Goal: Information Seeking & Learning: Find specific fact

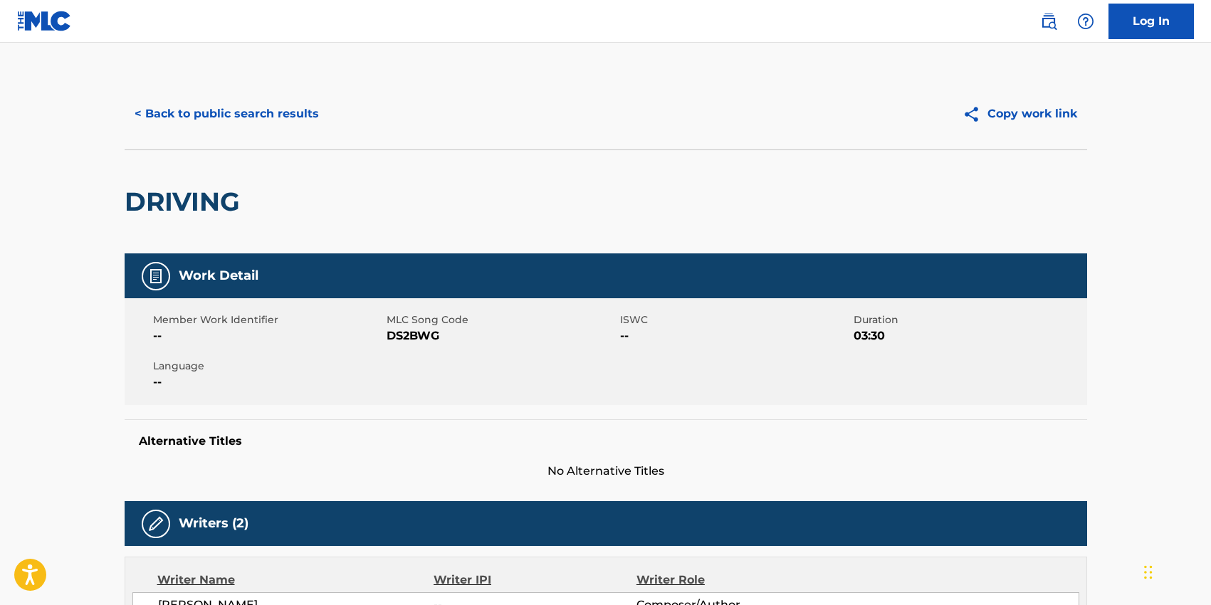
click at [266, 115] on button "< Back to public search results" at bounding box center [227, 114] width 204 height 36
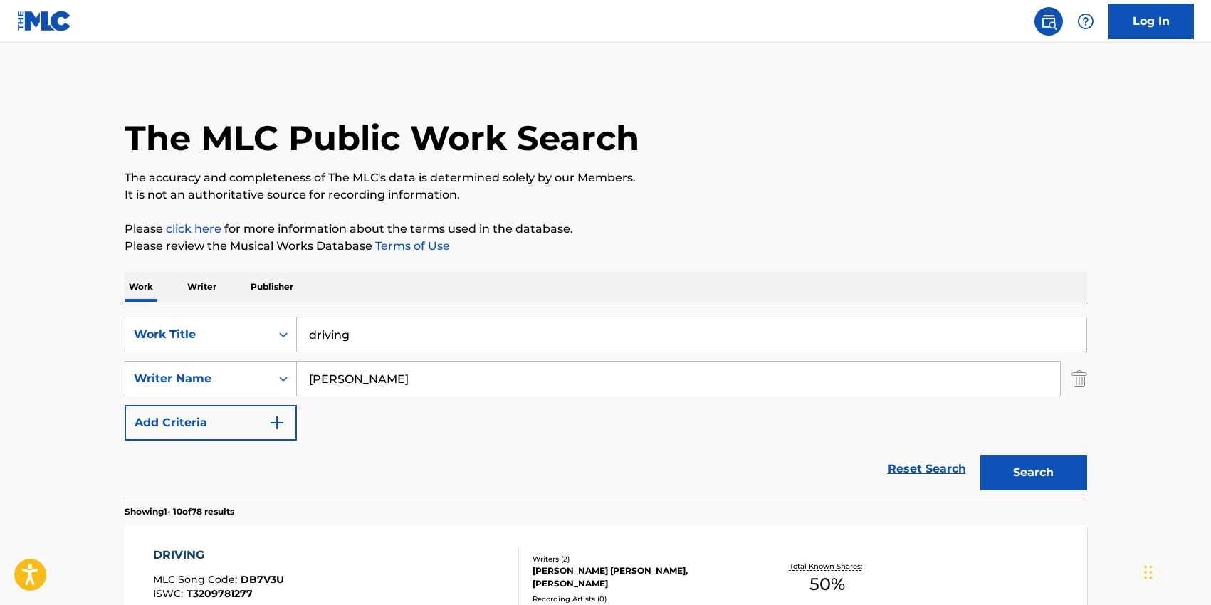
click at [360, 326] on input "driving" at bounding box center [692, 335] width 790 height 34
click at [360, 325] on input "driving" at bounding box center [692, 335] width 790 height 34
click at [360, 328] on input "driving" at bounding box center [692, 335] width 790 height 34
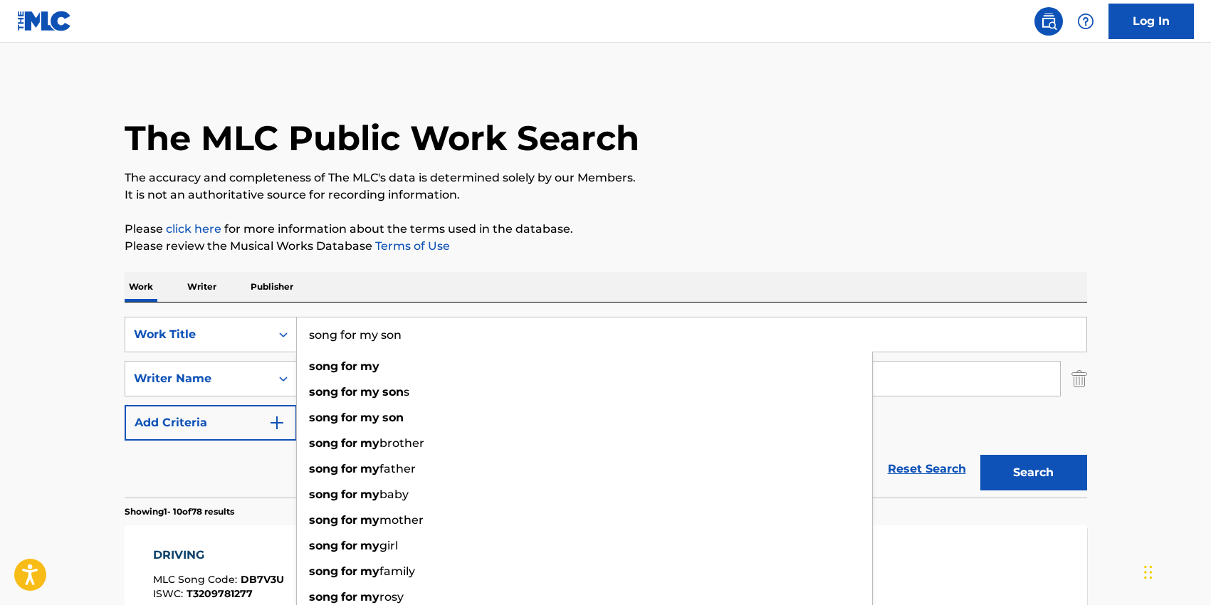
type input "song for my son"
click at [533, 300] on div "Work Writer Publisher" at bounding box center [606, 287] width 963 height 30
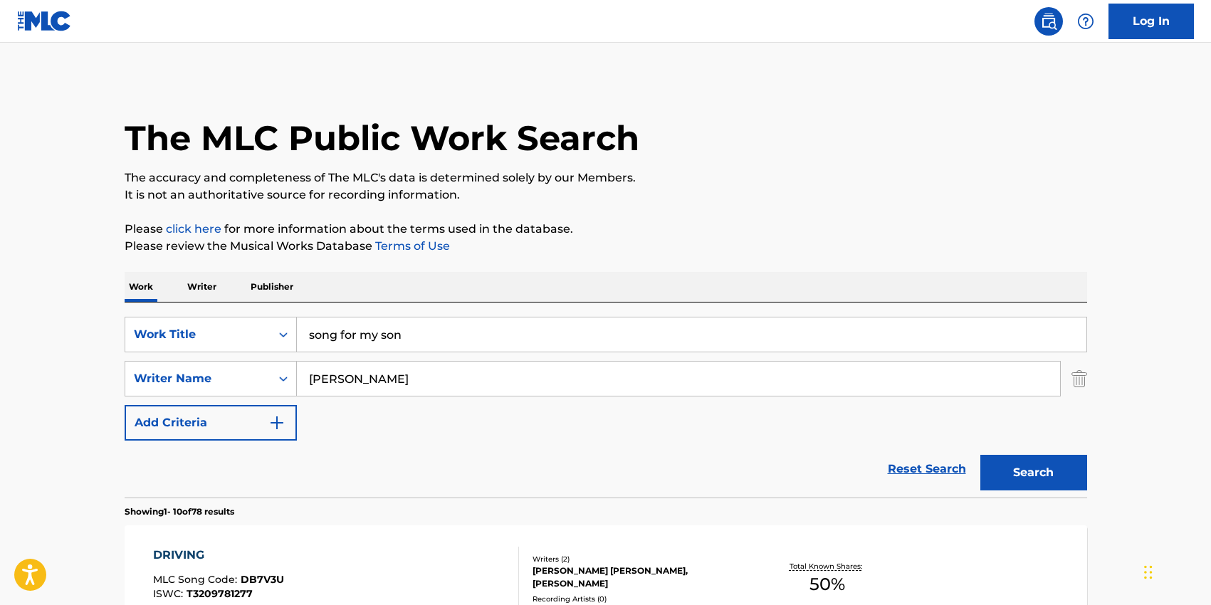
click at [357, 370] on input "[PERSON_NAME]" at bounding box center [678, 379] width 763 height 34
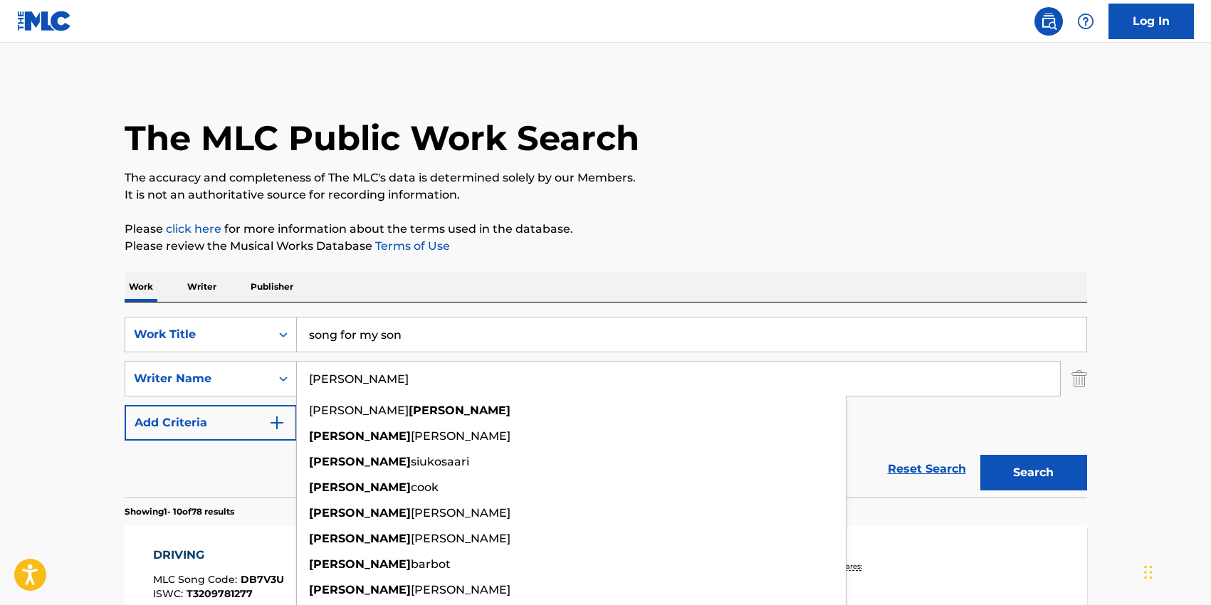
click at [357, 370] on input "[PERSON_NAME]" at bounding box center [678, 379] width 763 height 34
click at [353, 388] on input "[PERSON_NAME]" at bounding box center [678, 379] width 763 height 34
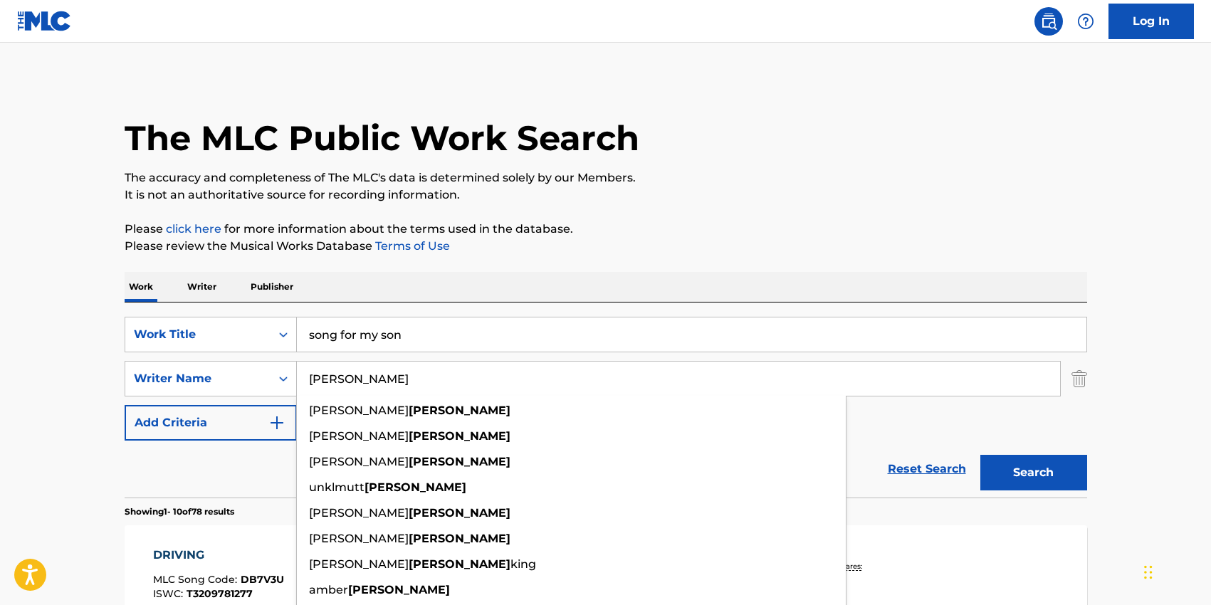
type input "[PERSON_NAME]"
click at [981, 455] on button "Search" at bounding box center [1034, 473] width 107 height 36
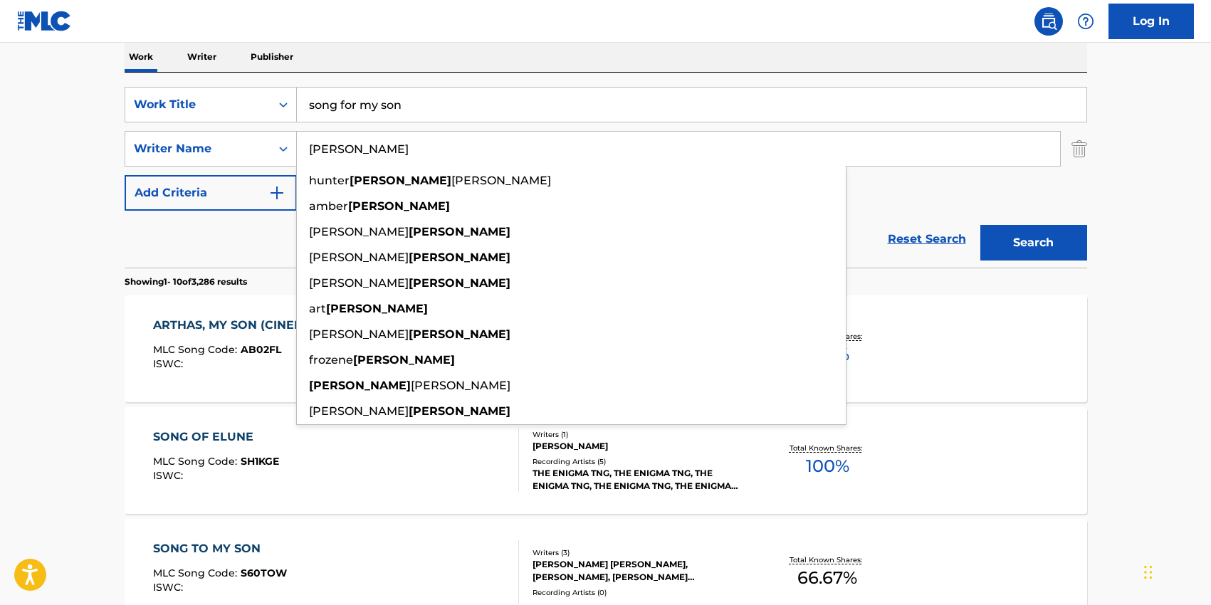
scroll to position [266, 0]
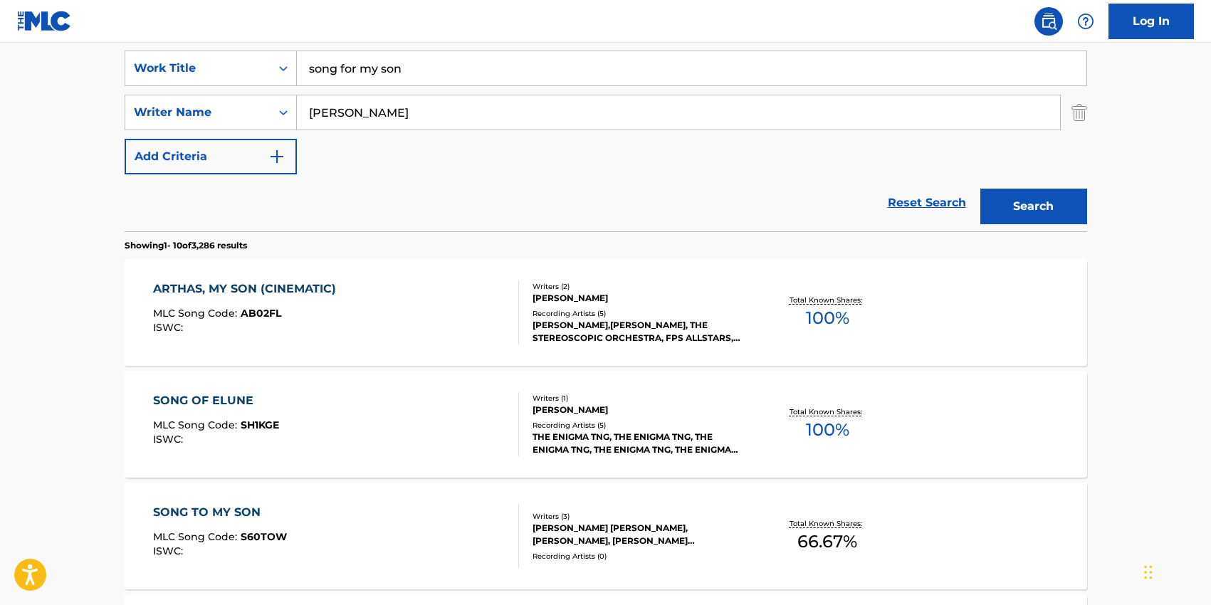
click at [86, 329] on main "The MLC Public Work Search The accuracy and completeness of The MLC's data is d…" at bounding box center [605, 614] width 1211 height 1676
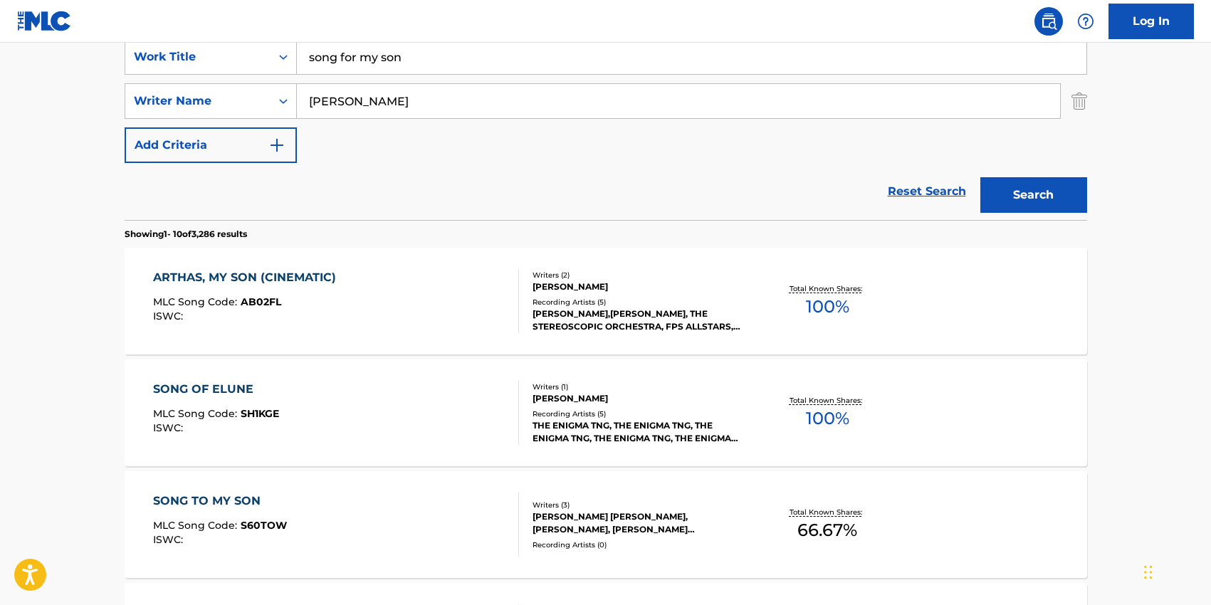
scroll to position [281, 0]
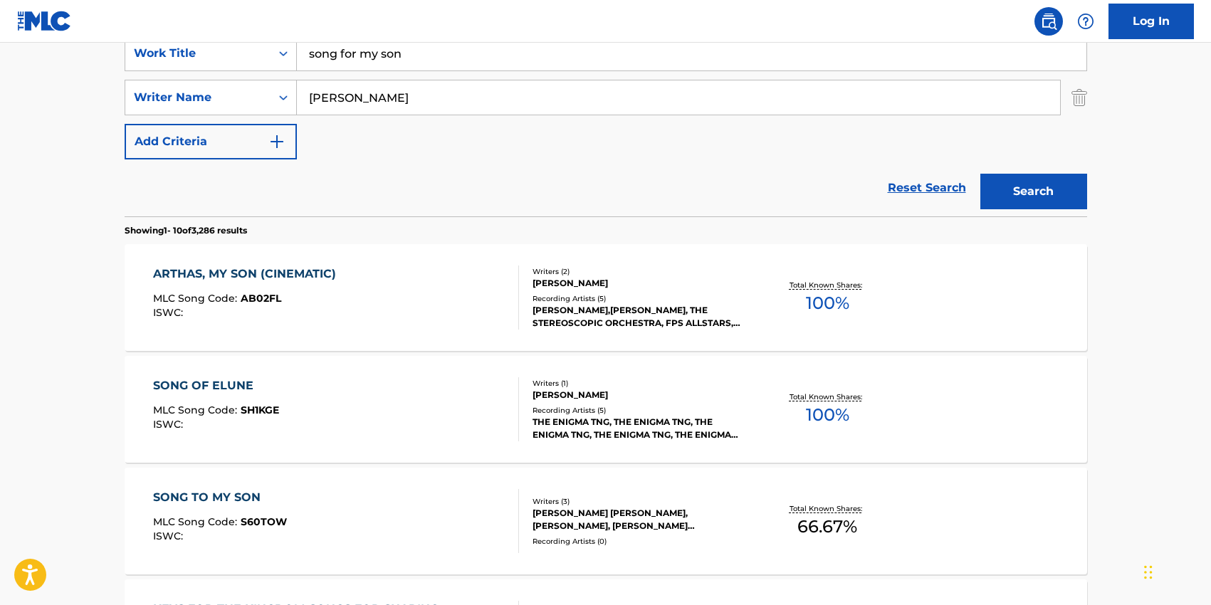
click at [354, 66] on input "song for my son" at bounding box center [692, 53] width 790 height 34
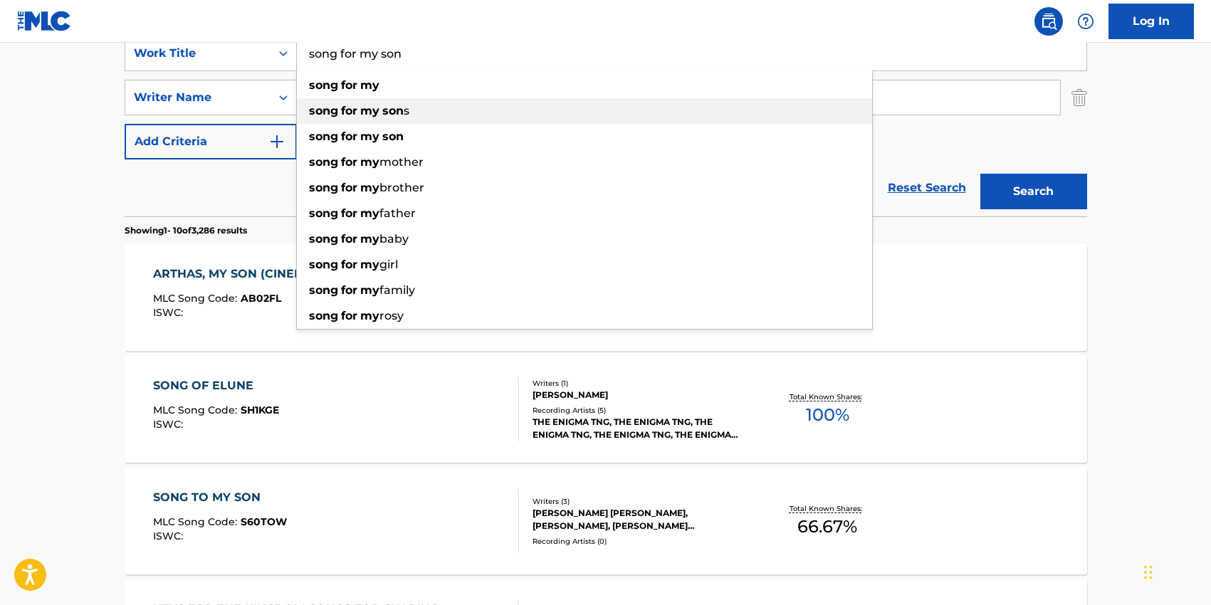
click at [362, 102] on div "song for my son s" at bounding box center [584, 111] width 575 height 26
type input "song for my sons"
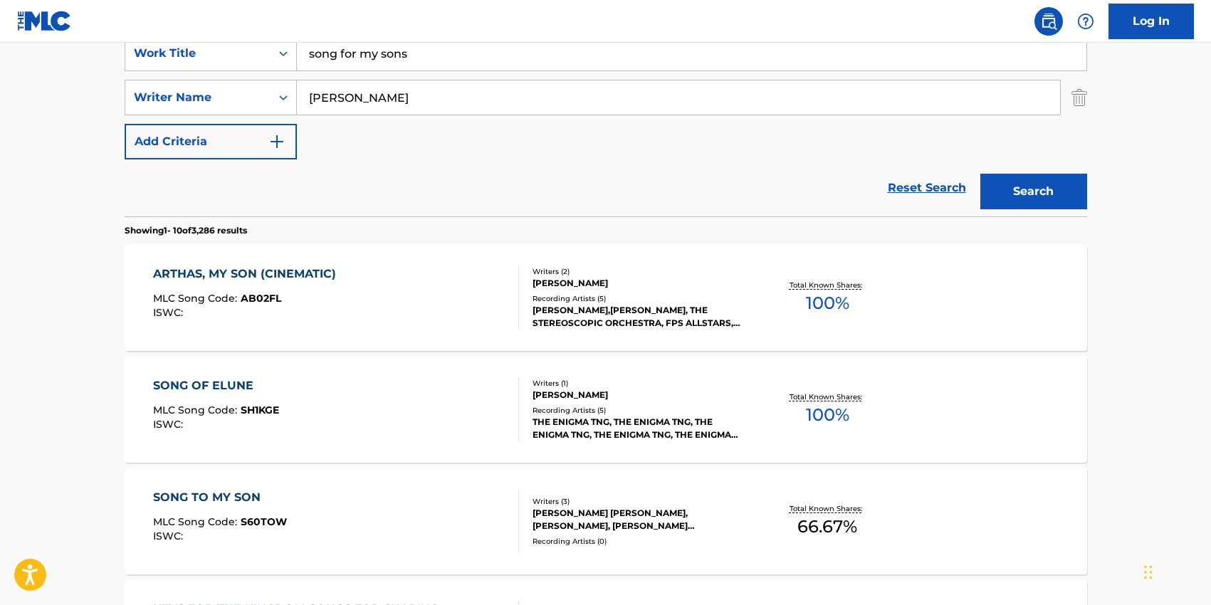
click at [362, 102] on input "[PERSON_NAME]" at bounding box center [678, 97] width 763 height 34
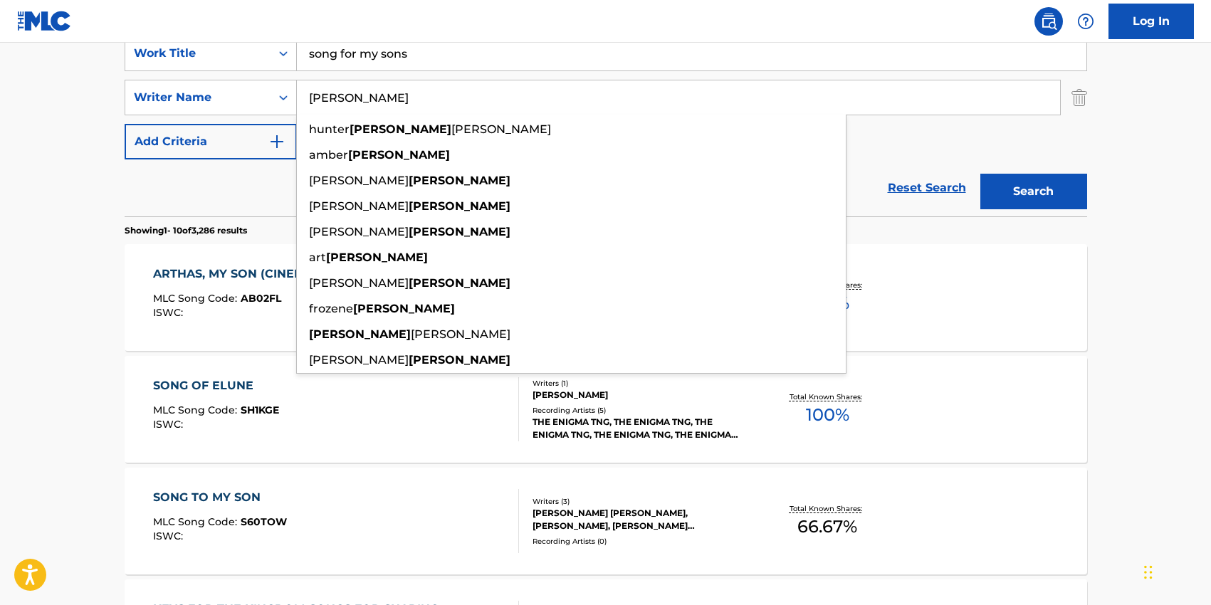
paste input "[PERSON_NAME]"
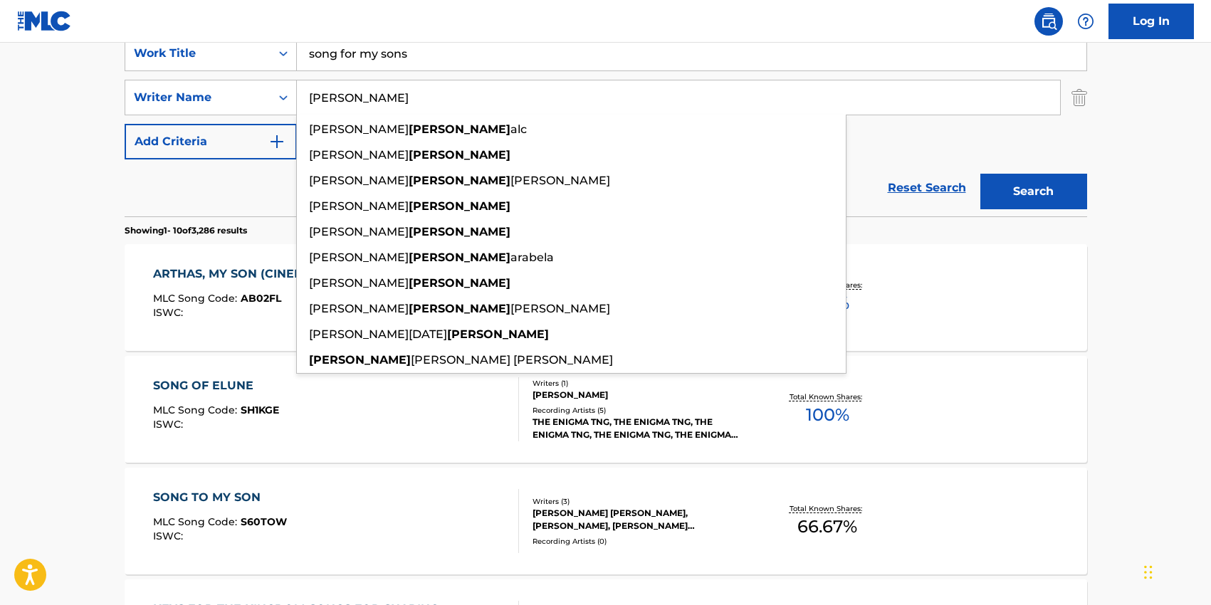
type input "[PERSON_NAME]"
click at [386, 65] on input "song for my sons" at bounding box center [692, 53] width 790 height 34
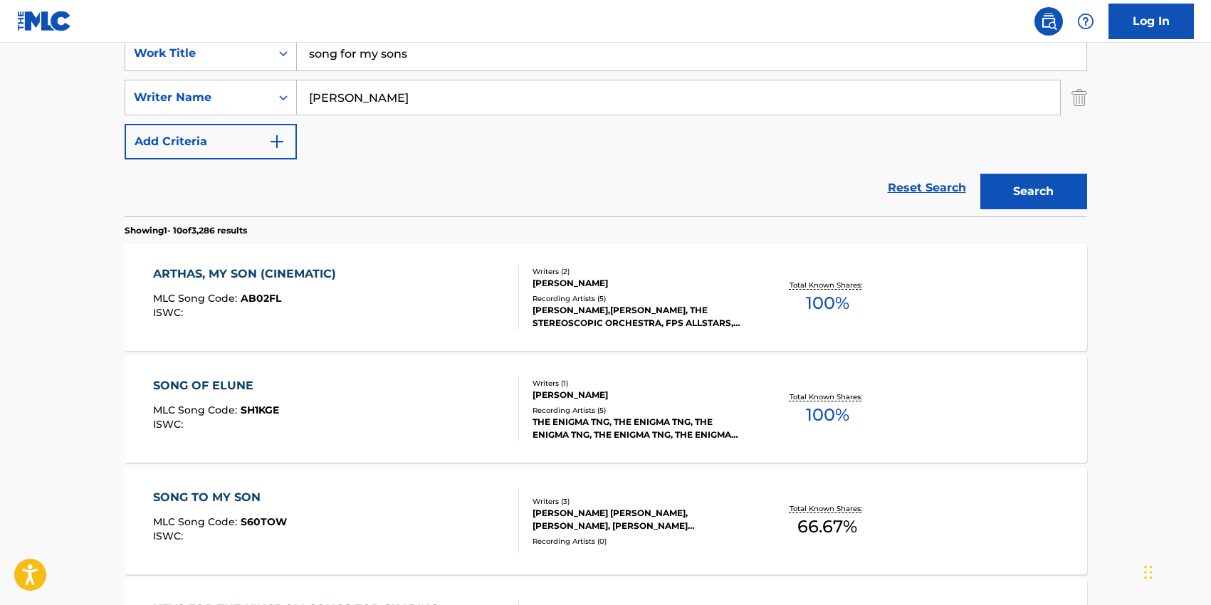
click at [386, 64] on input "song for my sons" at bounding box center [692, 53] width 790 height 34
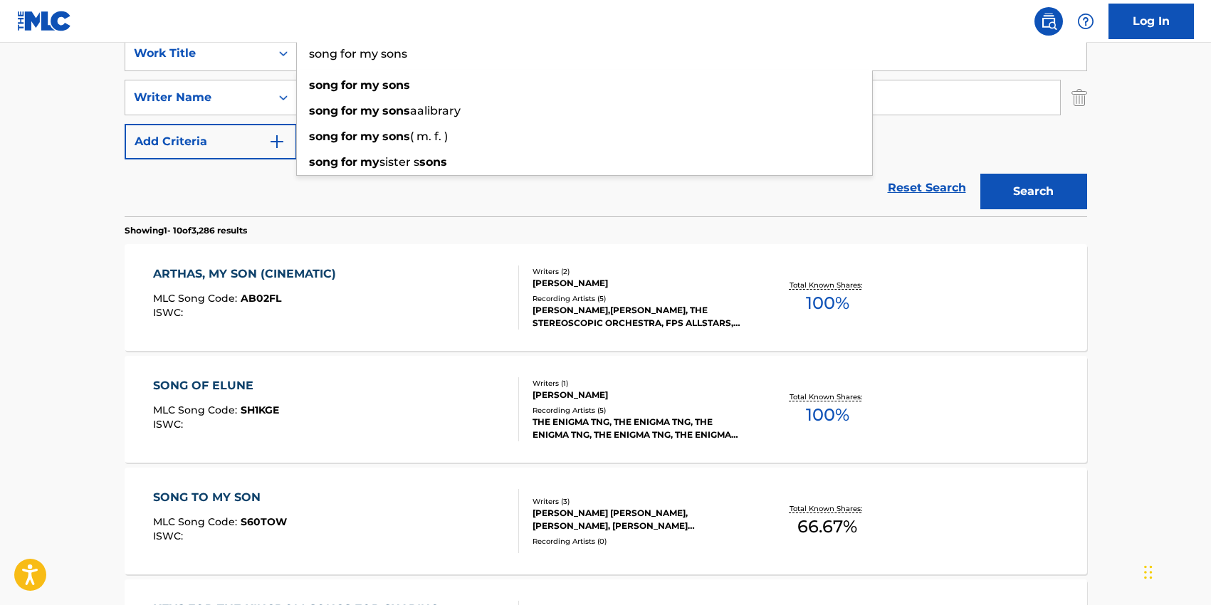
click at [386, 64] on input "song for my sons" at bounding box center [692, 53] width 790 height 34
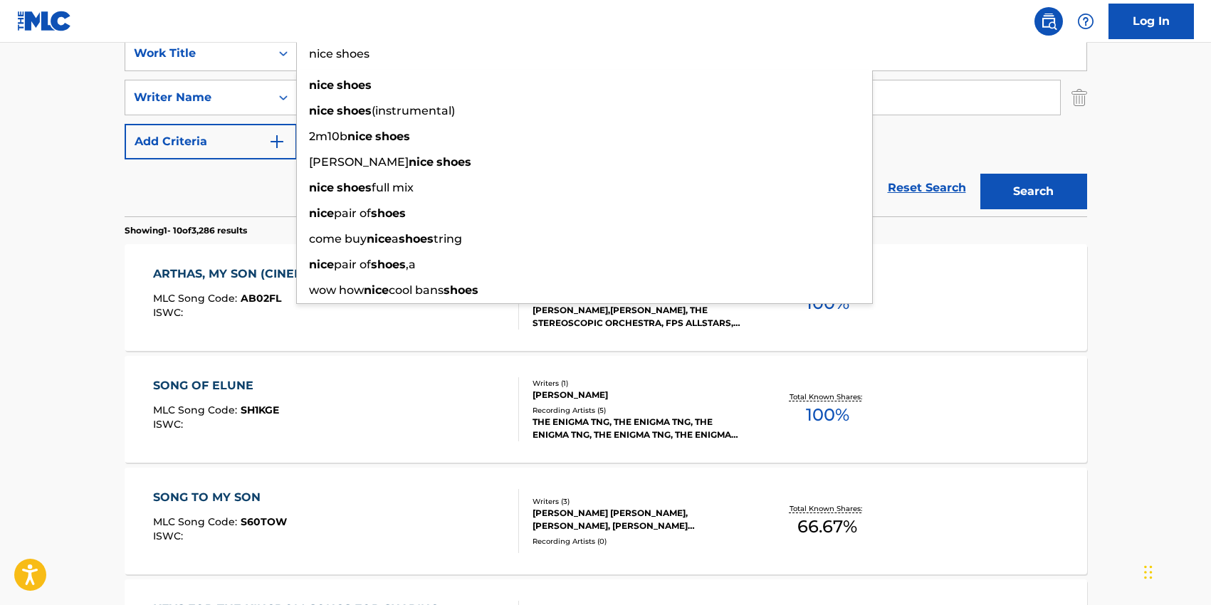
type input "nice shoes"
click at [981, 174] on button "Search" at bounding box center [1034, 192] width 107 height 36
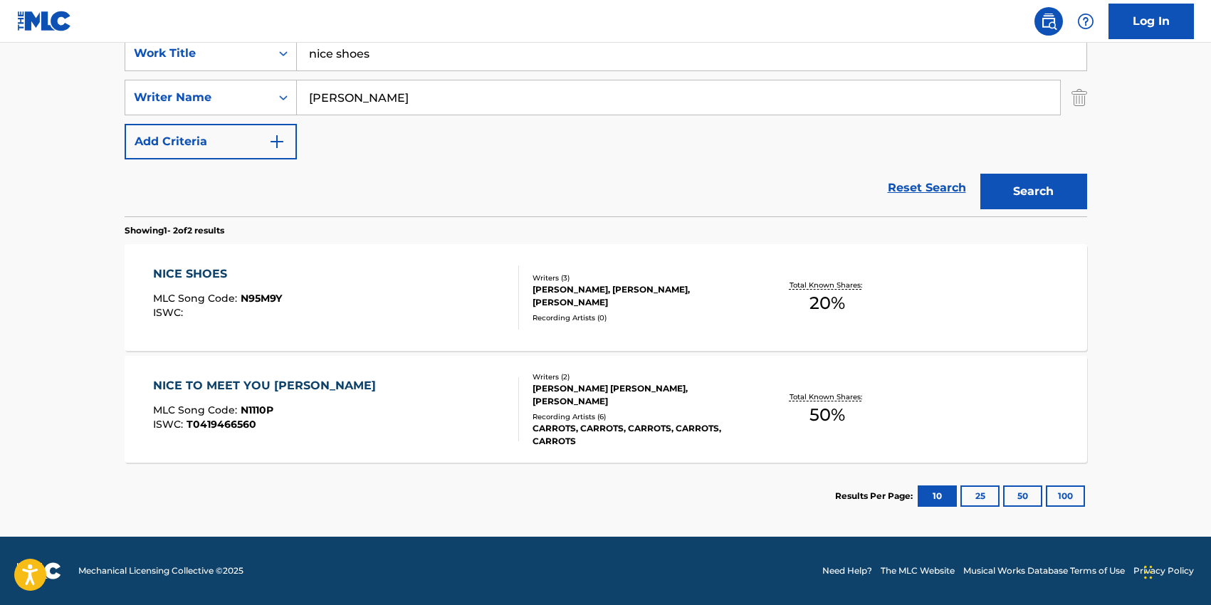
click at [434, 302] on div "NICE SHOES MLC Song Code : N95M9Y ISWC :" at bounding box center [336, 298] width 366 height 64
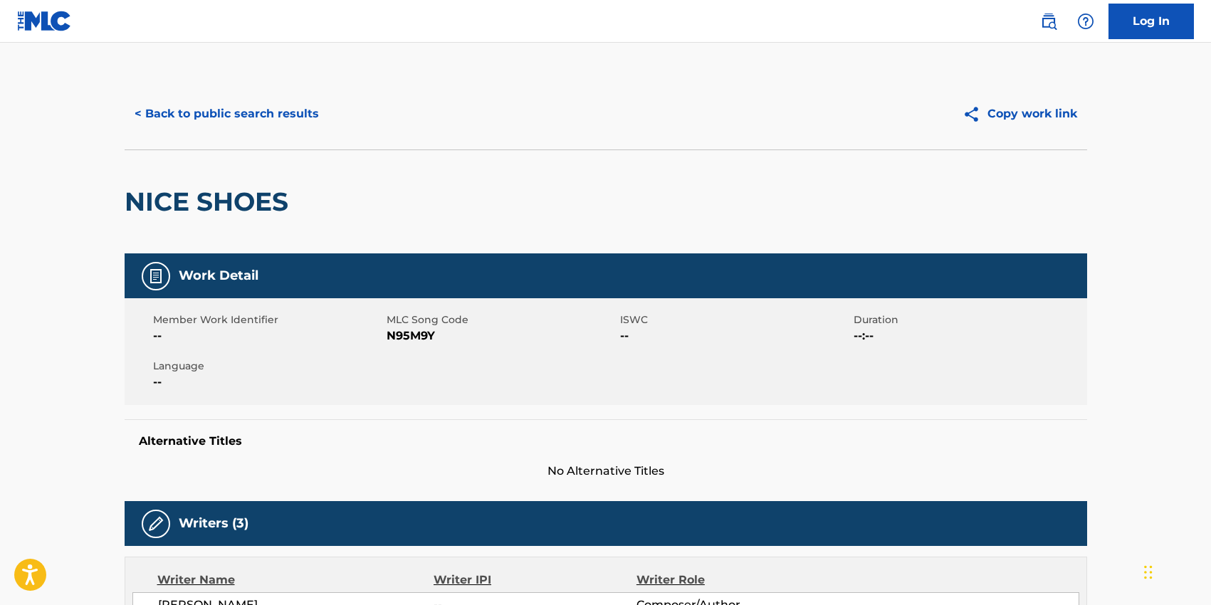
click at [412, 333] on span "N95M9Y" at bounding box center [502, 336] width 230 height 17
copy span "N95M9Y"
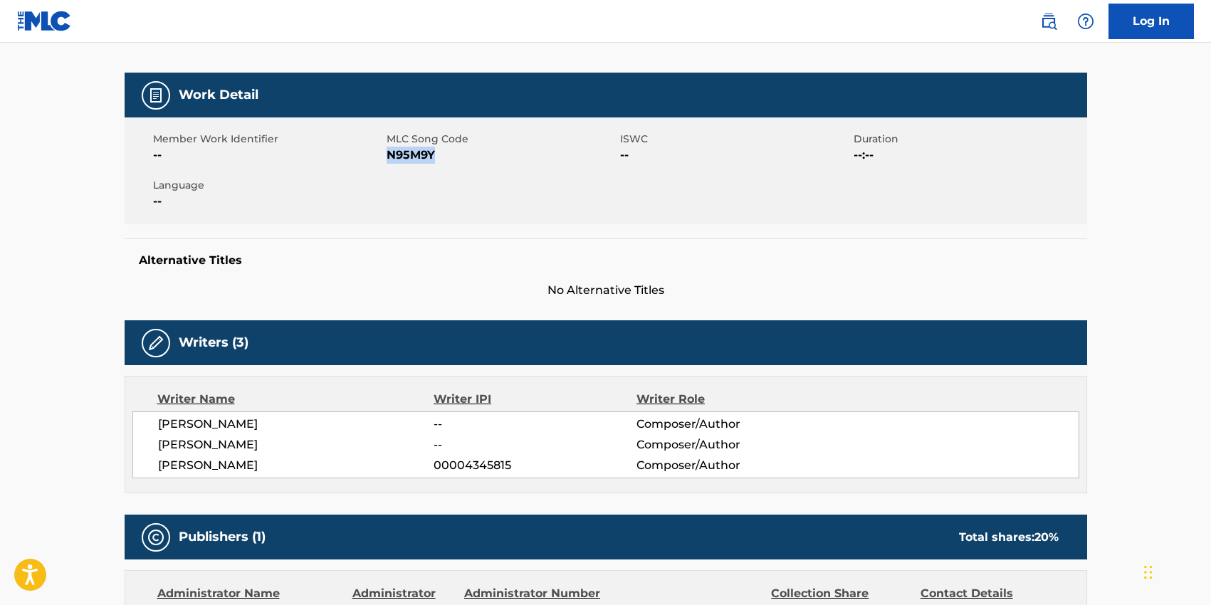
scroll to position [187, 0]
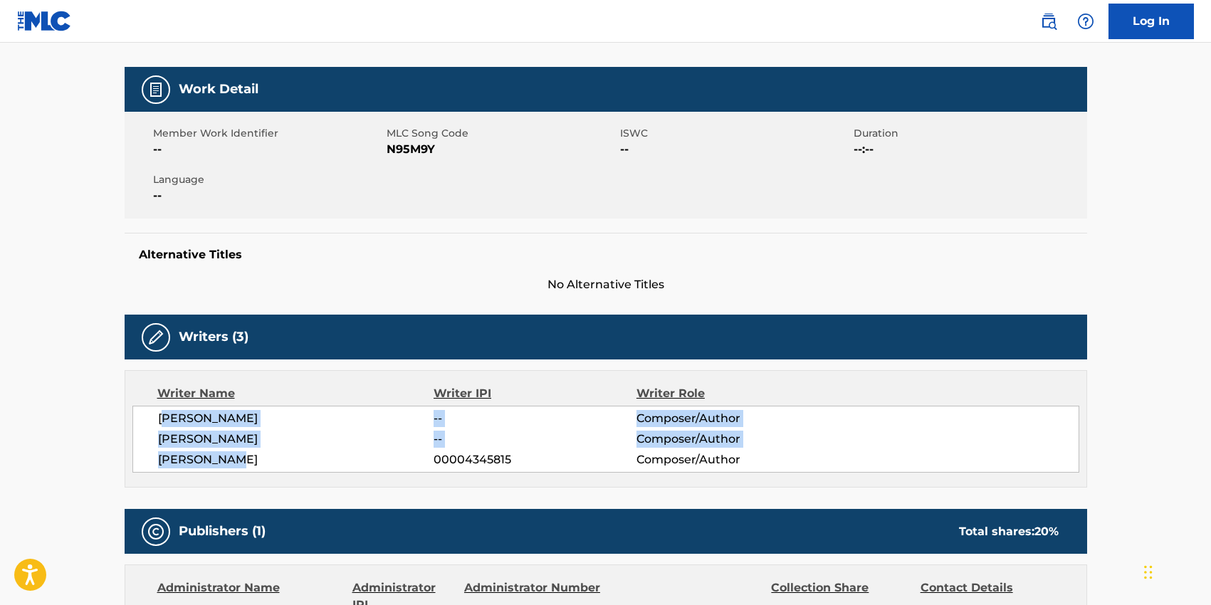
drag, startPoint x: 161, startPoint y: 419, endPoint x: 246, endPoint y: 458, distance: 93.7
click at [246, 458] on div "[PERSON_NAME] -- Composer/Author [PERSON_NAME] -- Composer/Author [PERSON_NAME]…" at bounding box center [605, 439] width 947 height 67
click at [199, 434] on span "[PERSON_NAME]" at bounding box center [296, 439] width 276 height 17
drag, startPoint x: 155, startPoint y: 419, endPoint x: 242, endPoint y: 461, distance: 96.8
click at [247, 461] on div "[PERSON_NAME] -- Composer/Author [PERSON_NAME] -- Composer/Author [PERSON_NAME]…" at bounding box center [605, 439] width 947 height 67
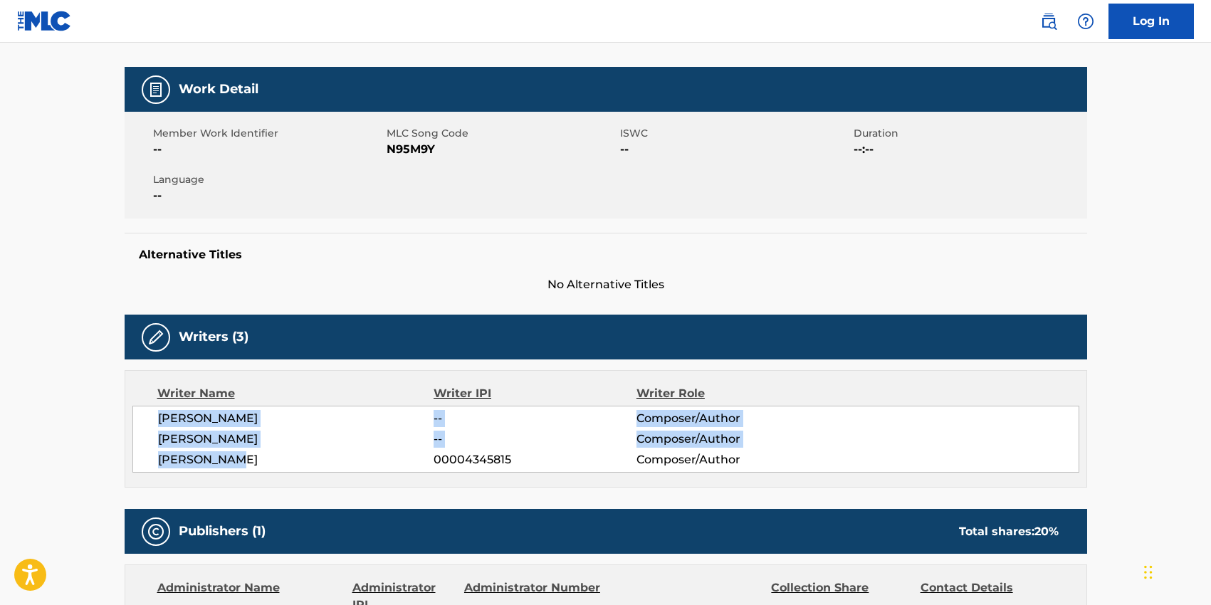
copy div "[PERSON_NAME] -- Composer/Author [PERSON_NAME] -- Composer/Author [PERSON_NAME]"
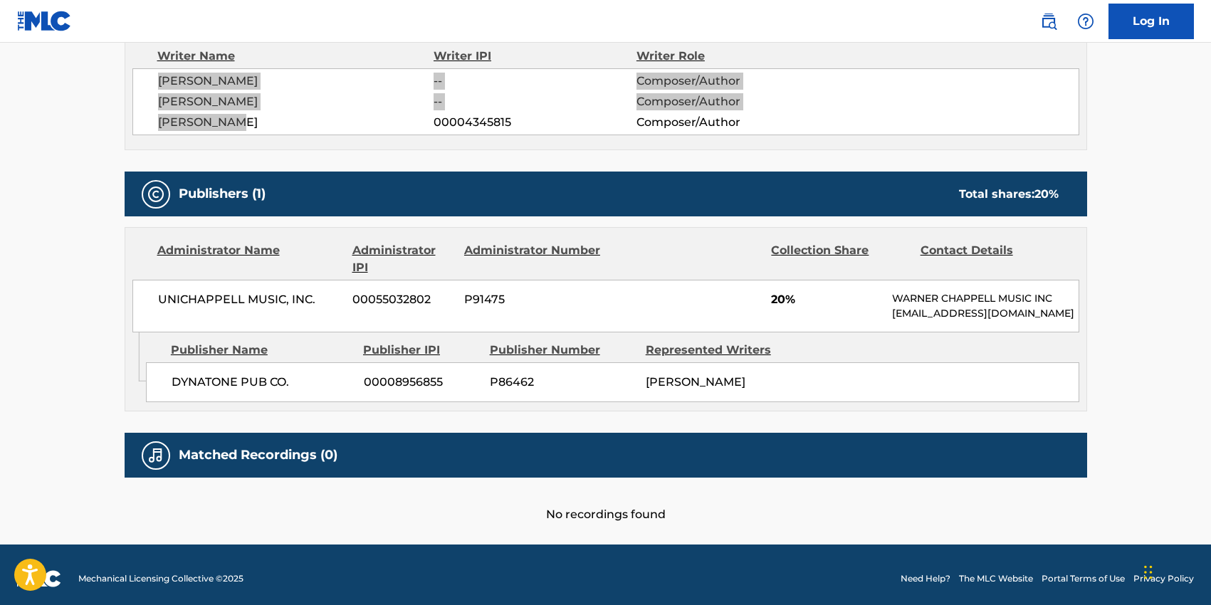
scroll to position [531, 0]
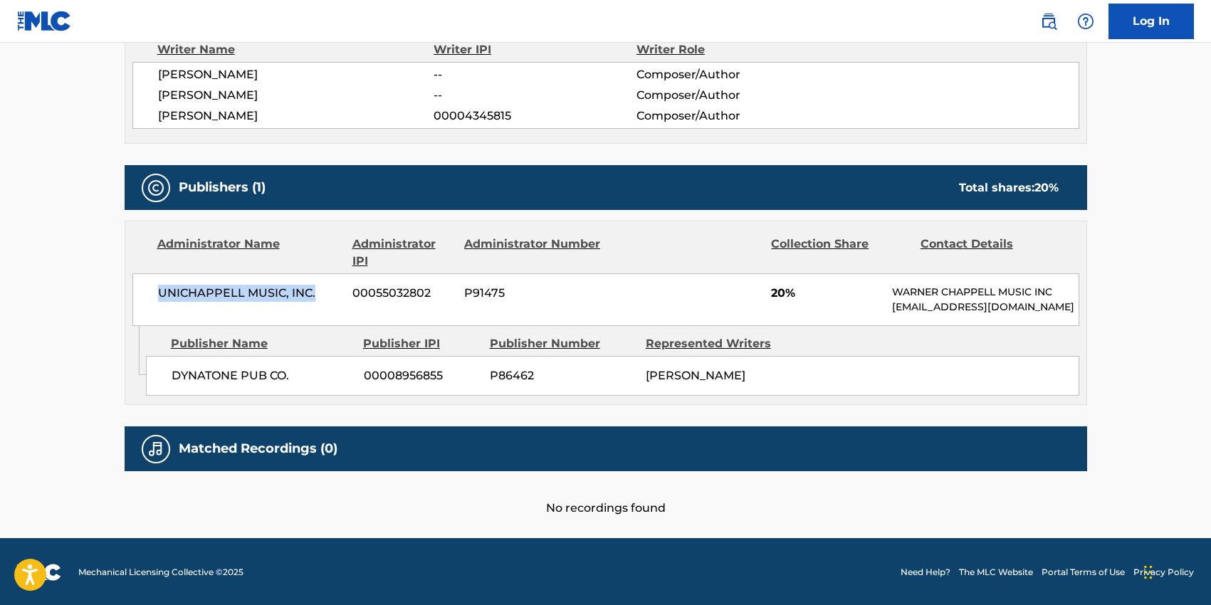
drag, startPoint x: 165, startPoint y: 293, endPoint x: 313, endPoint y: 294, distance: 148.1
click at [313, 294] on div "UNICHAPPELL MUSIC, INC. 00055032802 P91475 20% [PERSON_NAME] MUSIC INC [EMAIL_A…" at bounding box center [605, 299] width 947 height 53
copy span "UNICHAPPELL MUSIC, INC."
drag, startPoint x: 173, startPoint y: 375, endPoint x: 283, endPoint y: 386, distance: 110.2
click at [283, 386] on div "DYNATONE PUB CO. 00008956855 P86462 [PERSON_NAME]" at bounding box center [613, 376] width 934 height 40
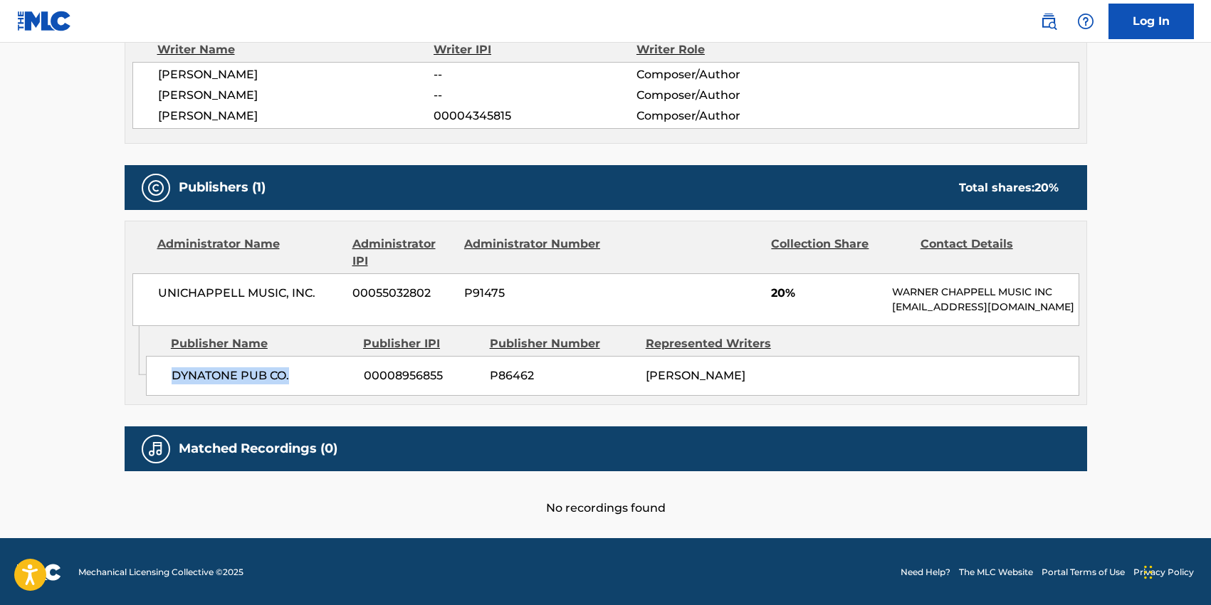
copy span "DYNATONE PUB CO."
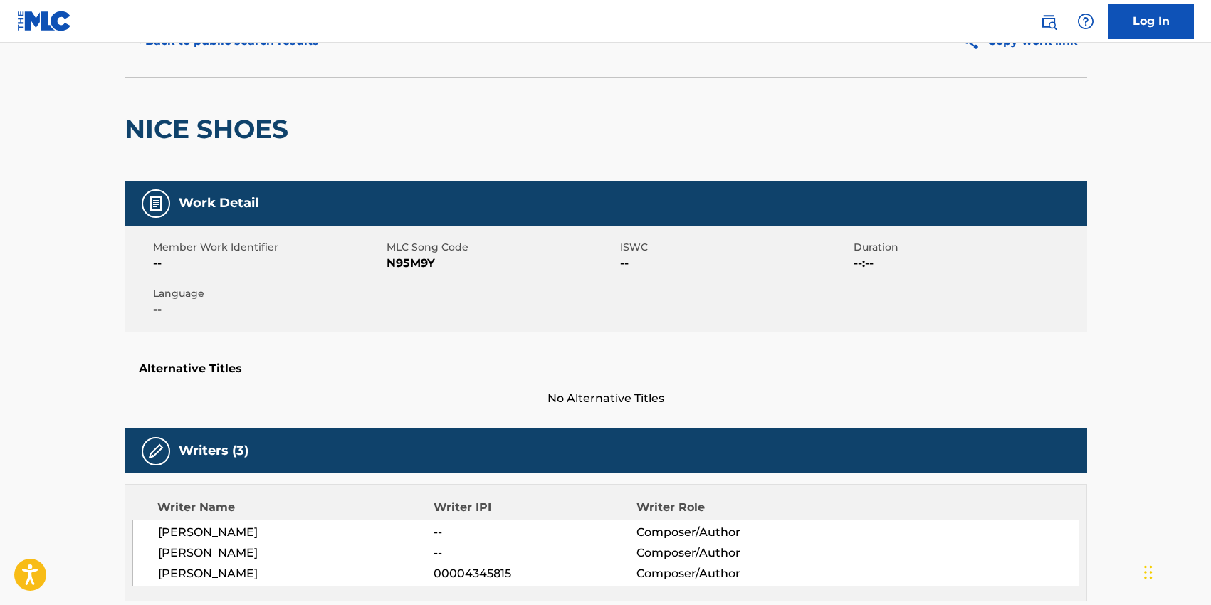
scroll to position [0, 0]
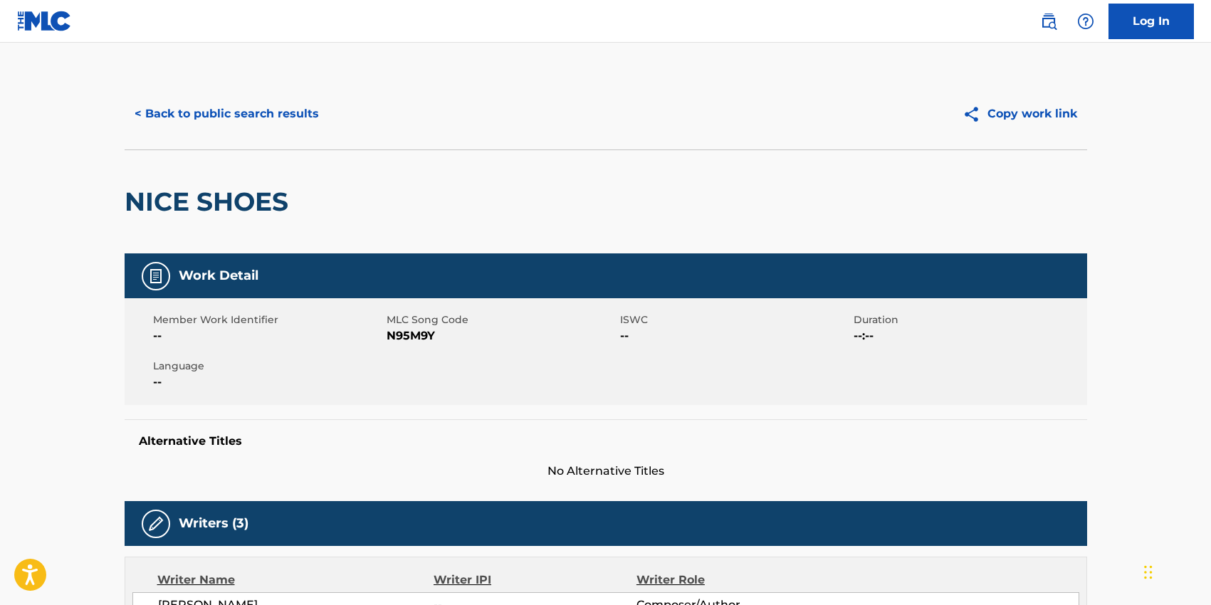
click at [300, 119] on button "< Back to public search results" at bounding box center [227, 114] width 204 height 36
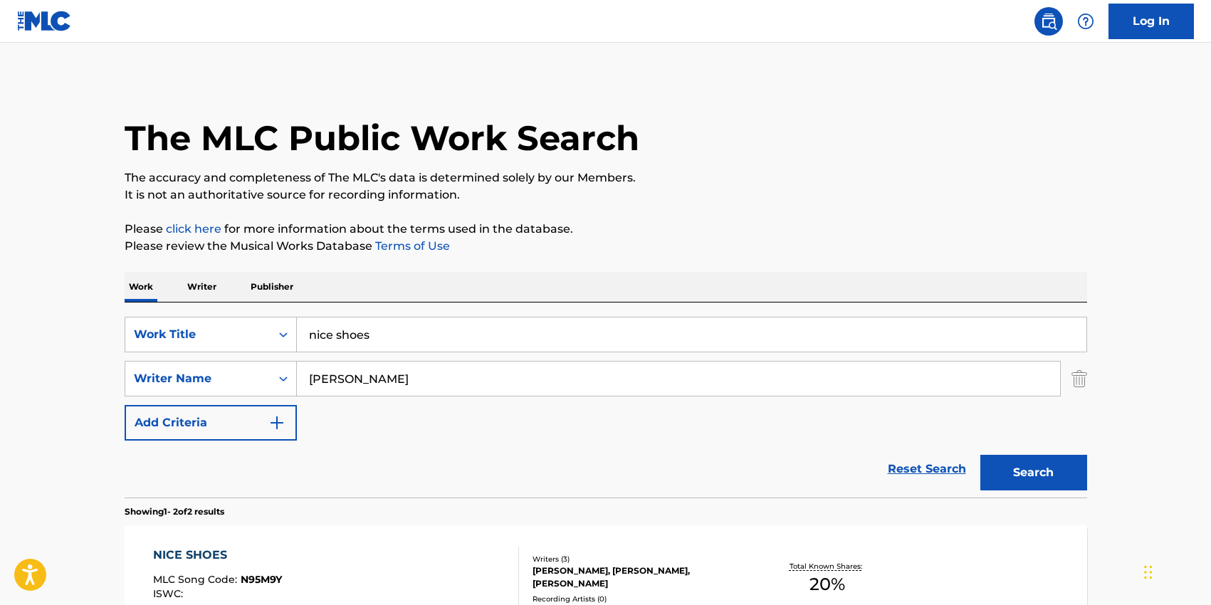
scroll to position [200, 0]
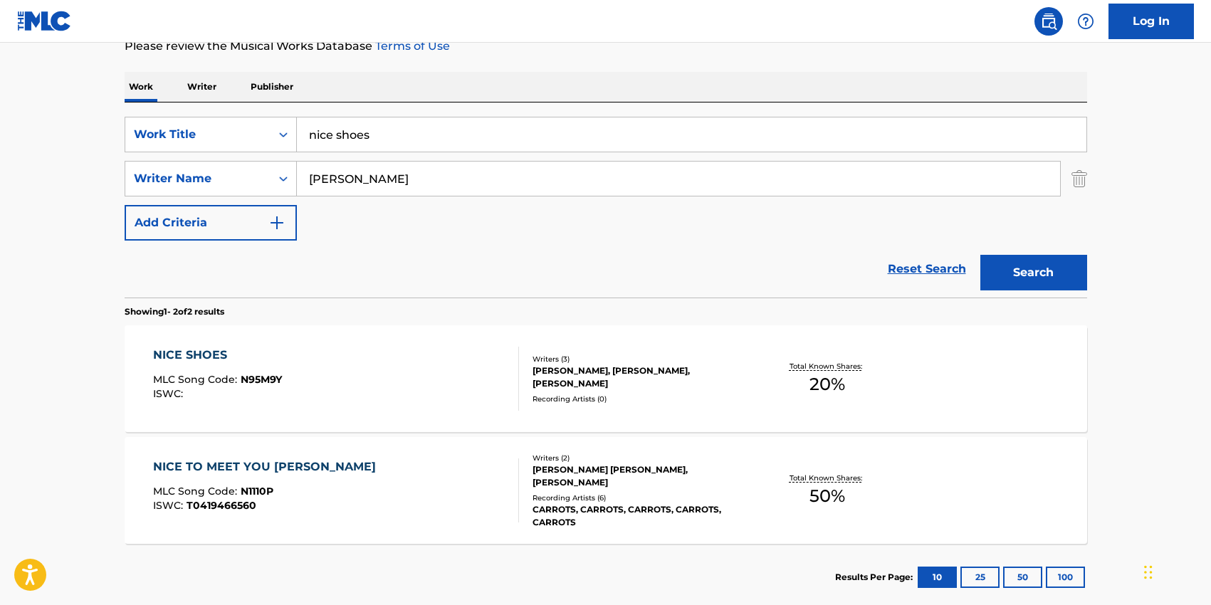
click at [460, 142] on input "nice shoes" at bounding box center [692, 134] width 790 height 34
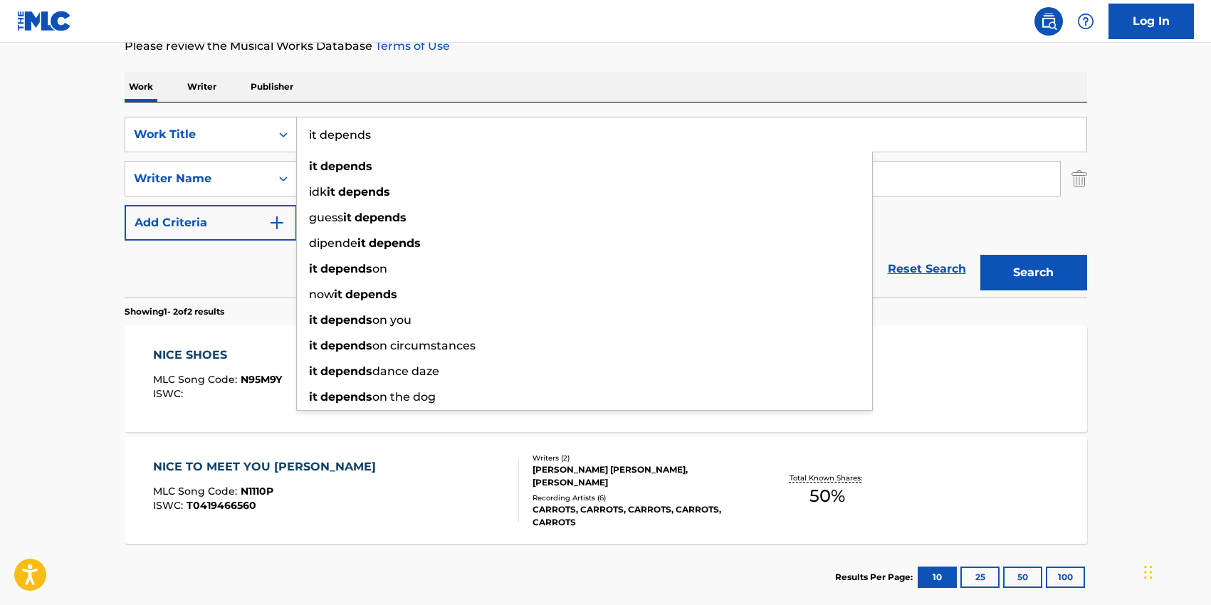
type input "it depends"
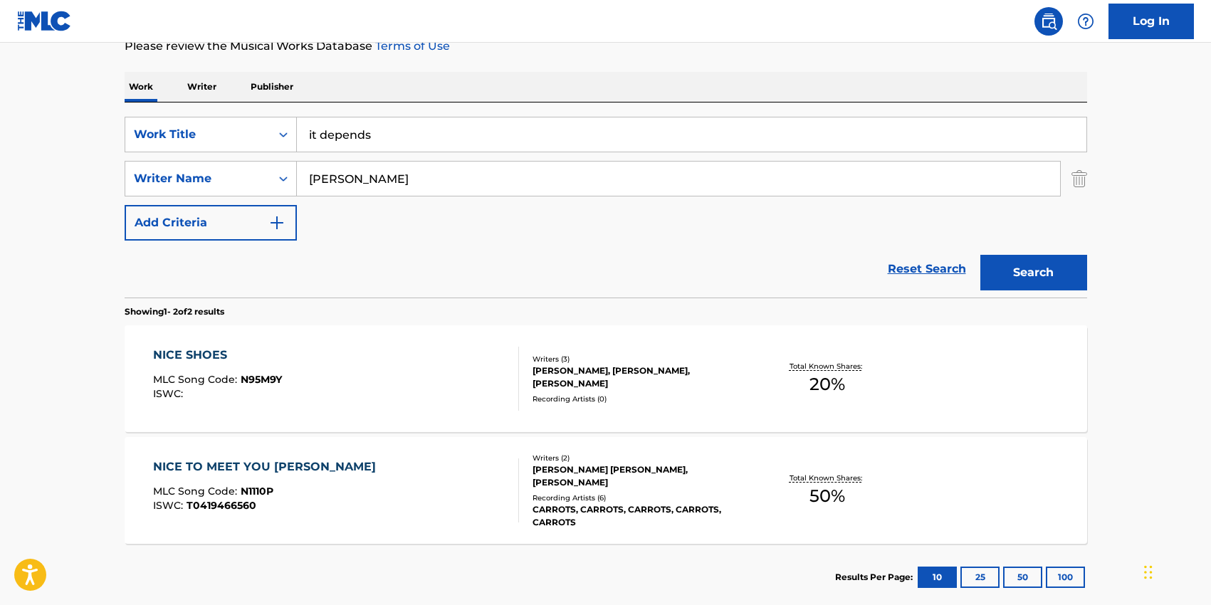
click at [532, 100] on div "Work Writer Publisher" at bounding box center [606, 87] width 963 height 30
click at [476, 177] on input "[PERSON_NAME]" at bounding box center [678, 179] width 763 height 34
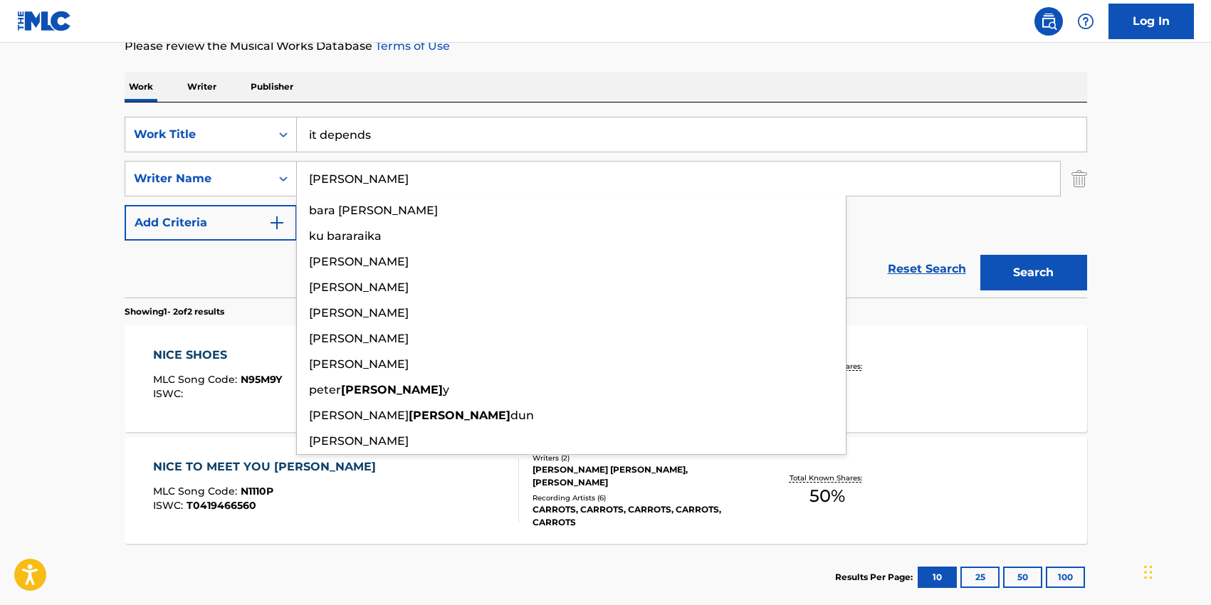
type input "[PERSON_NAME]"
click at [981, 255] on button "Search" at bounding box center [1034, 273] width 107 height 36
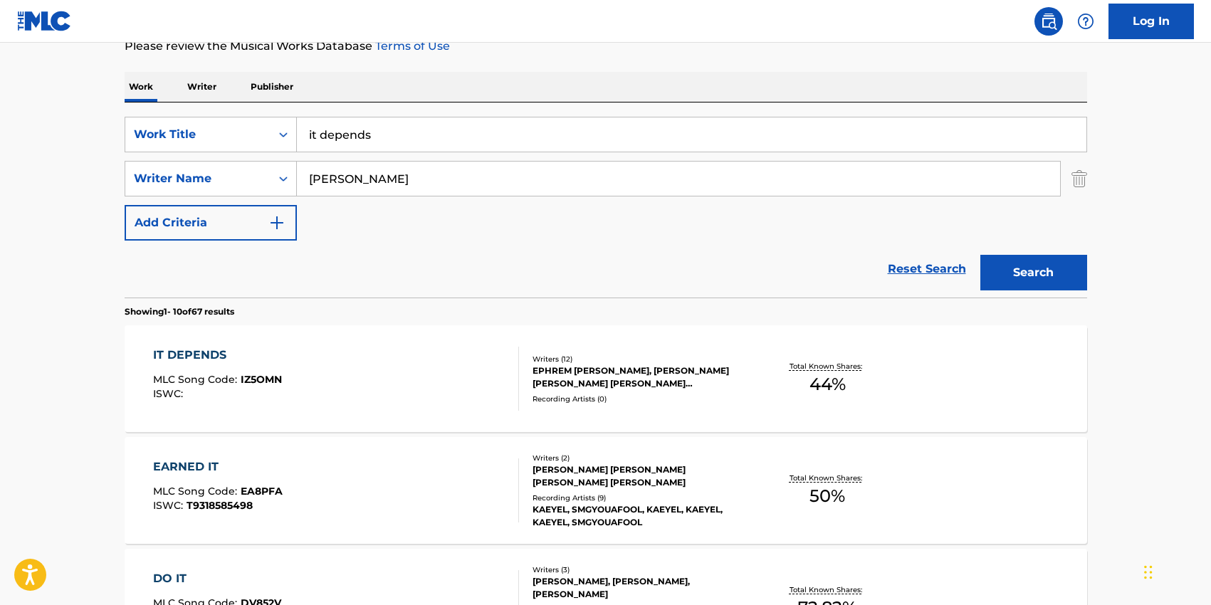
click at [442, 371] on div "IT DEPENDS MLC Song Code : IZ5OMN ISWC :" at bounding box center [336, 379] width 366 height 64
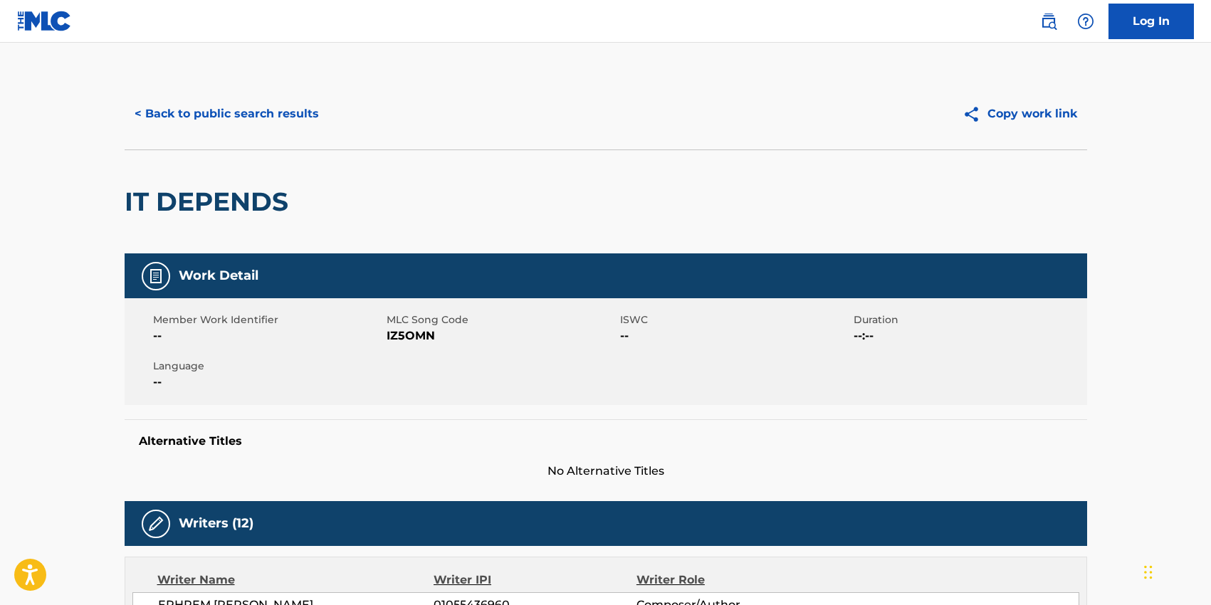
click at [416, 337] on span "IZ5OMN" at bounding box center [502, 336] width 230 height 17
copy span "IZ5OMN"
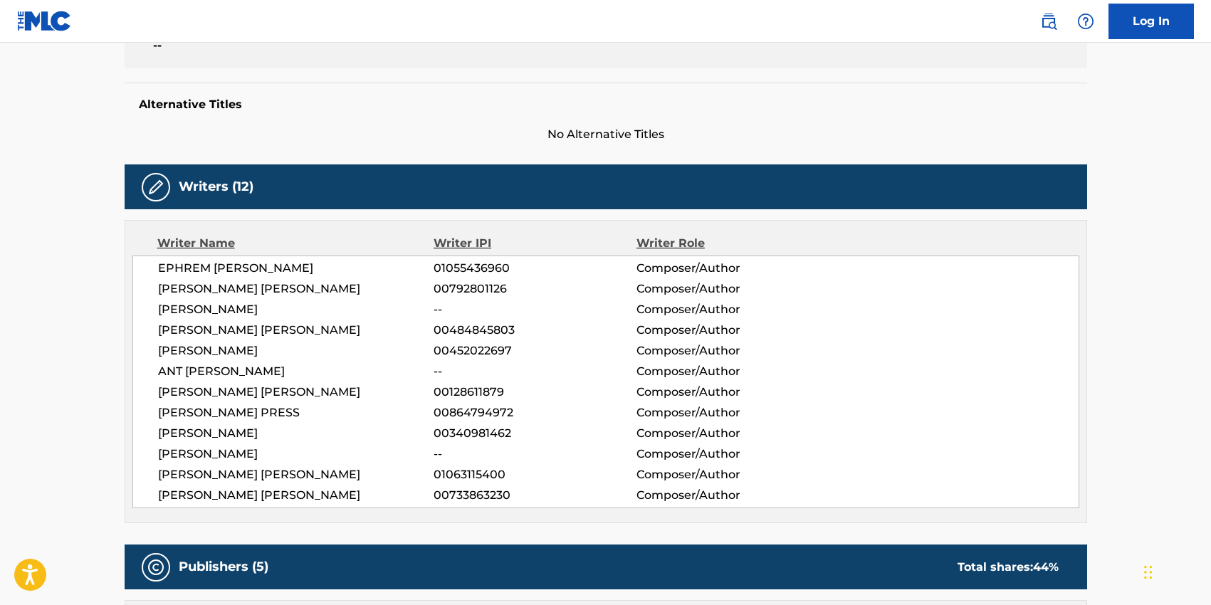
scroll to position [338, 0]
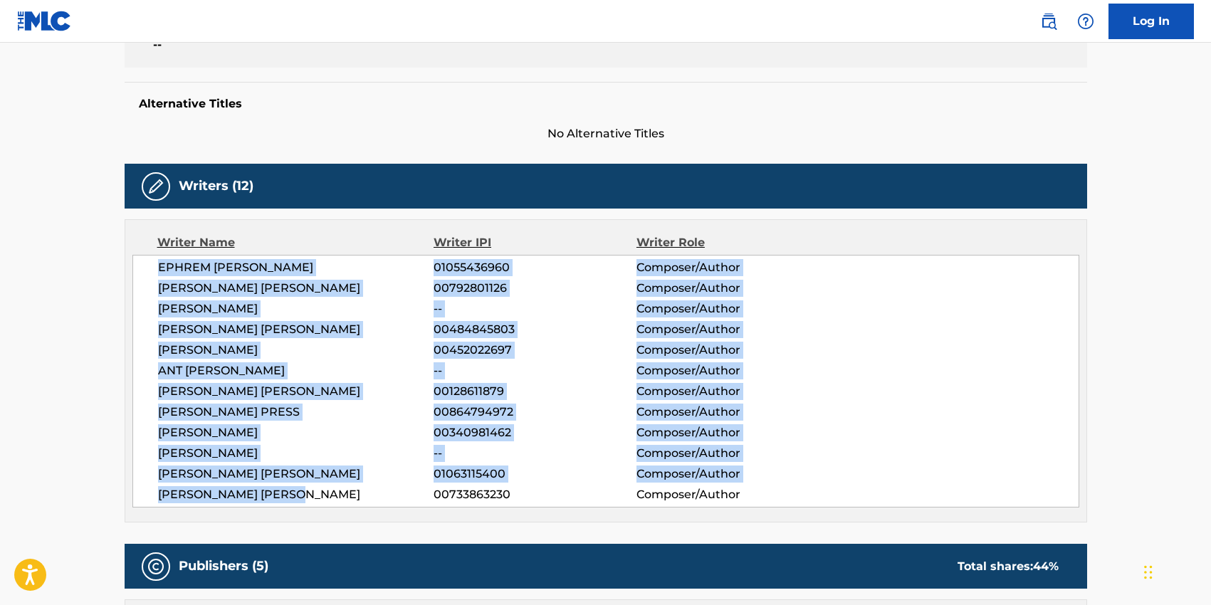
drag, startPoint x: 160, startPoint y: 268, endPoint x: 285, endPoint y: 489, distance: 254.5
click at [311, 503] on div "EPHREM [PERSON_NAME] 01055436960 Composer/Author [PERSON_NAME] [PERSON_NAME] 00…" at bounding box center [605, 381] width 947 height 253
copy div "EPHREM [PERSON_NAME] 01055436960 Composer/Author [PERSON_NAME] [PERSON_NAME] 00…"
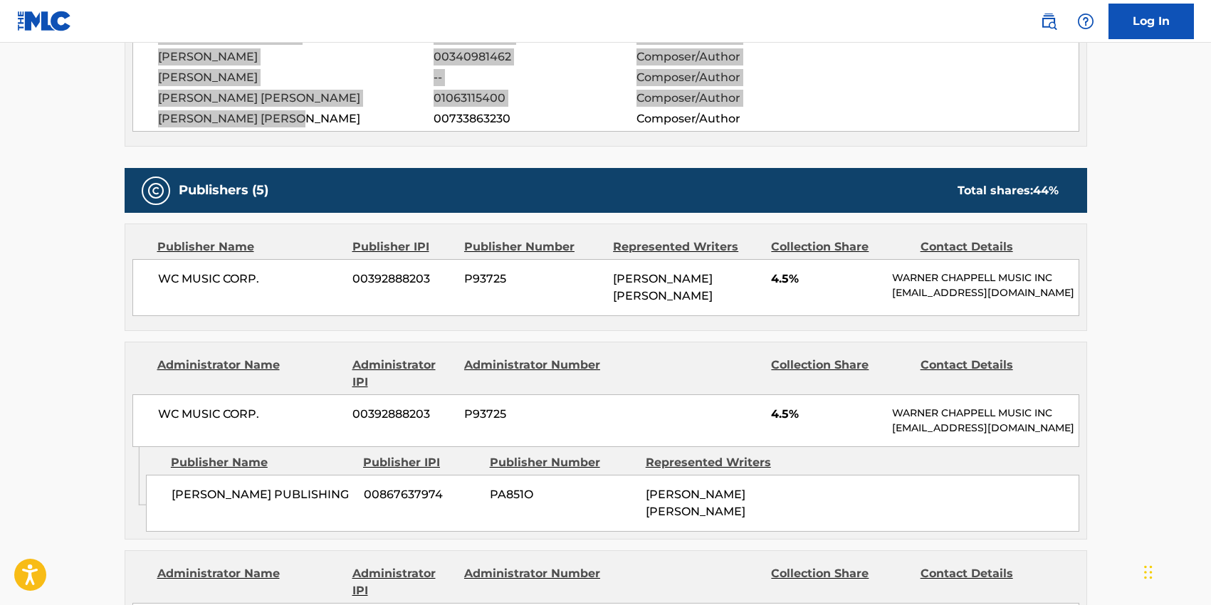
scroll to position [715, 0]
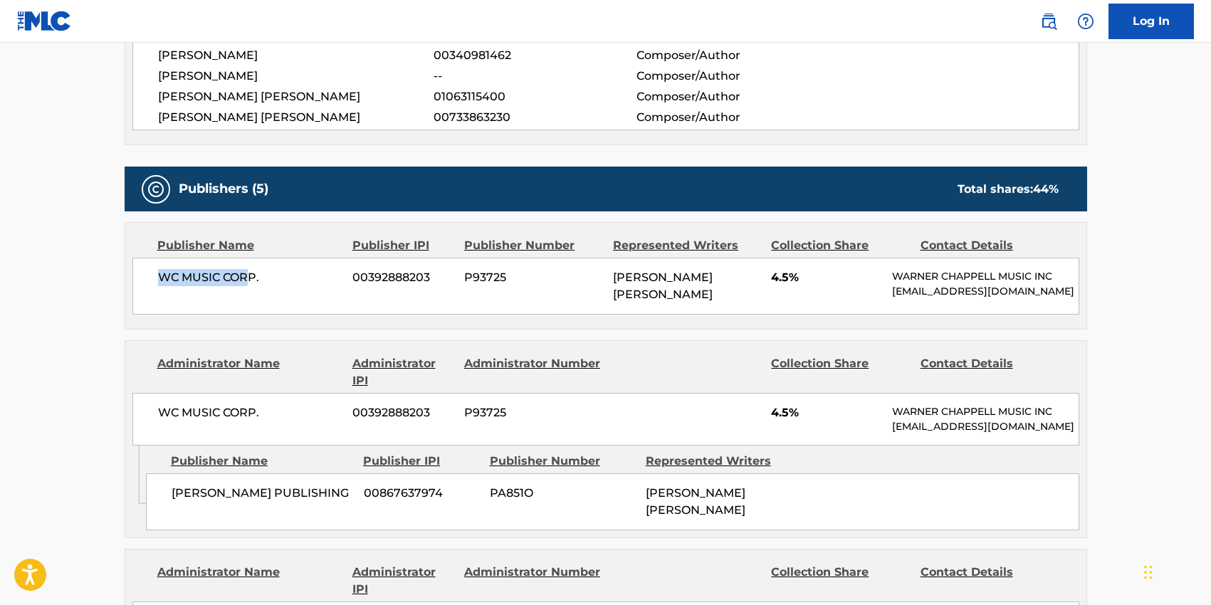
drag, startPoint x: 210, startPoint y: 277, endPoint x: 162, endPoint y: 276, distance: 47.7
click at [160, 276] on span "WC MUSIC CORP." at bounding box center [250, 277] width 184 height 17
drag, startPoint x: 222, startPoint y: 279, endPoint x: 160, endPoint y: 281, distance: 62.0
click at [160, 281] on span "WC MUSIC CORP." at bounding box center [250, 277] width 184 height 17
copy span "WC MUSIC CORP"
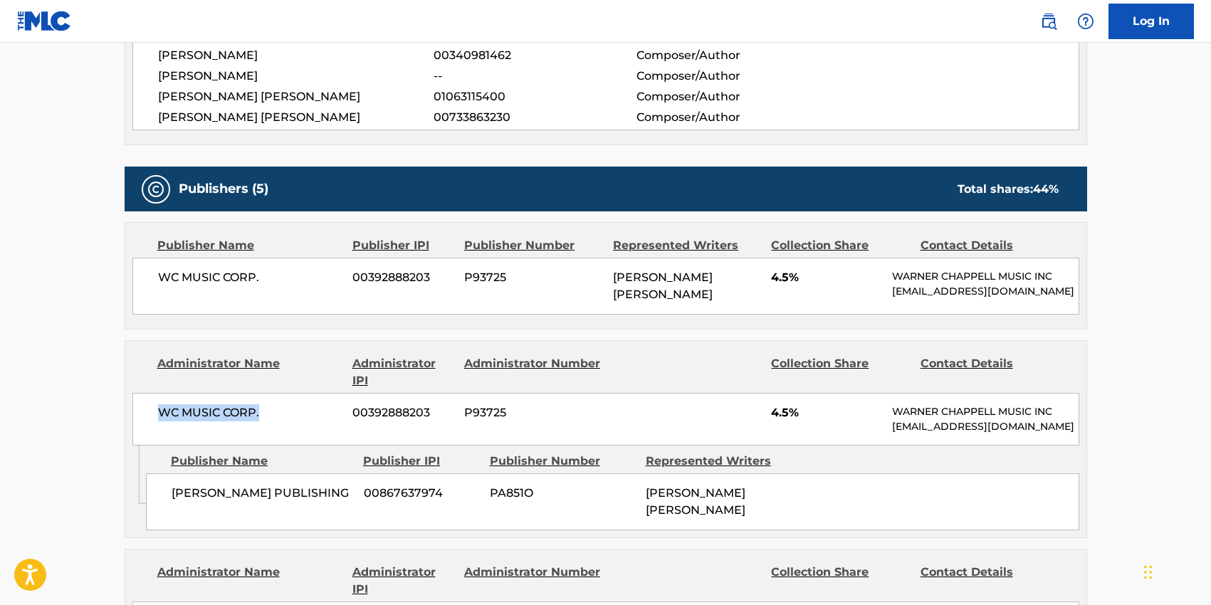
drag, startPoint x: 267, startPoint y: 410, endPoint x: 154, endPoint y: 411, distance: 113.2
click at [154, 411] on div "WC MUSIC CORP. 00392888203 P93725 4.5% [PERSON_NAME] MUSIC INC [EMAIL_ADDRESS][…" at bounding box center [605, 419] width 947 height 53
copy span "WC MUSIC CORP."
drag, startPoint x: 294, startPoint y: 490, endPoint x: 198, endPoint y: 492, distance: 96.2
click at [219, 493] on span "[PERSON_NAME] PUBLISHING" at bounding box center [263, 493] width 182 height 17
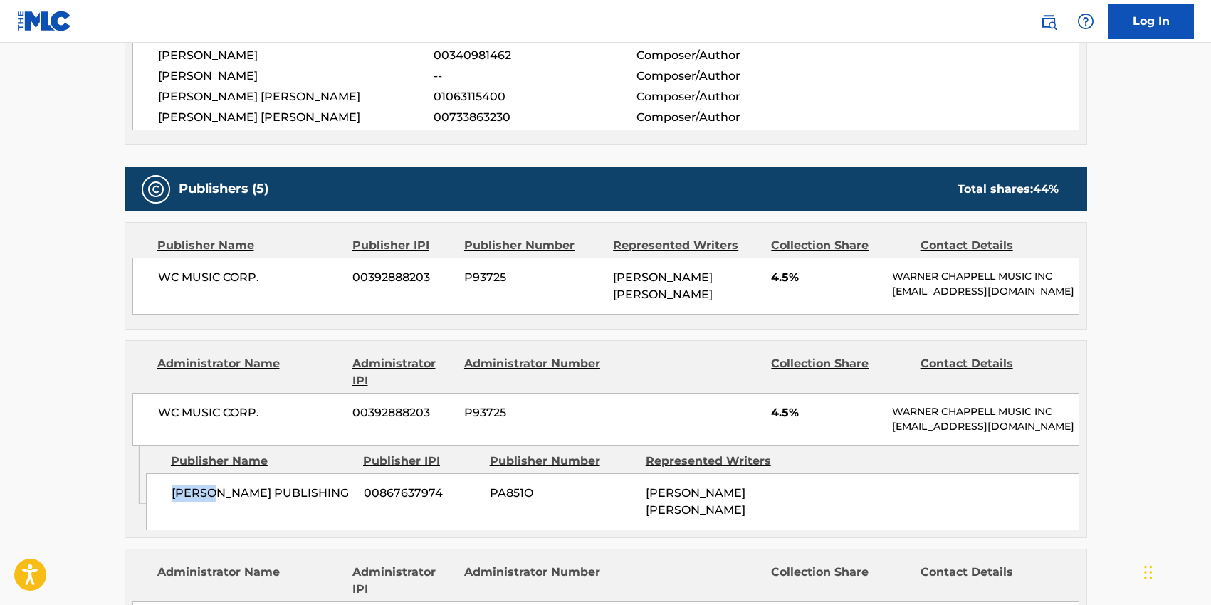
drag, startPoint x: 198, startPoint y: 492, endPoint x: 169, endPoint y: 495, distance: 29.3
click at [169, 495] on div "[PERSON_NAME] PUBLISHING 00867637974 PA851O [PERSON_NAME] [PERSON_NAME]" at bounding box center [613, 502] width 934 height 57
drag, startPoint x: 169, startPoint y: 493, endPoint x: 263, endPoint y: 493, distance: 94.7
click at [169, 493] on div "[PERSON_NAME] PUBLISHING 00867637974 PA851O [PERSON_NAME] [PERSON_NAME]" at bounding box center [613, 502] width 934 height 57
click at [319, 487] on span "[PERSON_NAME] PUBLISHING" at bounding box center [263, 493] width 182 height 17
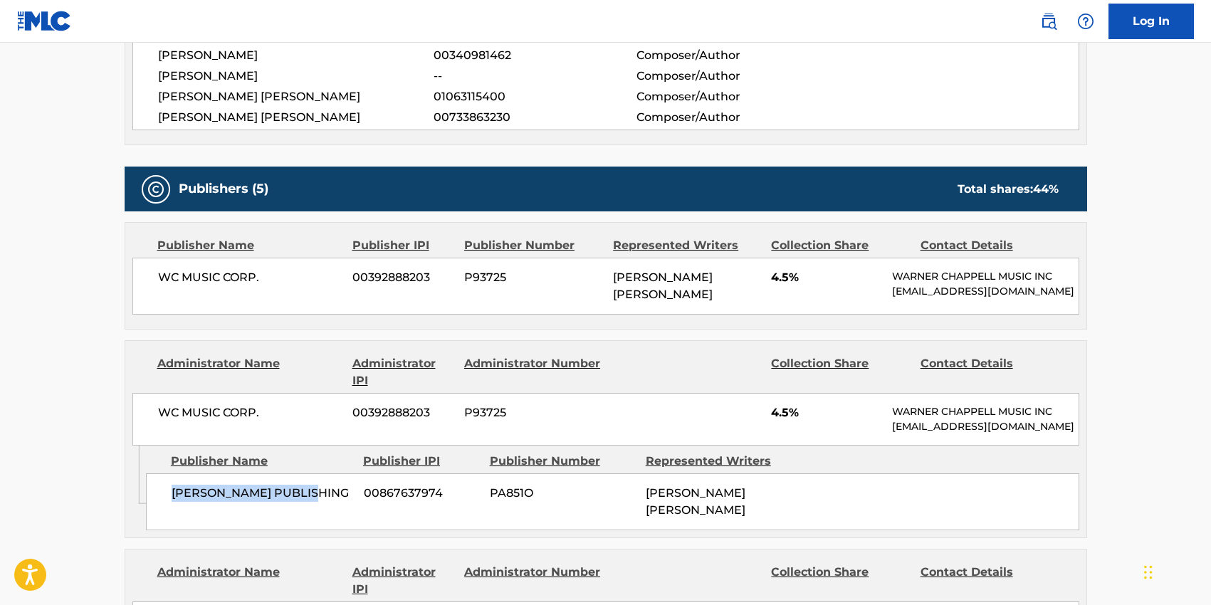
copy span "[PERSON_NAME] PUBLISHING"
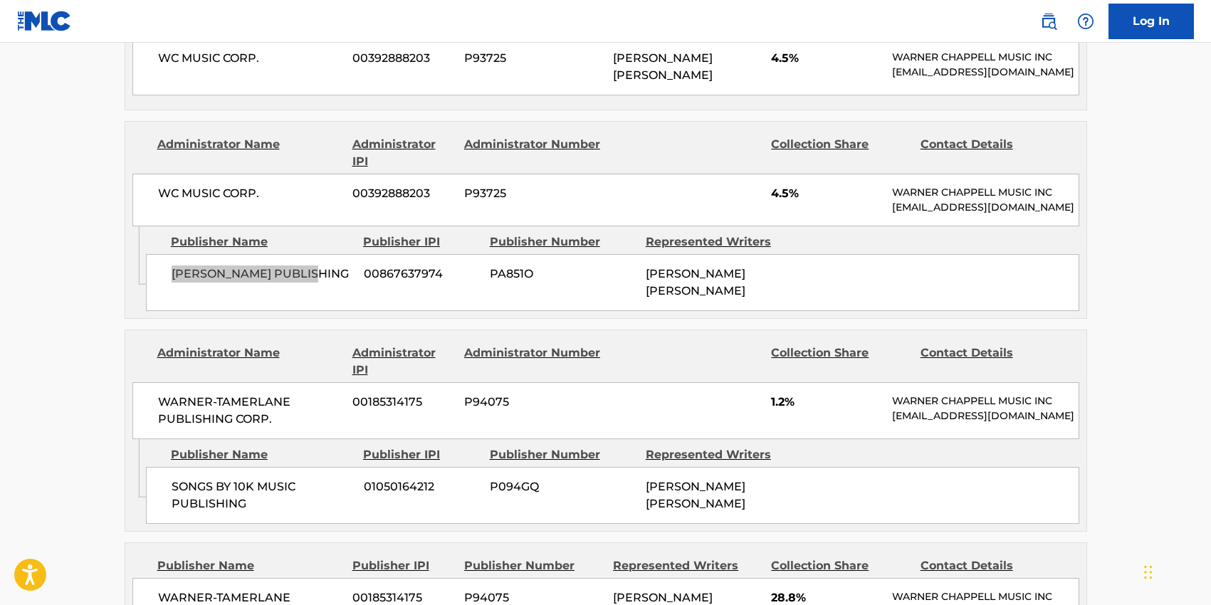
scroll to position [991, 0]
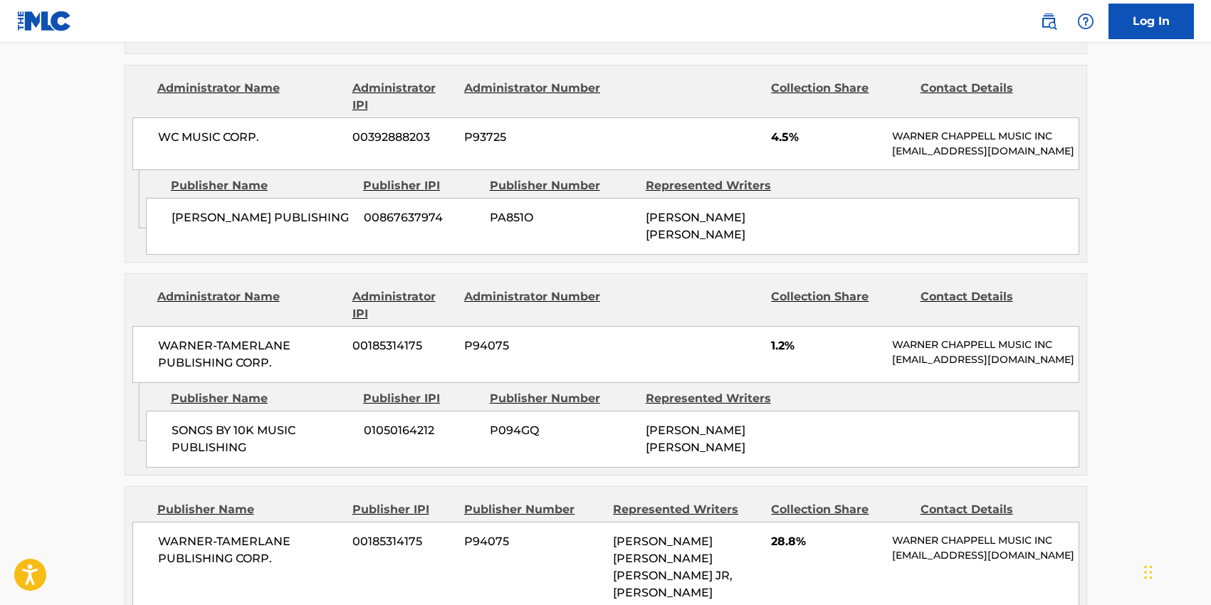
drag, startPoint x: 271, startPoint y: 343, endPoint x: 194, endPoint y: 330, distance: 78.8
click at [271, 343] on span "WARNER-TAMERLANE PUBLISHING CORP." at bounding box center [250, 355] width 184 height 34
click at [160, 338] on span "WARNER-TAMERLANE PUBLISHING CORP." at bounding box center [250, 355] width 184 height 34
copy span "WARNER-TAMERLANE PUBLISHING CORP."
click at [246, 423] on span "SONGS BY 10K MUSIC PUBLISHING" at bounding box center [263, 439] width 182 height 34
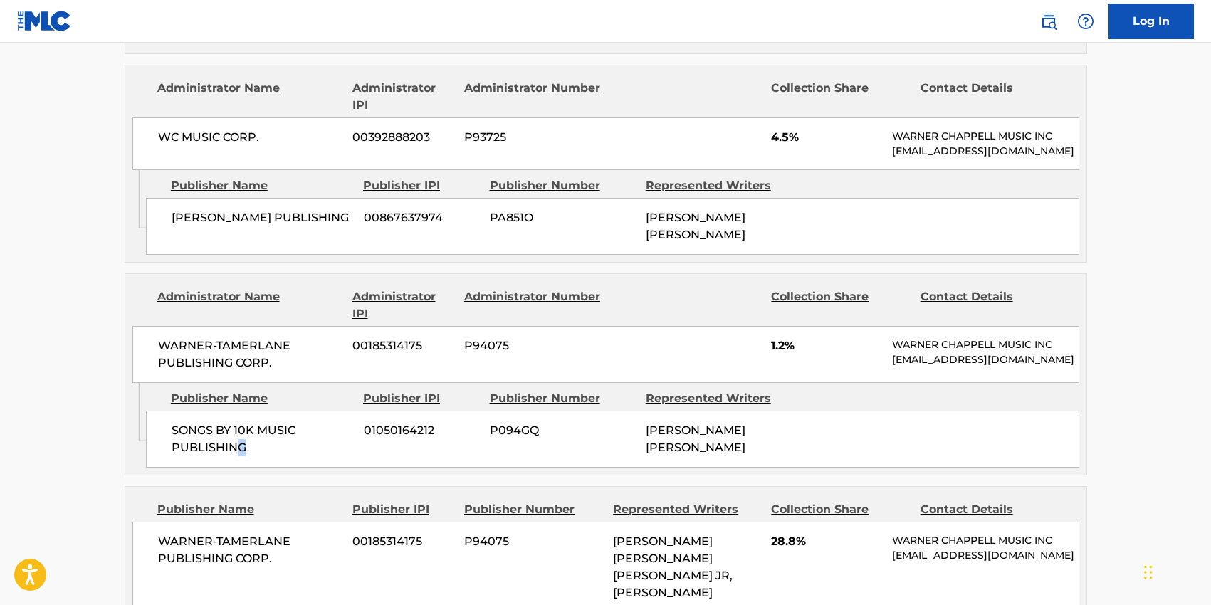
drag, startPoint x: 247, startPoint y: 429, endPoint x: 192, endPoint y: 415, distance: 56.5
click at [224, 424] on span "SONGS BY 10K MUSIC PUBLISHING" at bounding box center [263, 439] width 182 height 34
click at [172, 422] on span "SONGS BY 10K MUSIC PUBLISHING" at bounding box center [263, 439] width 182 height 34
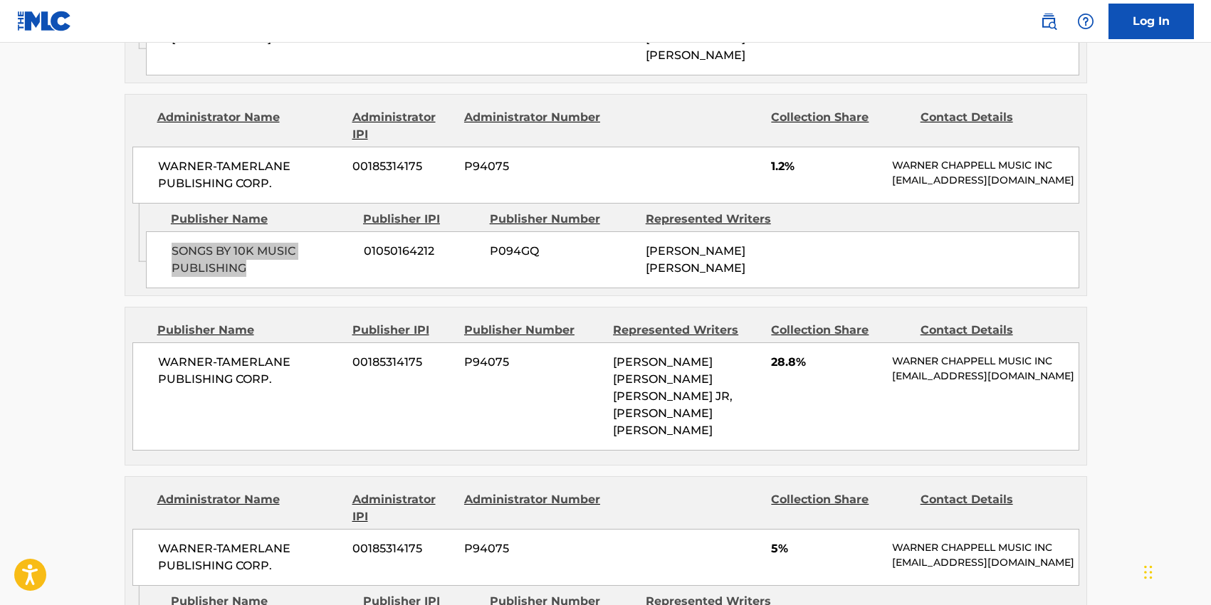
scroll to position [1171, 0]
drag, startPoint x: 277, startPoint y: 355, endPoint x: 216, endPoint y: 349, distance: 61.6
click at [276, 355] on span "WARNER-TAMERLANE PUBLISHING CORP." at bounding box center [250, 370] width 184 height 34
click at [158, 353] on span "WARNER-TAMERLANE PUBLISHING CORP." at bounding box center [250, 370] width 184 height 34
drag, startPoint x: 275, startPoint y: 355, endPoint x: 216, endPoint y: 357, distance: 58.5
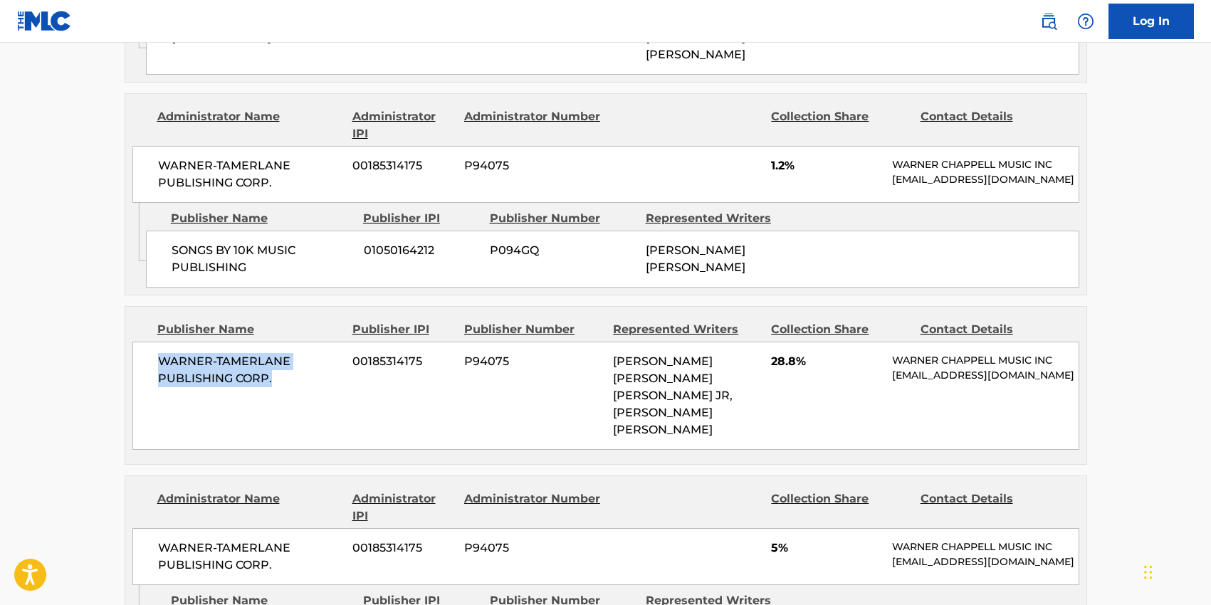
click at [274, 355] on span "WARNER-TAMERLANE PUBLISHING CORP." at bounding box center [250, 370] width 184 height 34
drag, startPoint x: 160, startPoint y: 340, endPoint x: 130, endPoint y: 338, distance: 30.0
click at [130, 338] on div "Publisher Name Publisher IPI Publisher Number Represented Writers Collection Sh…" at bounding box center [605, 385] width 961 height 157
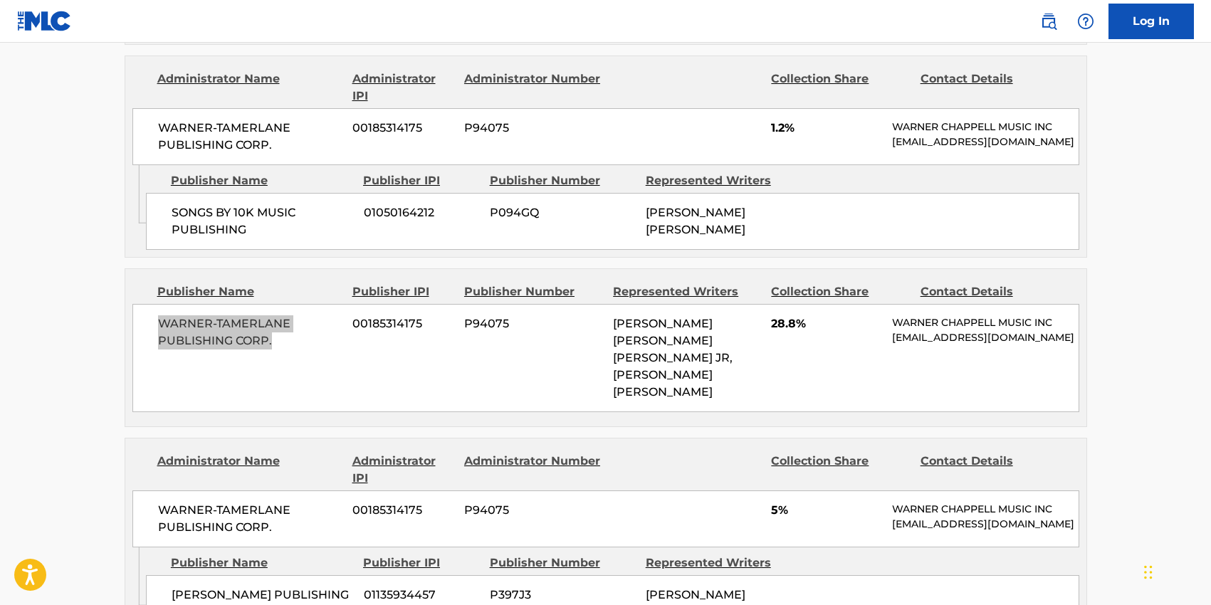
scroll to position [1218, 0]
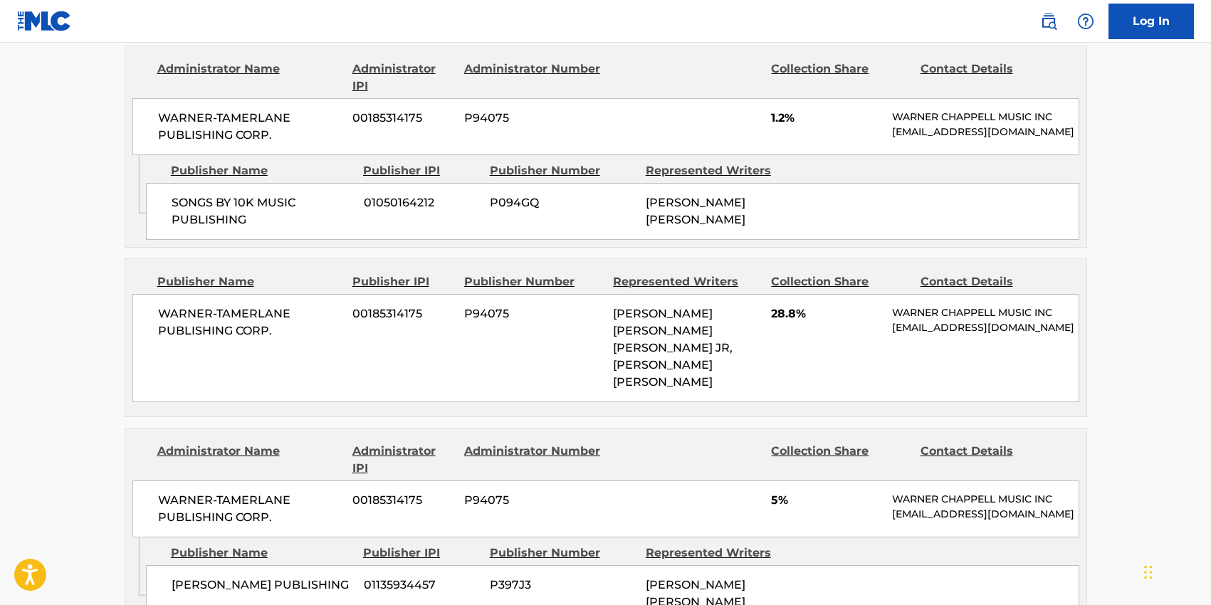
click at [278, 492] on span "WARNER-TAMERLANE PUBLISHING CORP." at bounding box center [250, 509] width 184 height 34
click at [161, 492] on span "WARNER-TAMERLANE PUBLISHING CORP." at bounding box center [250, 509] width 184 height 34
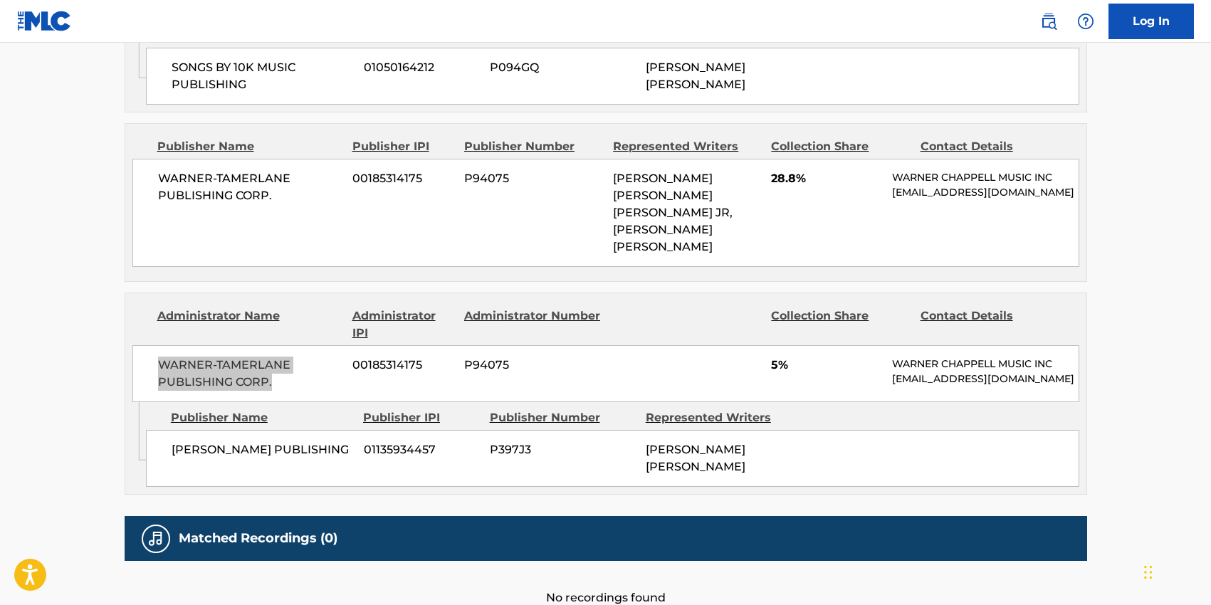
scroll to position [1391, 0]
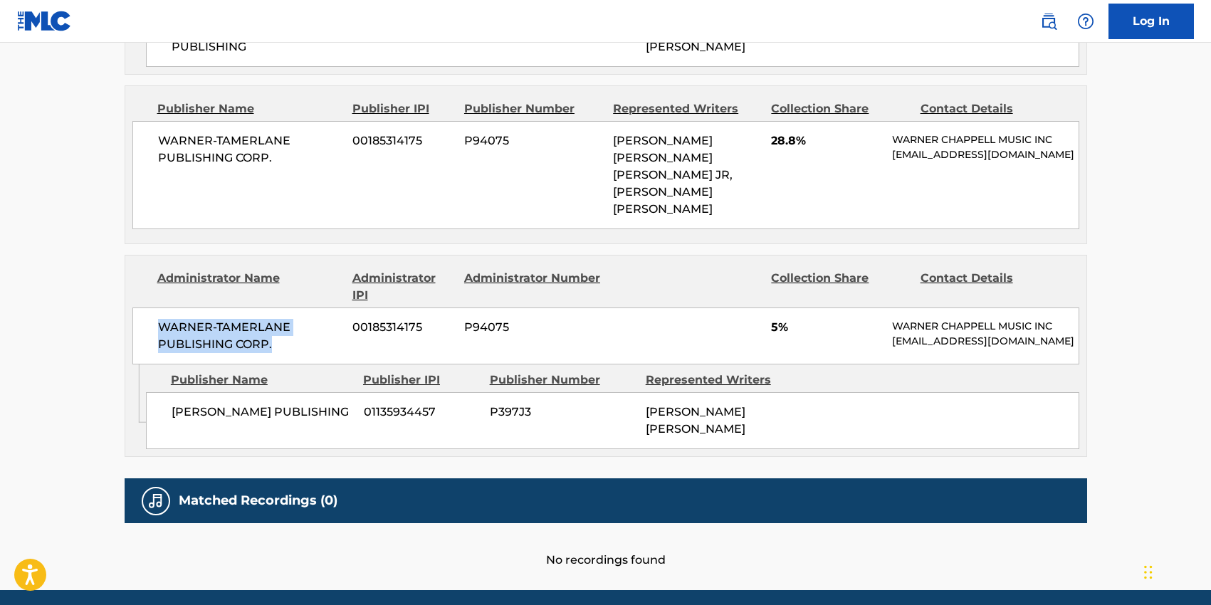
click at [292, 395] on div "Publisher Name Publisher IPI Publisher Number Represented Writers [PERSON_NAME]…" at bounding box center [616, 407] width 941 height 85
drag, startPoint x: 326, startPoint y: 373, endPoint x: 223, endPoint y: 365, distance: 103.5
click at [326, 404] on span "[PERSON_NAME] PUBLISHING" at bounding box center [263, 412] width 182 height 17
click at [172, 404] on span "[PERSON_NAME] PUBLISHING" at bounding box center [263, 412] width 182 height 17
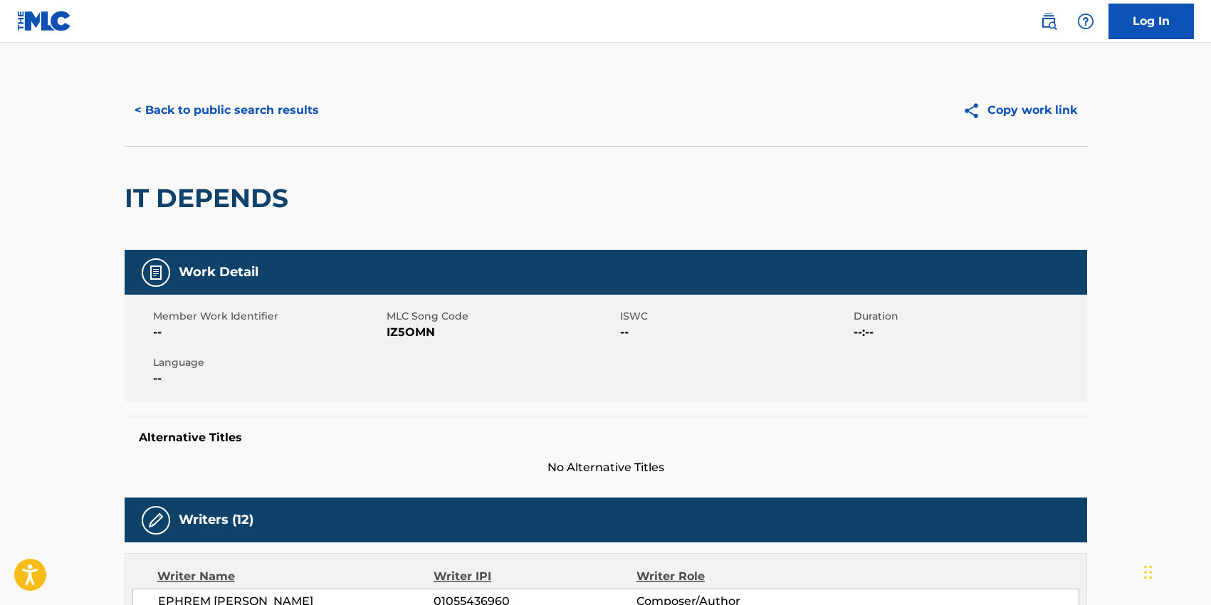
scroll to position [0, 0]
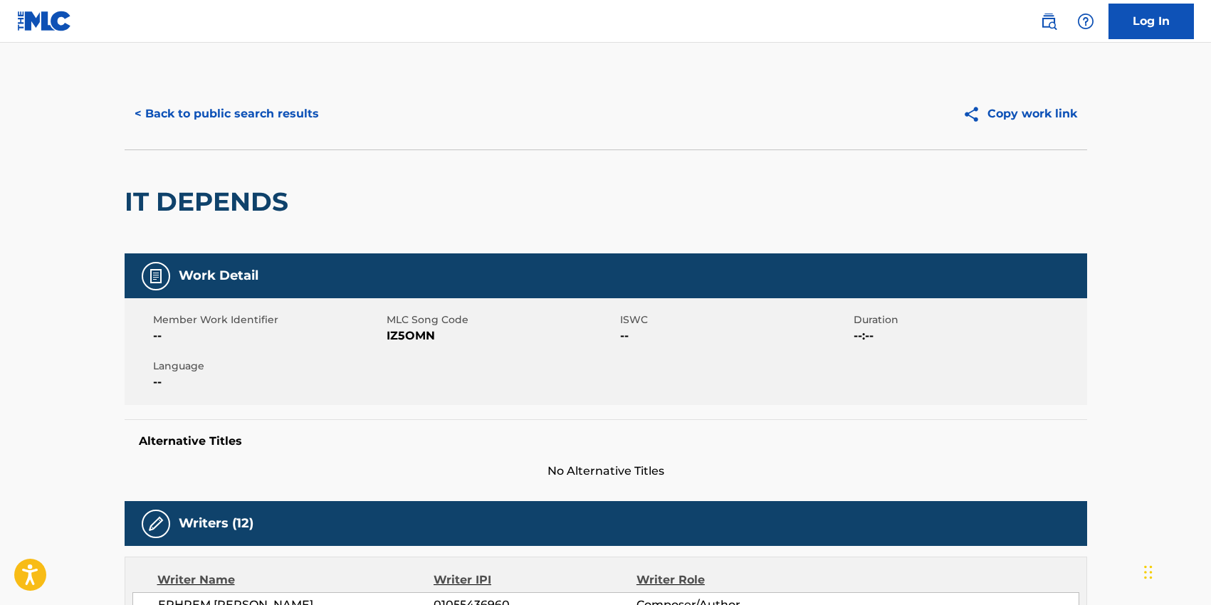
click at [199, 114] on button "< Back to public search results" at bounding box center [227, 114] width 204 height 36
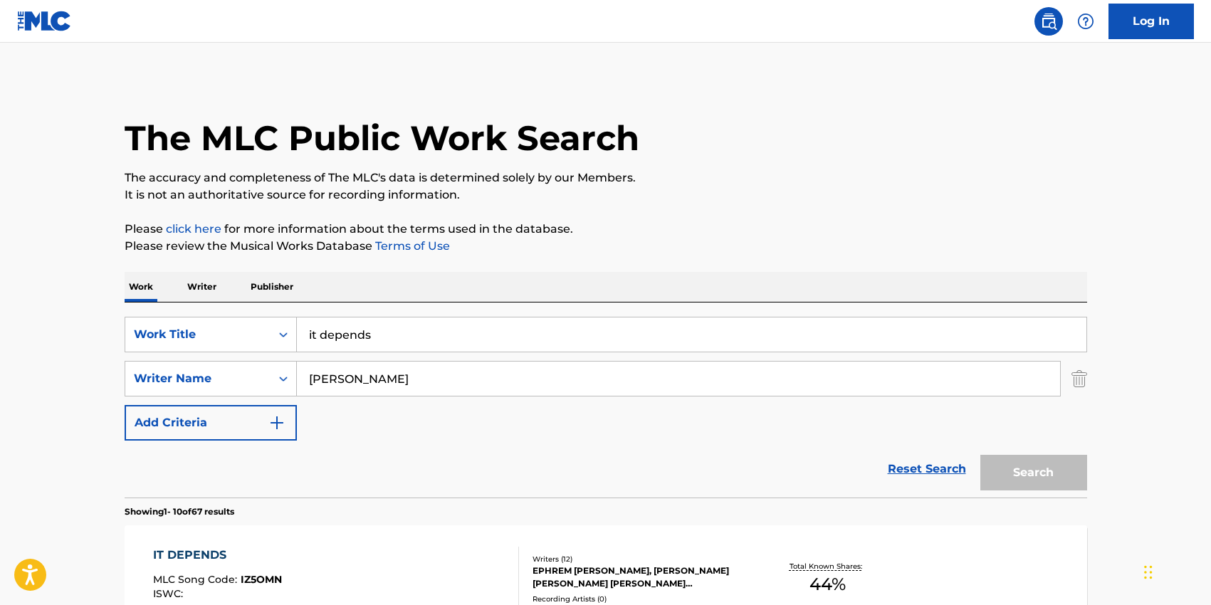
scroll to position [200, 0]
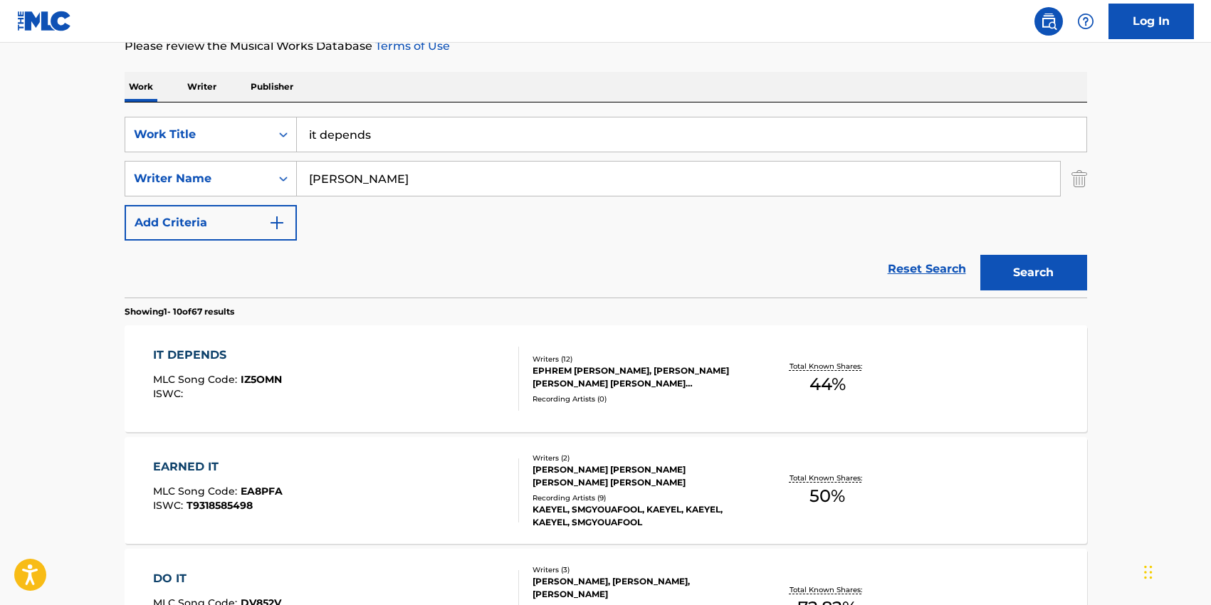
click at [348, 150] on input "it depends" at bounding box center [692, 134] width 790 height 34
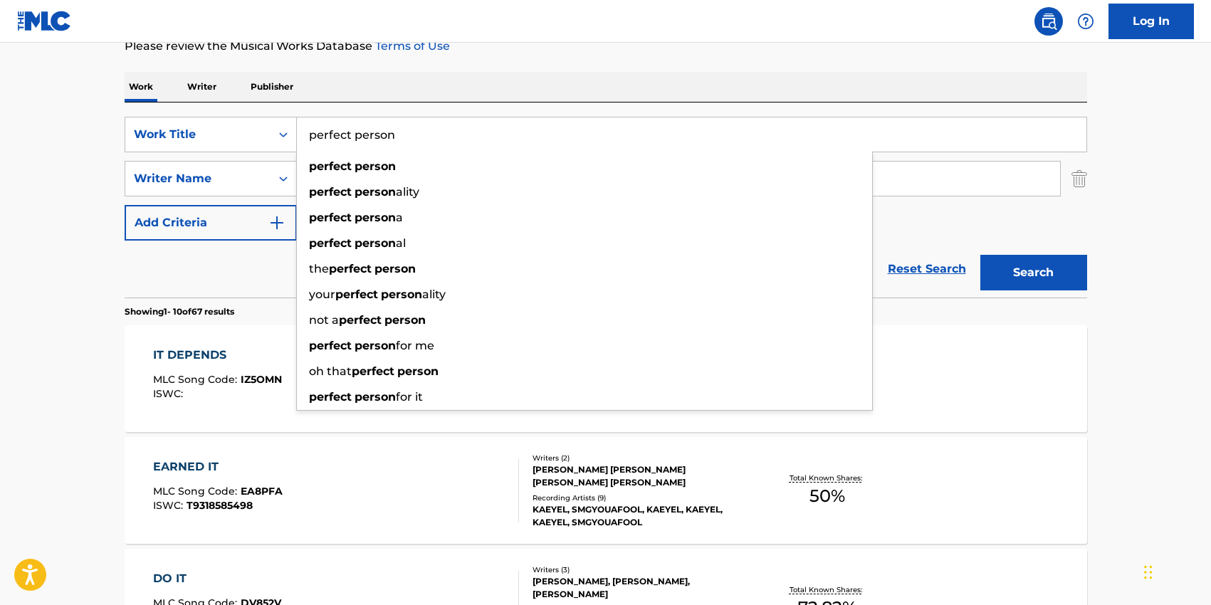
type input "perfect person"
click at [362, 115] on div "SearchWithCriteria2e7ae26f-8e60-4477-86d9-5425baa3c633 Work Title perfect perso…" at bounding box center [606, 200] width 963 height 195
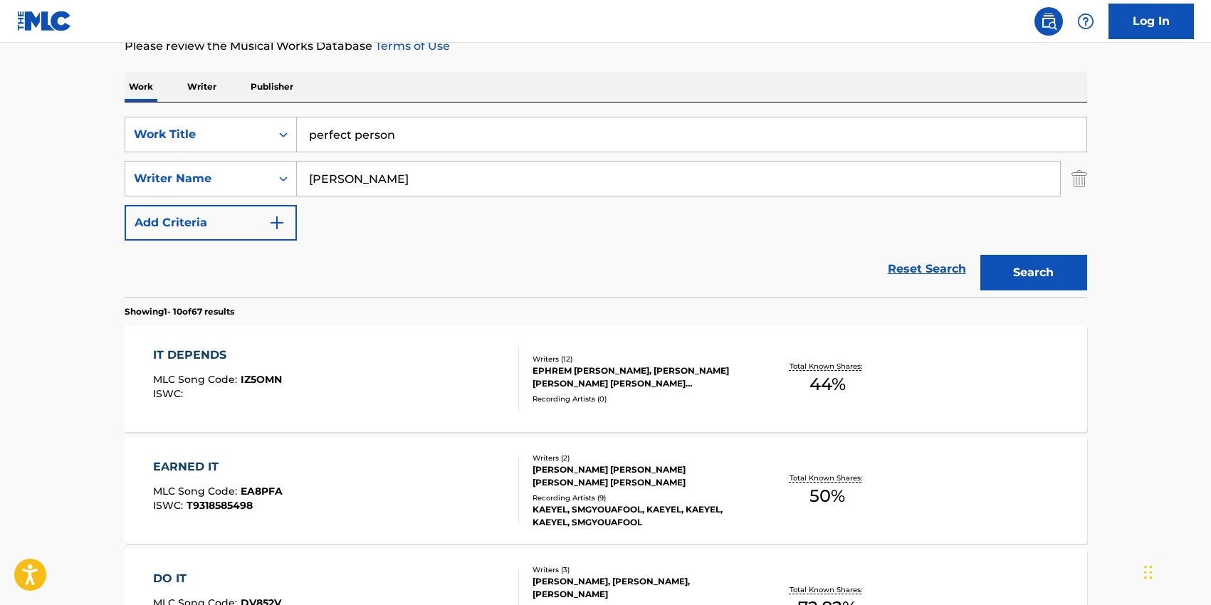
click at [370, 187] on input "[PERSON_NAME]" at bounding box center [678, 179] width 763 height 34
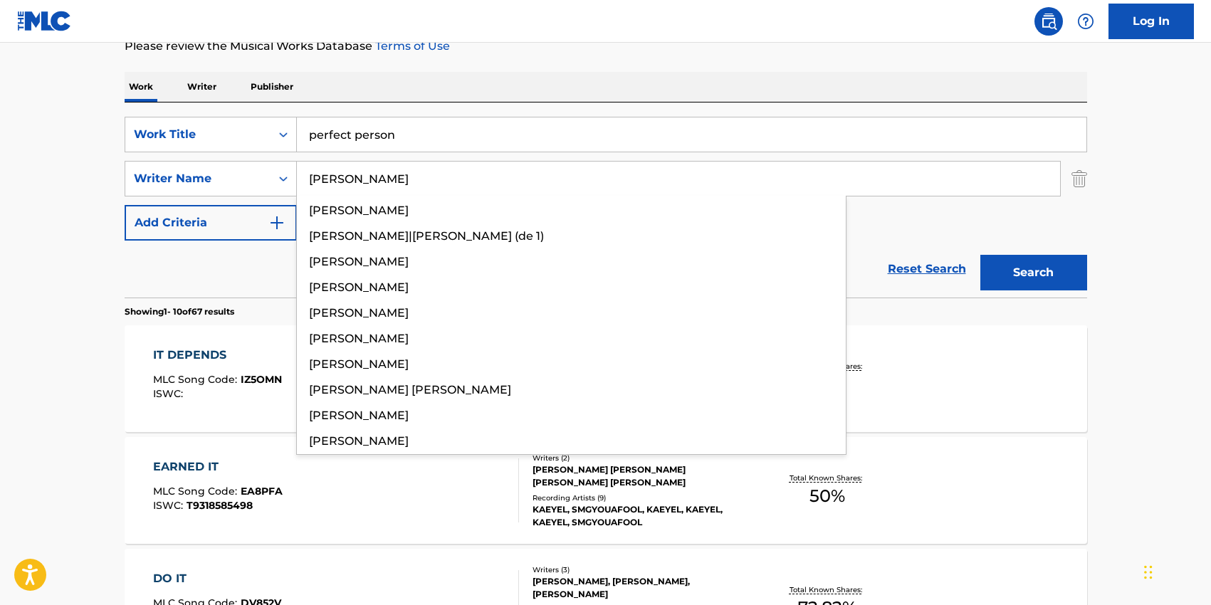
type input "[PERSON_NAME]"
click at [981, 255] on button "Search" at bounding box center [1034, 273] width 107 height 36
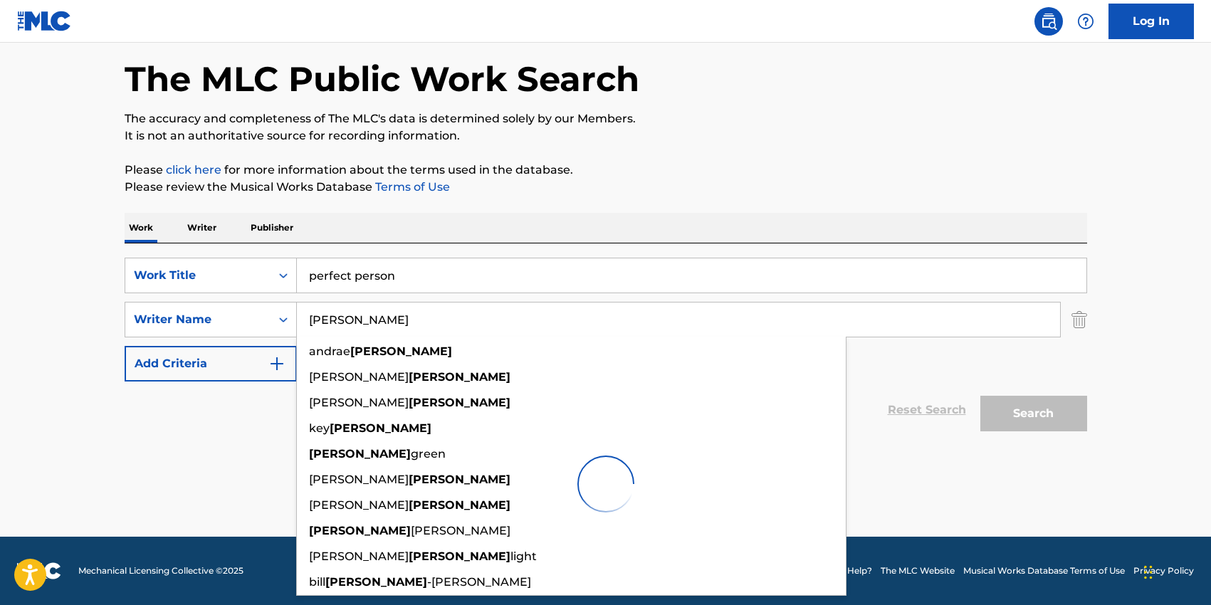
scroll to position [59, 0]
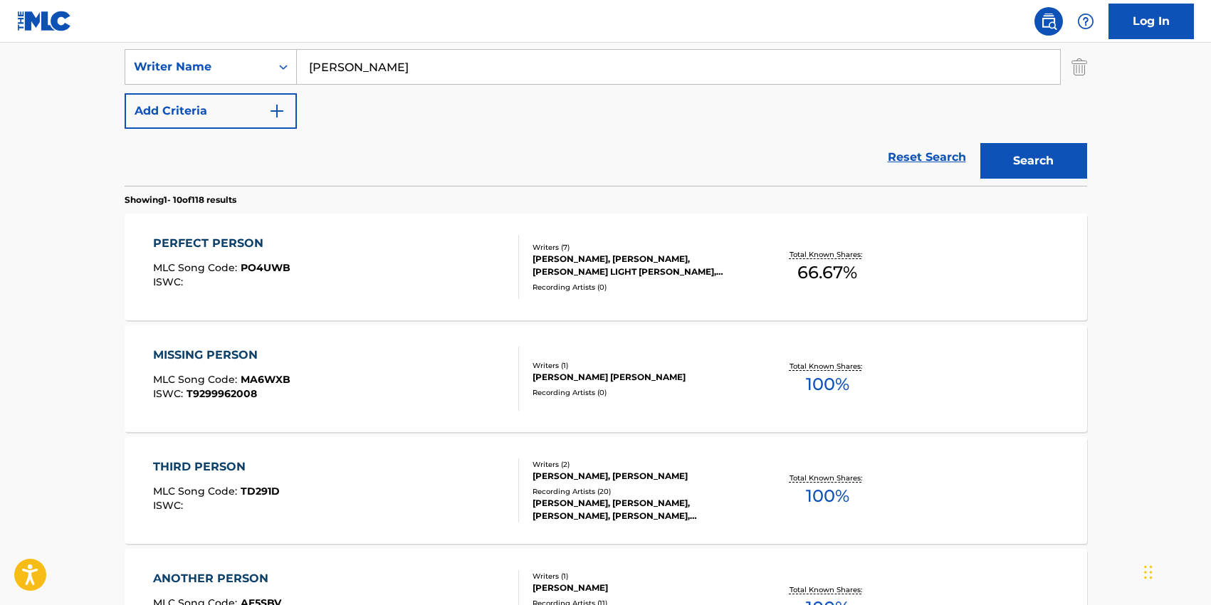
scroll to position [315, 0]
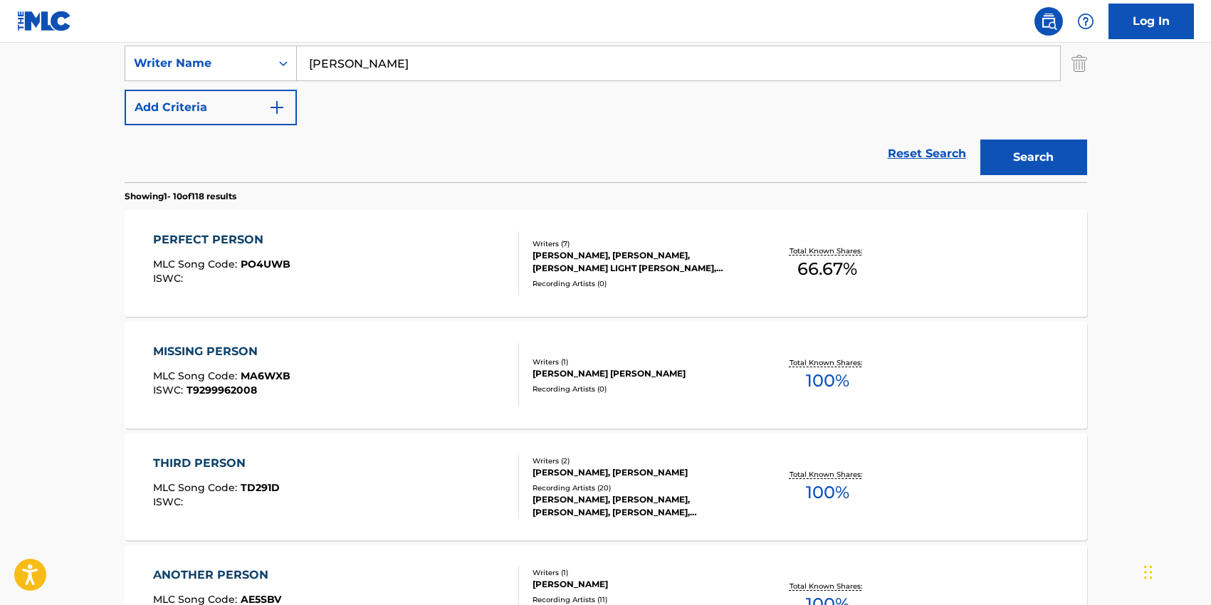
click at [567, 293] on div "PERFECT PERSON MLC Song Code : PO4UWB ISWC : Writers ( 7 ) [PERSON_NAME], [PERS…" at bounding box center [606, 263] width 963 height 107
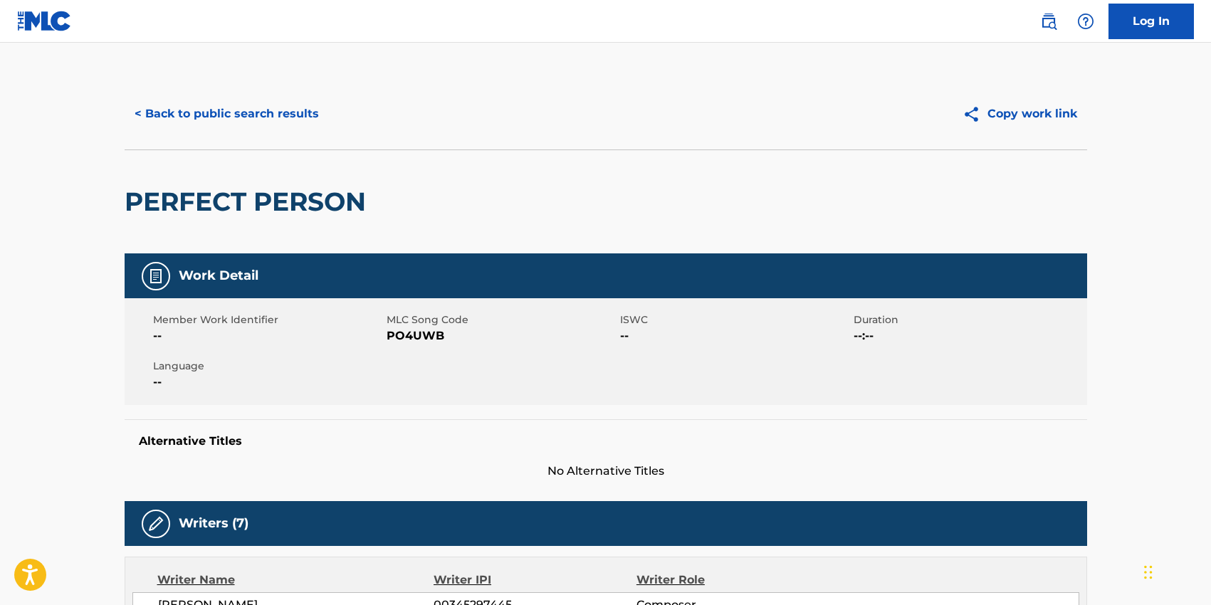
click at [421, 343] on span "PO4UWB" at bounding box center [502, 336] width 230 height 17
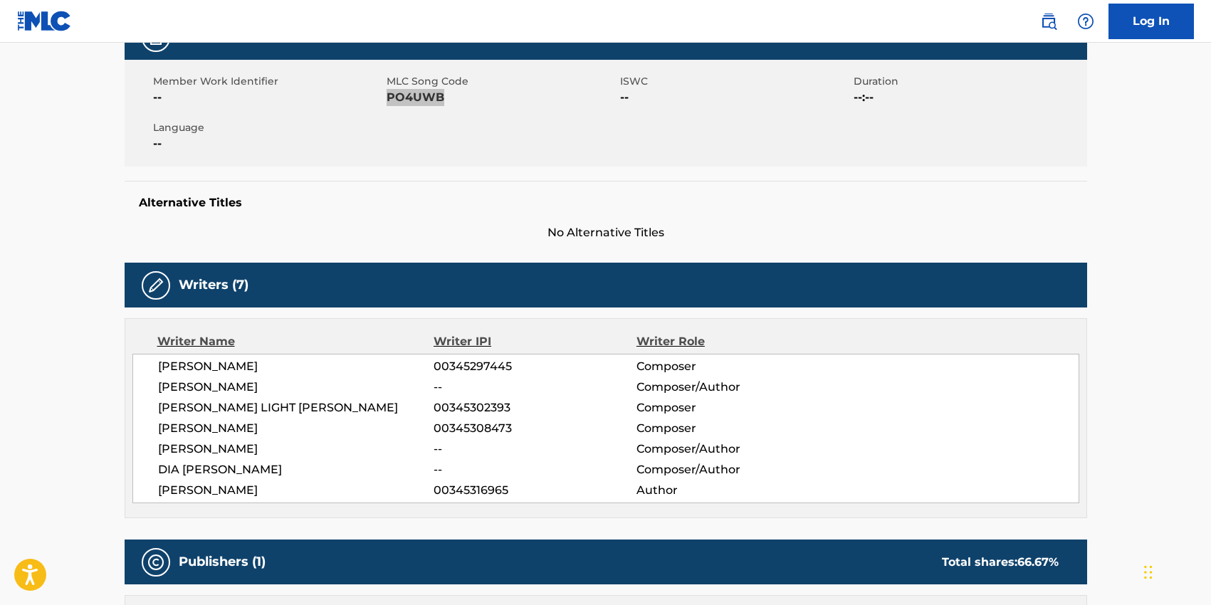
scroll to position [249, 0]
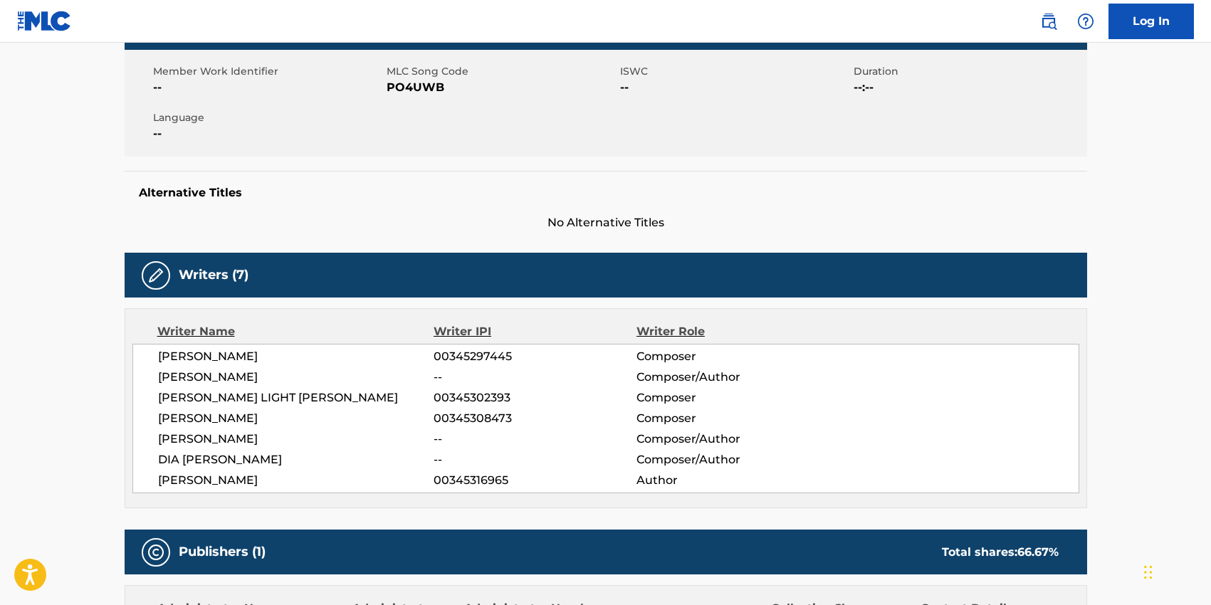
click at [158, 358] on span "[PERSON_NAME]" at bounding box center [296, 356] width 276 height 17
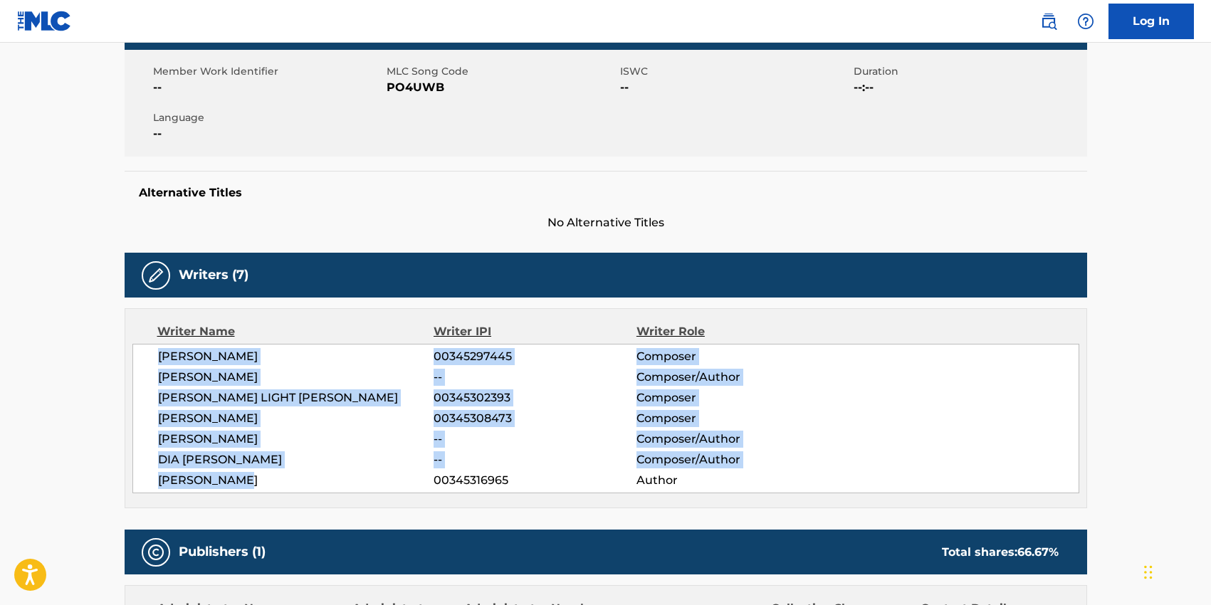
drag, startPoint x: 193, startPoint y: 432, endPoint x: 261, endPoint y: 477, distance: 81.6
click at [261, 477] on div "[PERSON_NAME] 00345297445 Composer [PERSON_NAME] -- Composer/Author [PERSON_NAM…" at bounding box center [605, 419] width 947 height 150
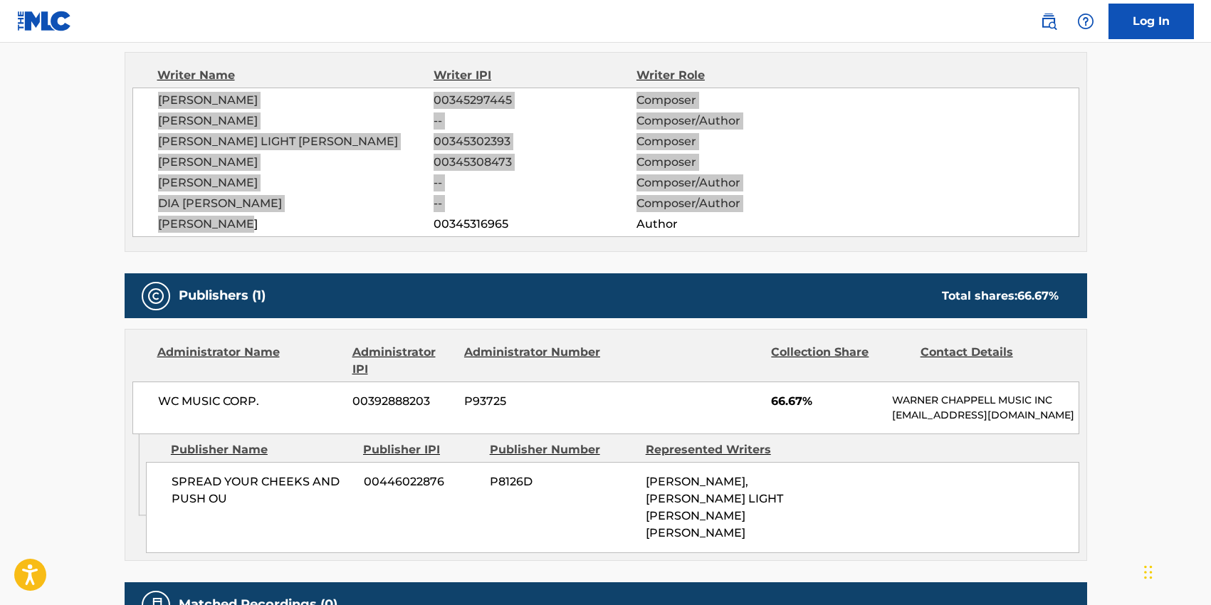
scroll to position [511, 0]
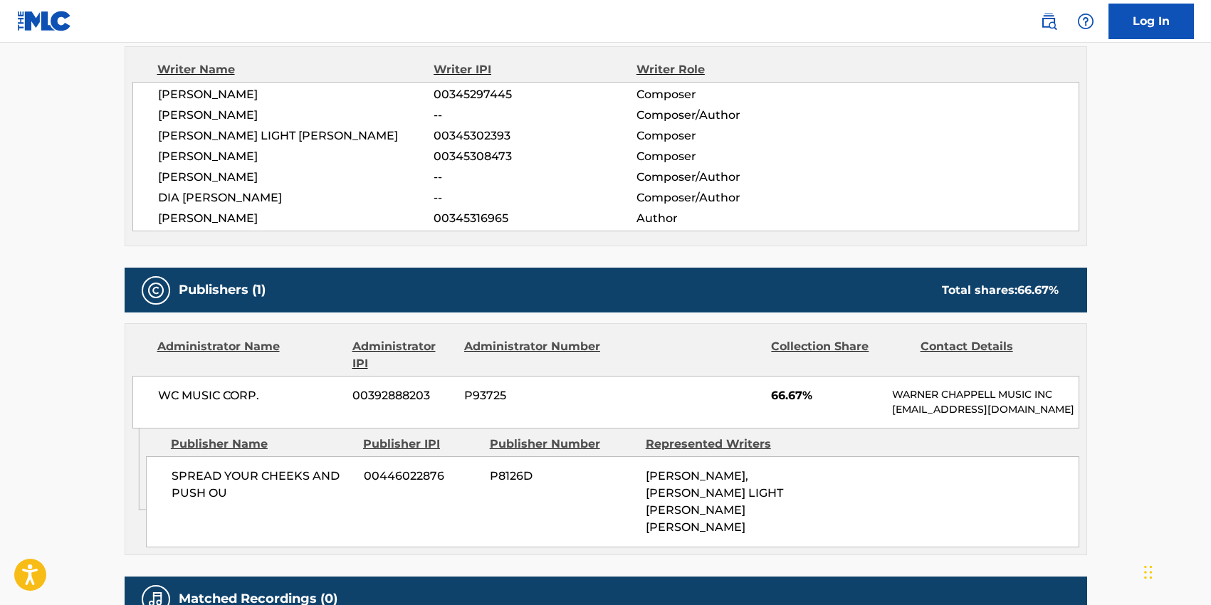
click at [162, 394] on span "WC MUSIC CORP." at bounding box center [250, 395] width 184 height 17
drag, startPoint x: 157, startPoint y: 394, endPoint x: 263, endPoint y: 387, distance: 106.3
click at [158, 394] on span "WC MUSIC CORP." at bounding box center [250, 395] width 184 height 17
click at [276, 391] on span "WC MUSIC CORP." at bounding box center [250, 395] width 184 height 17
drag, startPoint x: 228, startPoint y: 490, endPoint x: 218, endPoint y: 487, distance: 10.4
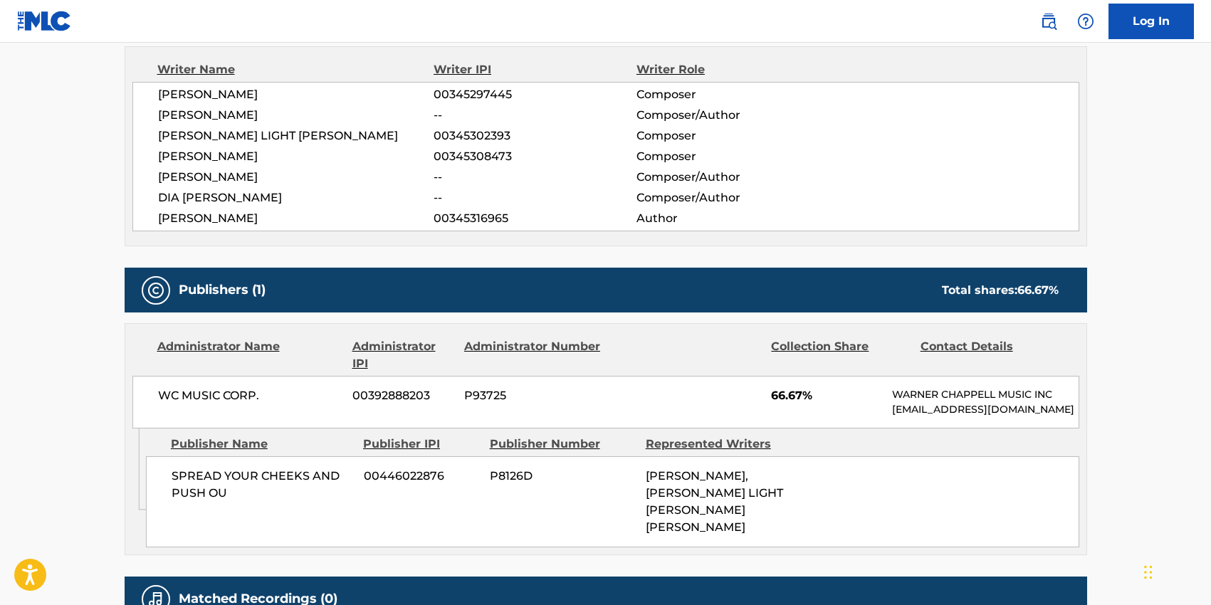
click at [225, 489] on span "SPREAD YOUR CHEEKS AND PUSH OU" at bounding box center [263, 485] width 182 height 34
click at [175, 473] on span "SPREAD YOUR CHEEKS AND PUSH OU" at bounding box center [263, 485] width 182 height 34
click at [172, 472] on span "SPREAD YOUR CHEEKS AND PUSH OU" at bounding box center [263, 485] width 182 height 34
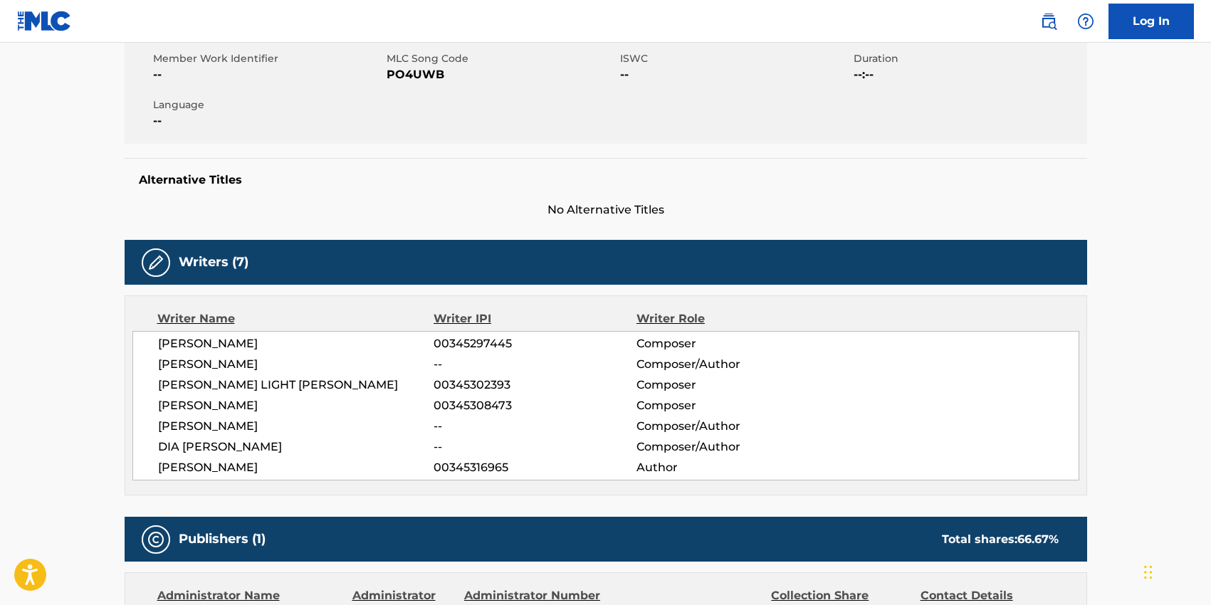
scroll to position [0, 0]
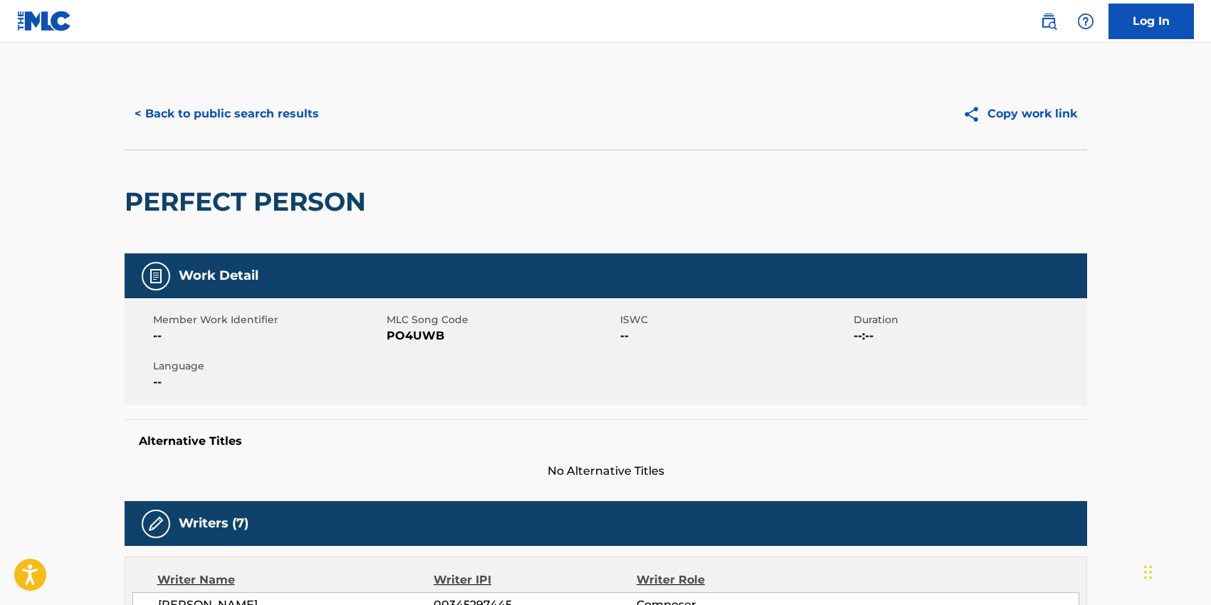
click at [294, 117] on button "< Back to public search results" at bounding box center [227, 114] width 204 height 36
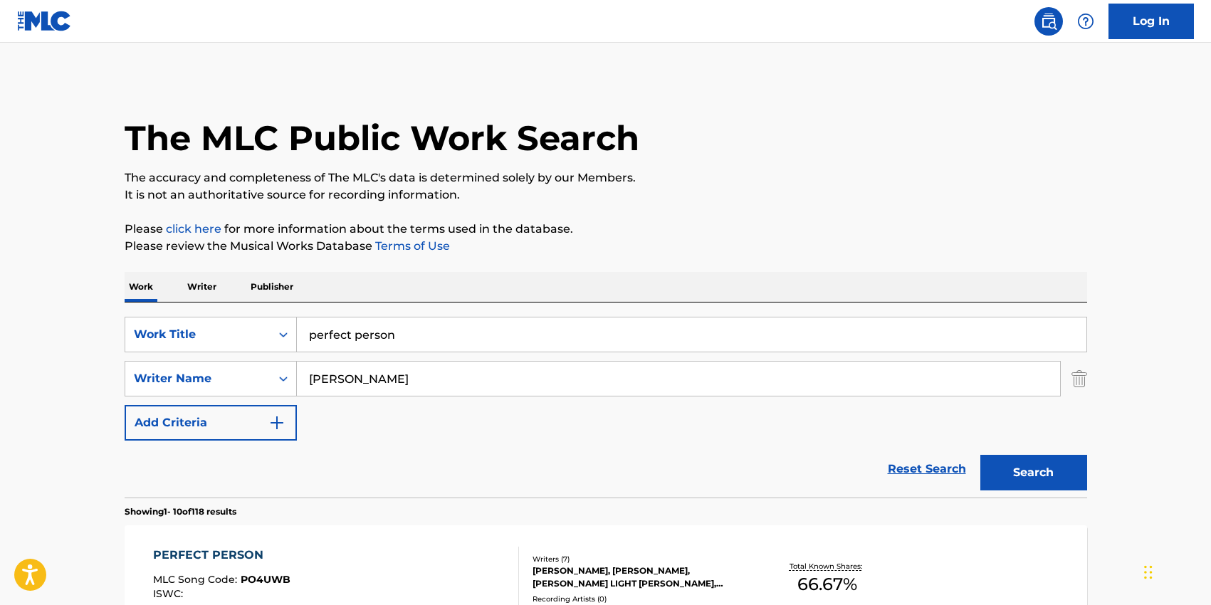
click at [350, 386] on input "[PERSON_NAME]" at bounding box center [678, 379] width 763 height 34
paste input "Akinyemi"
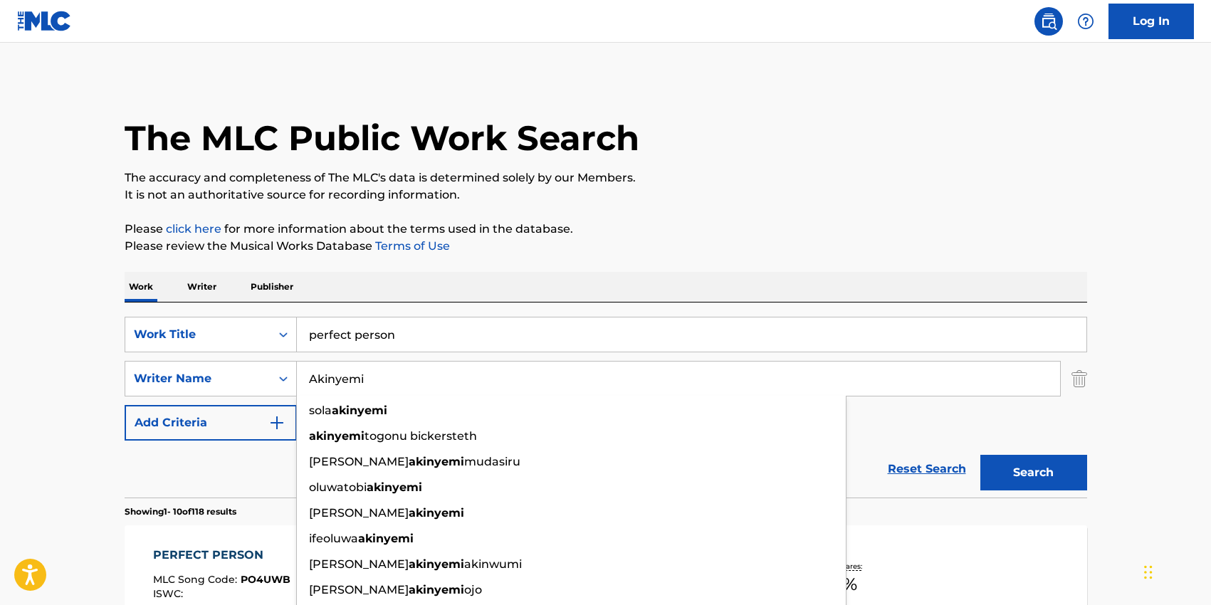
type input "Akinyemi"
click at [354, 332] on input "perfect person" at bounding box center [692, 335] width 790 height 34
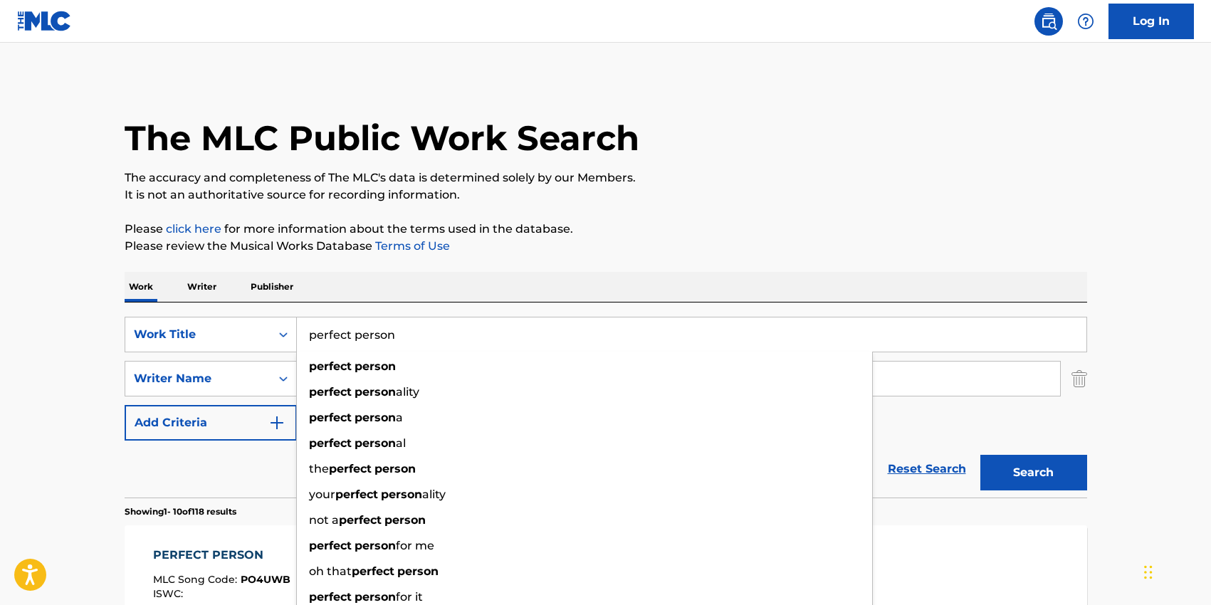
click at [354, 331] on input "perfect person" at bounding box center [692, 335] width 790 height 34
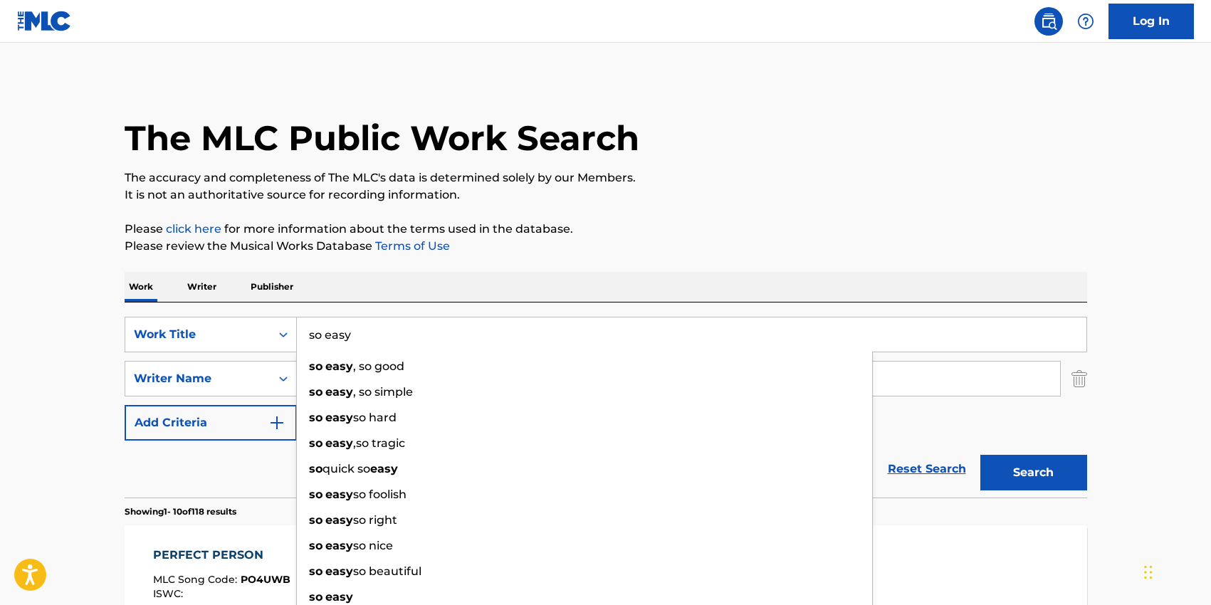
click at [981, 455] on button "Search" at bounding box center [1034, 473] width 107 height 36
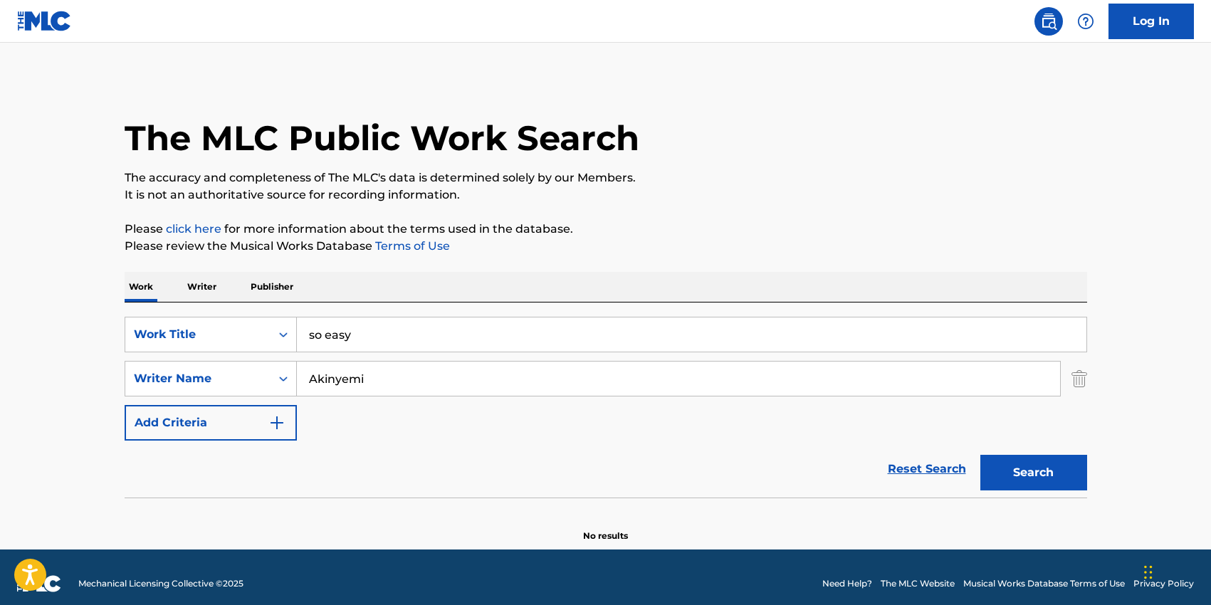
click at [1055, 476] on button "Search" at bounding box center [1034, 473] width 107 height 36
click at [454, 402] on div "SearchWithCriteria2e7ae26f-8e60-4477-86d9-5425baa3c633 Work Title so easy Searc…" at bounding box center [606, 379] width 963 height 124
click at [353, 338] on input "so easy" at bounding box center [692, 335] width 790 height 34
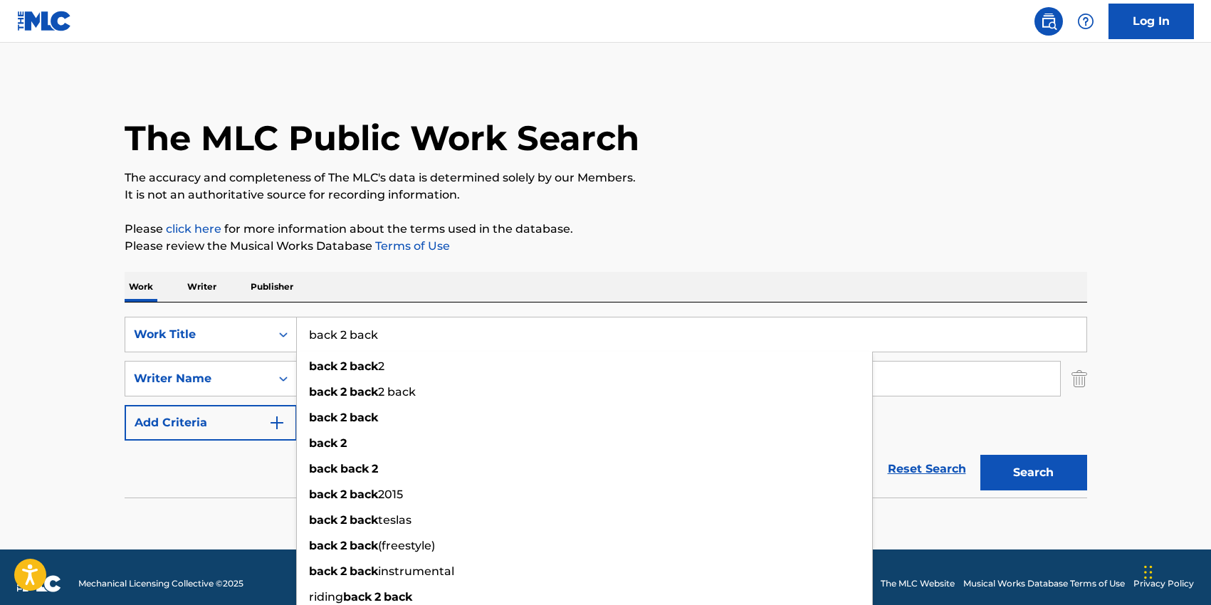
type input "back 2 back"
click at [387, 305] on div "SearchWithCriteria2e7ae26f-8e60-4477-86d9-5425baa3c633 Work Title back 2 back b…" at bounding box center [606, 400] width 963 height 195
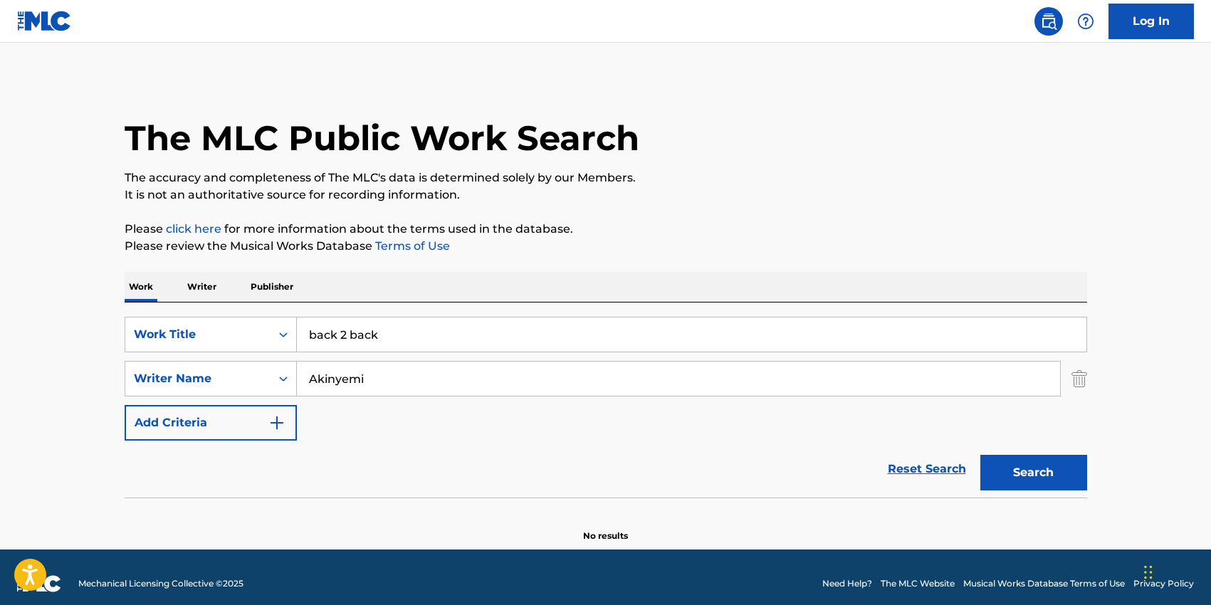
click at [350, 372] on input "Akinyemi" at bounding box center [678, 379] width 763 height 34
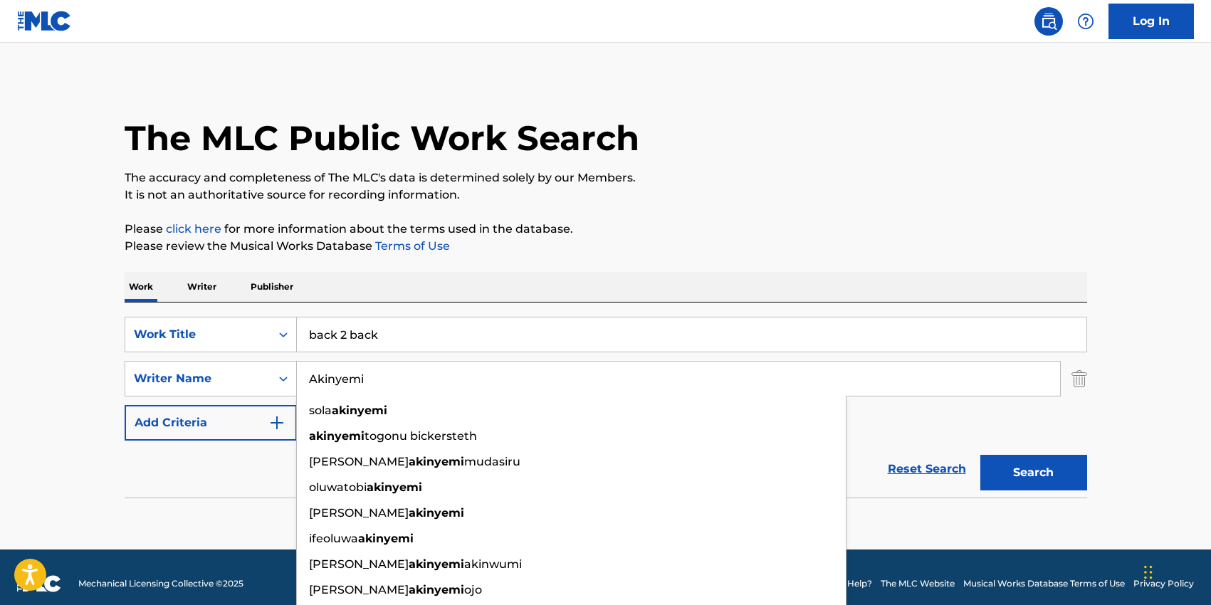
click at [350, 372] on input "Akinyemi" at bounding box center [678, 379] width 763 height 34
paste input "[PERSON_NAME]"
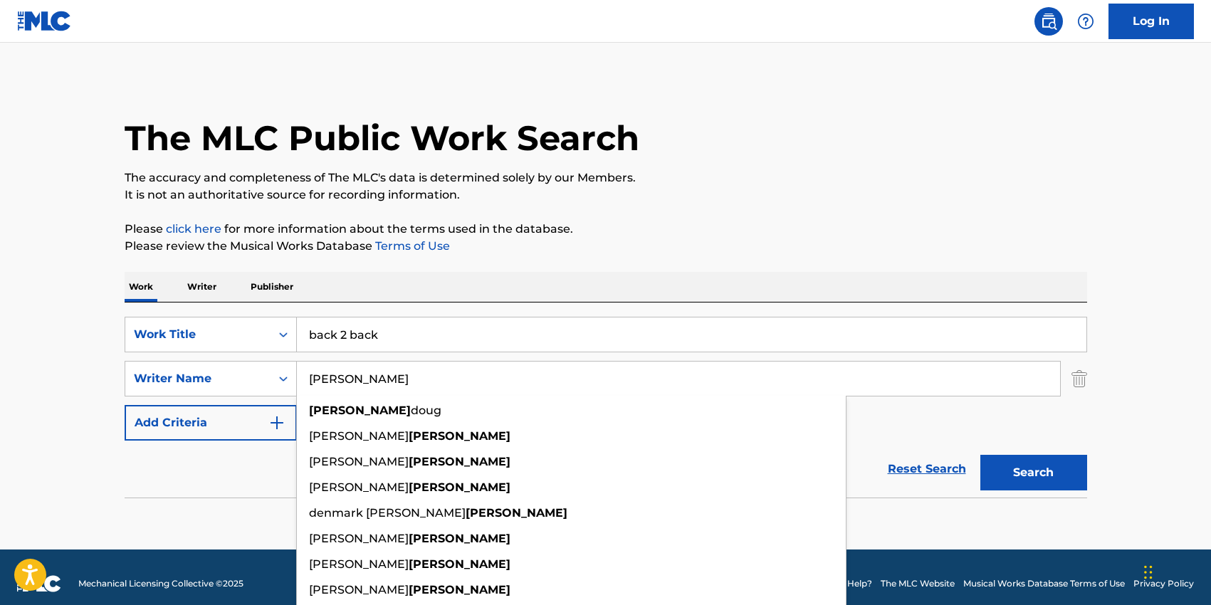
click at [1040, 468] on button "Search" at bounding box center [1034, 473] width 107 height 36
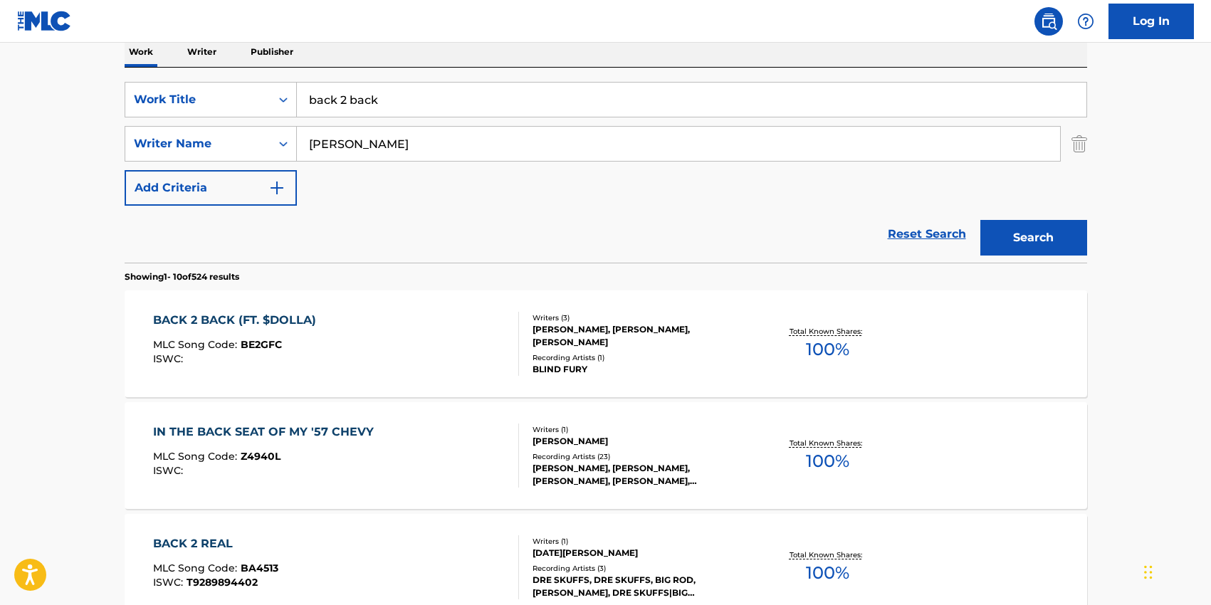
scroll to position [233, 0]
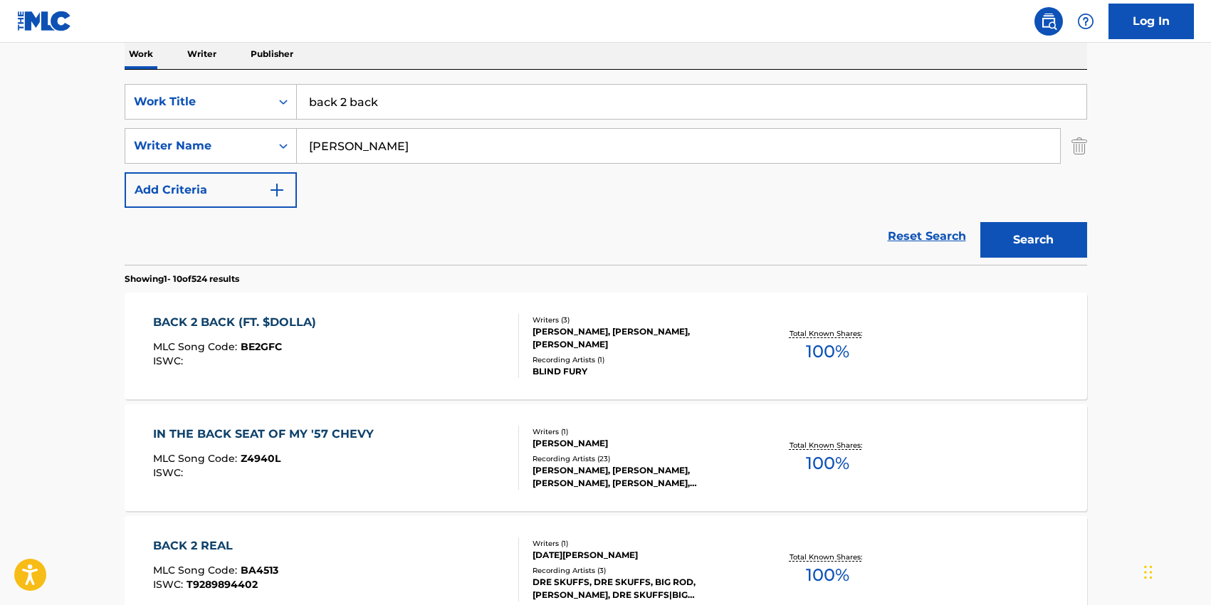
click at [352, 147] on input "[PERSON_NAME]" at bounding box center [678, 146] width 763 height 34
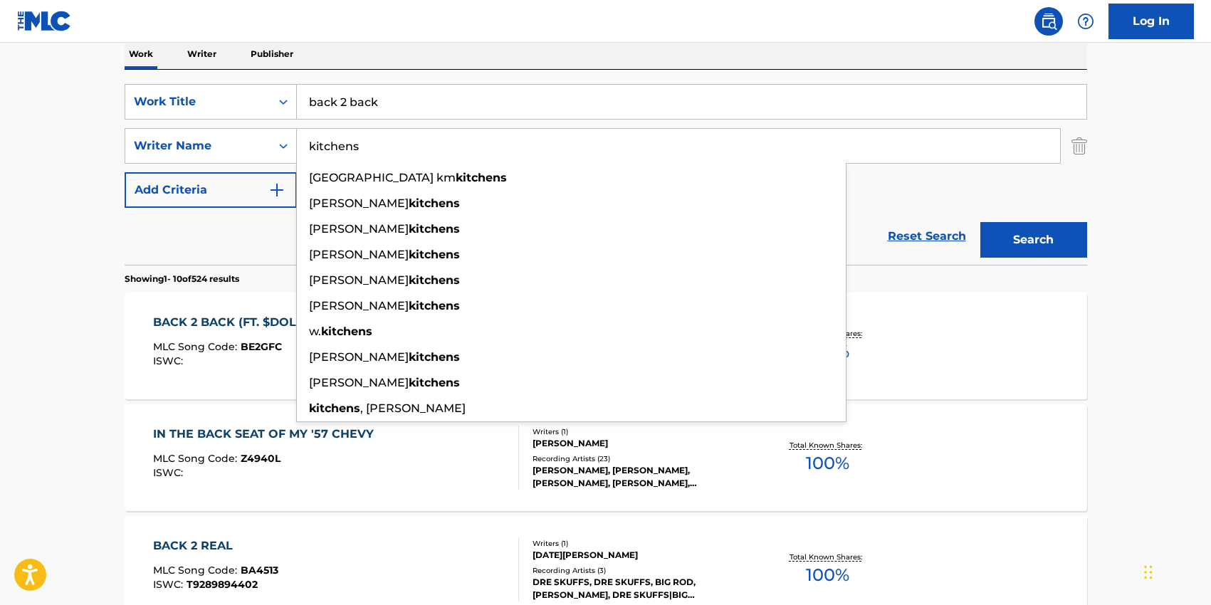
type input "kitchens"
click at [377, 105] on input "back 2 back" at bounding box center [692, 102] width 790 height 34
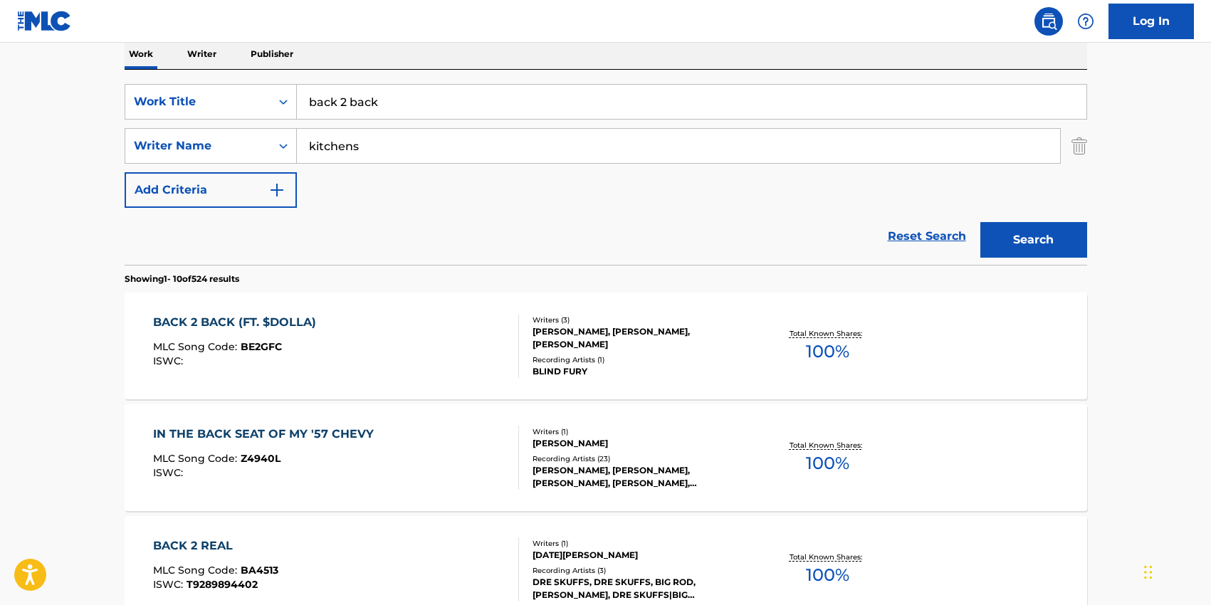
click at [377, 105] on input "back 2 back" at bounding box center [692, 102] width 790 height 34
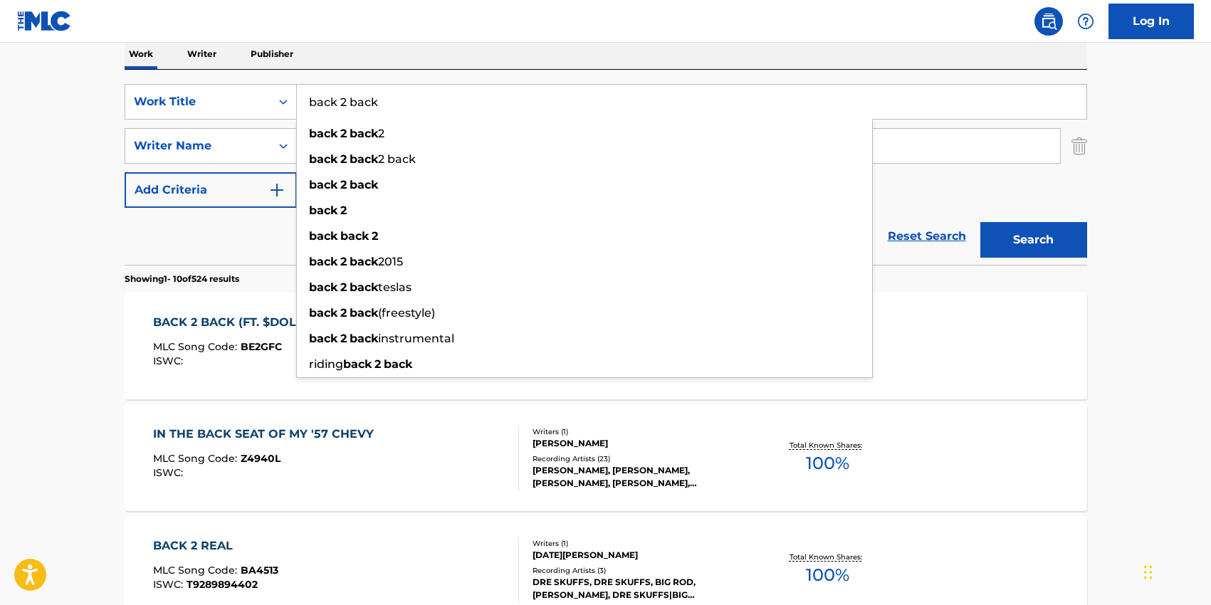
click at [377, 105] on input "back 2 back" at bounding box center [692, 102] width 790 height 34
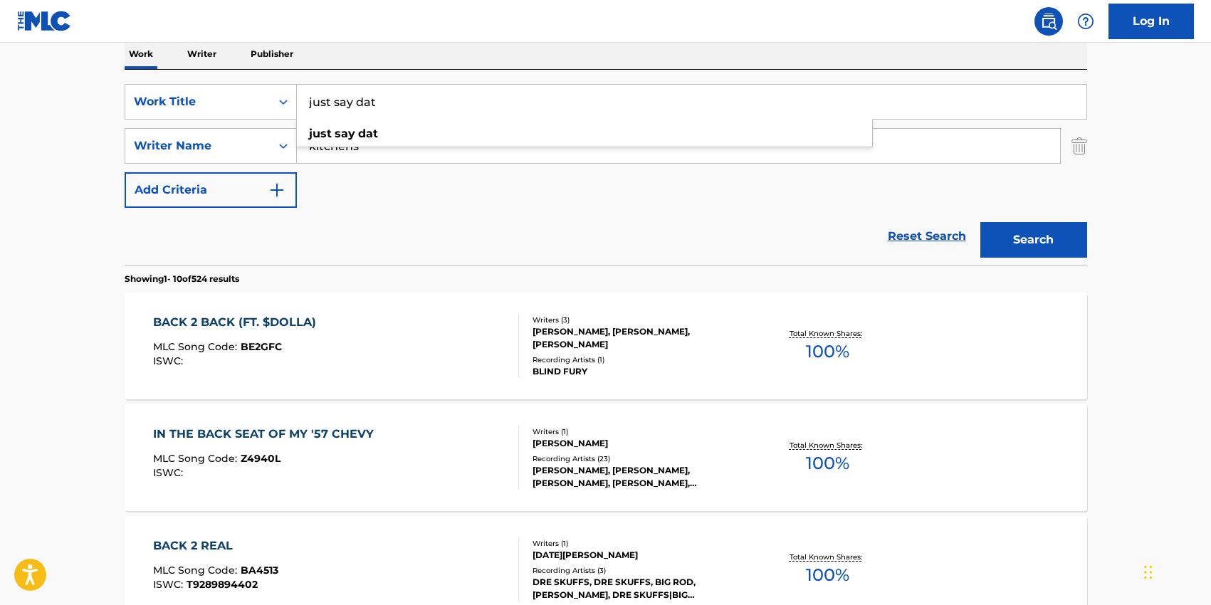
type input "just say dat"
click at [641, 229] on div "Reset Search Search" at bounding box center [606, 236] width 963 height 57
click at [1030, 238] on button "Search" at bounding box center [1034, 240] width 107 height 36
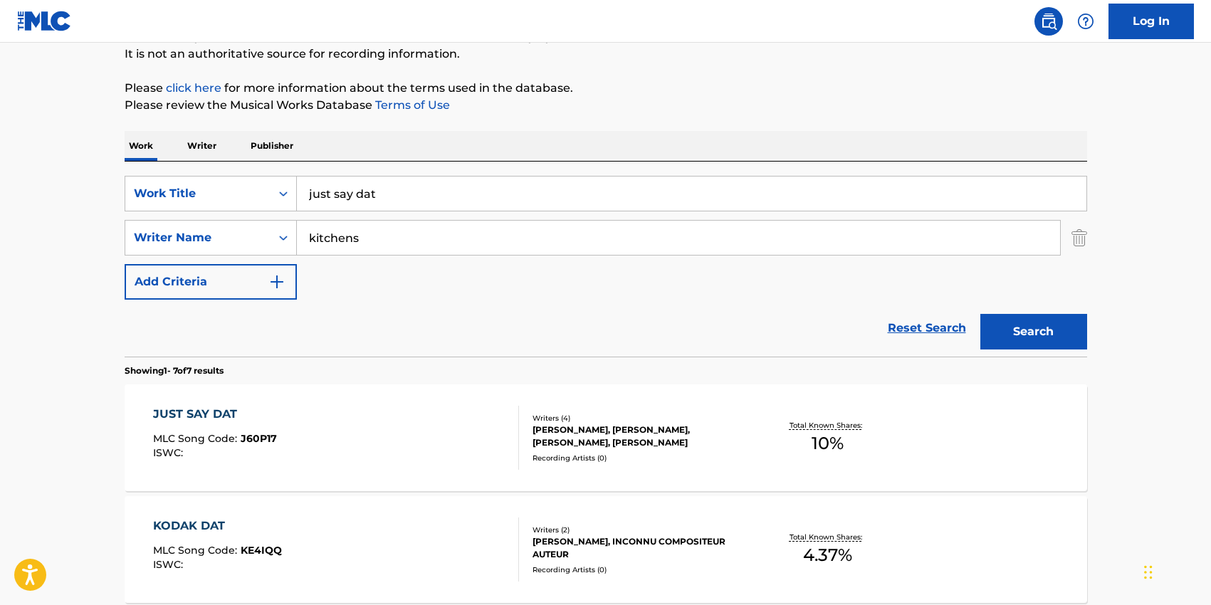
scroll to position [150, 0]
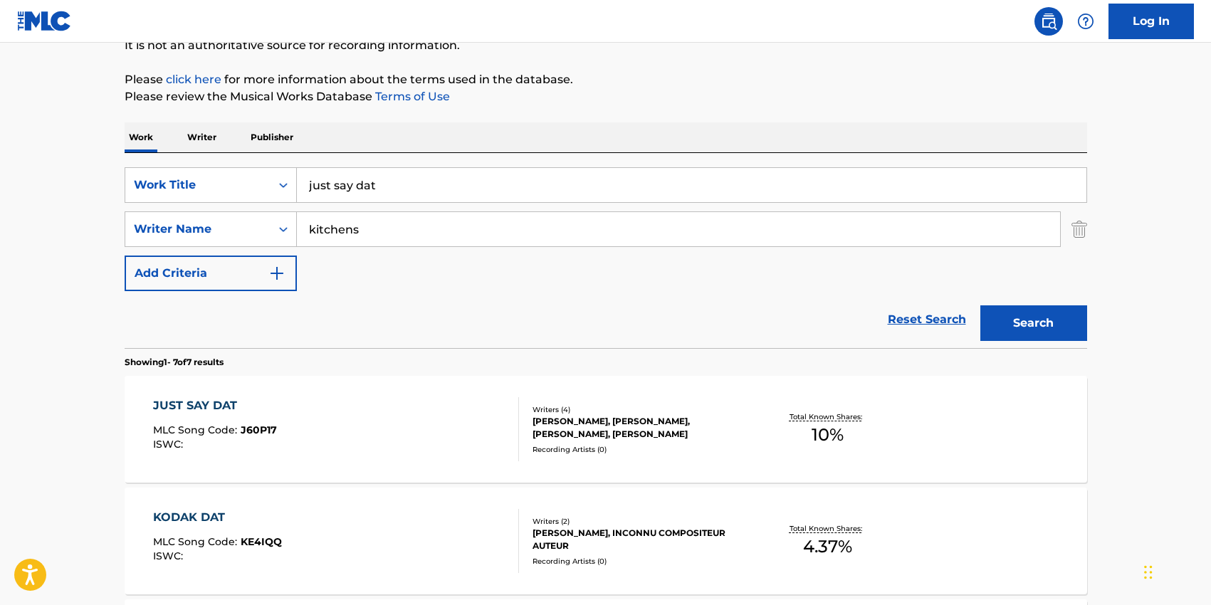
click at [442, 428] on div "JUST SAY DAT MLC Song Code : J60P17 ISWC :" at bounding box center [336, 429] width 366 height 64
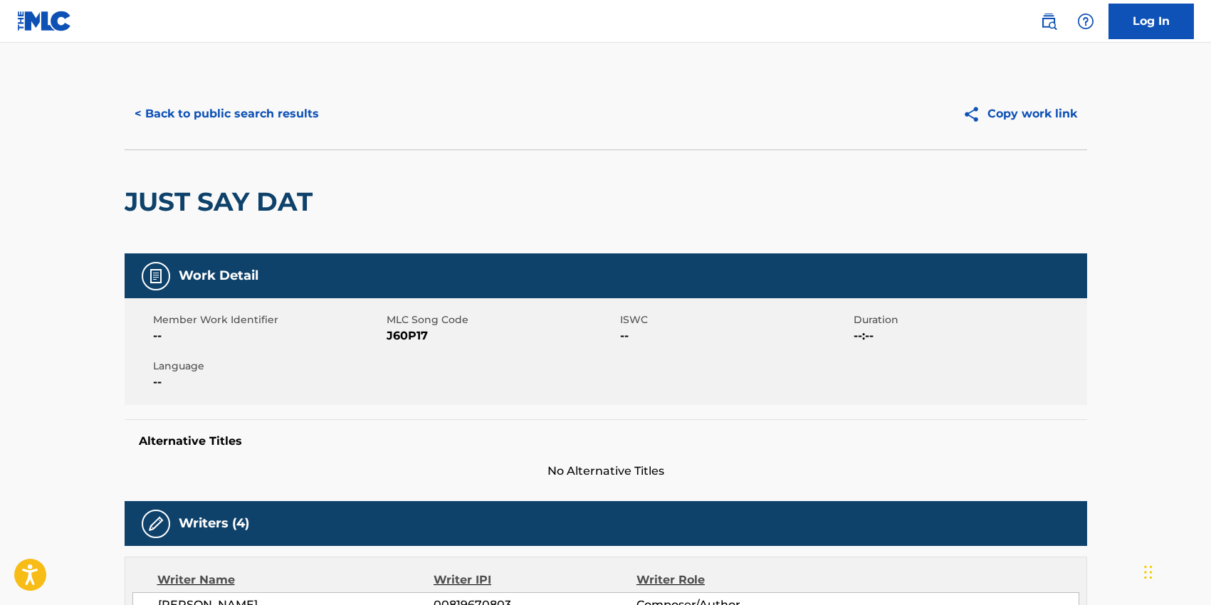
click at [407, 333] on span "J60P17" at bounding box center [502, 336] width 230 height 17
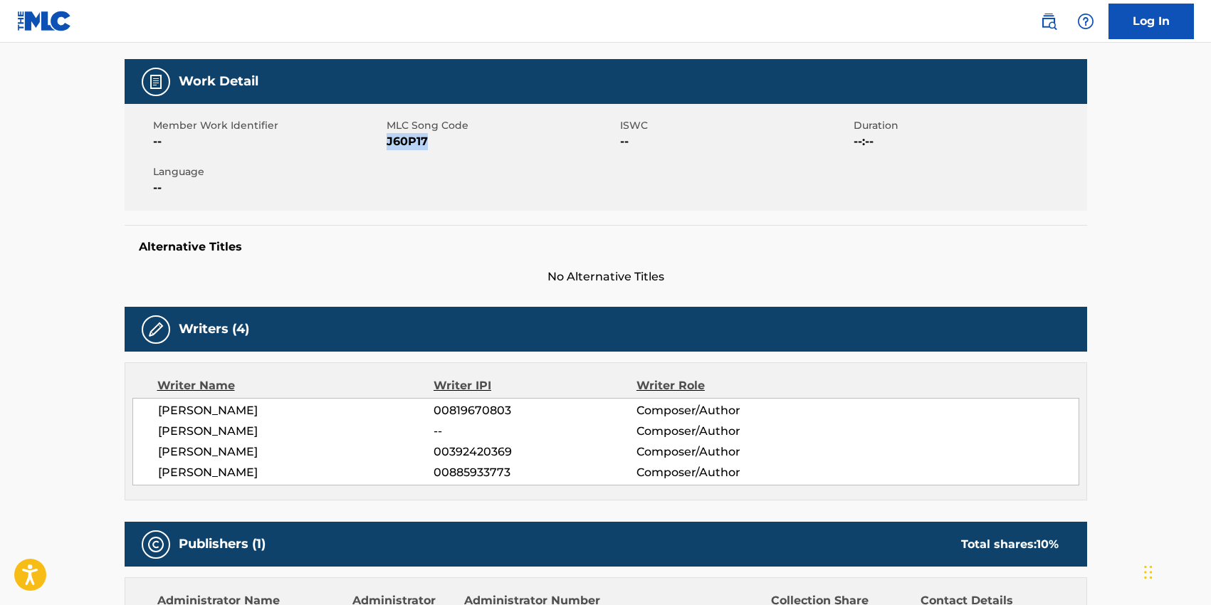
scroll to position [199, 0]
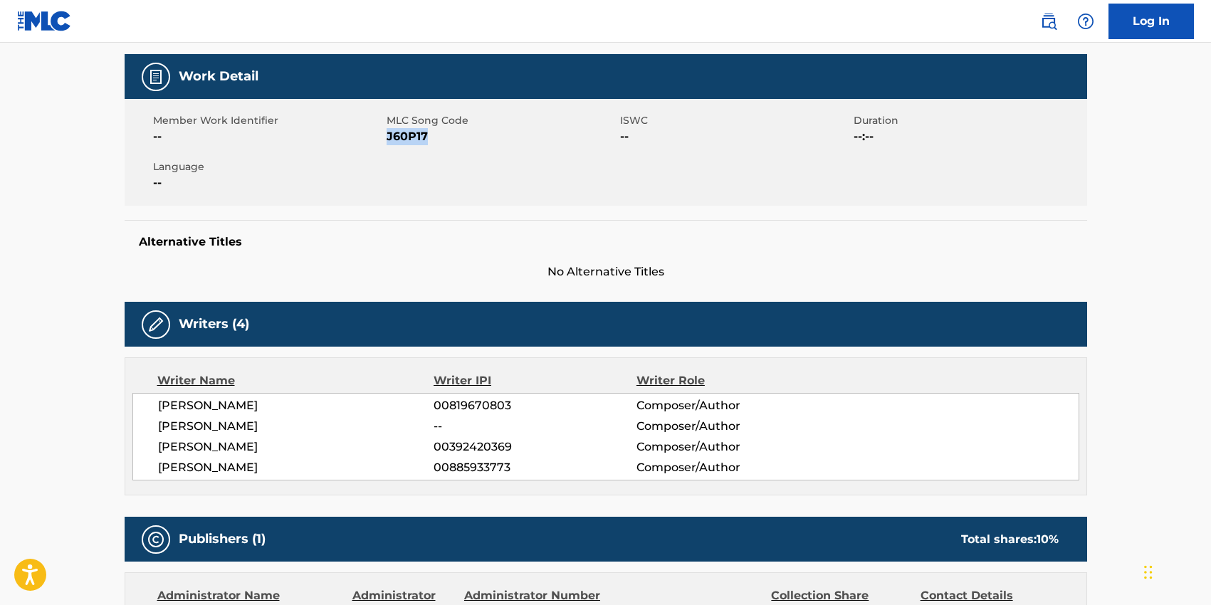
drag, startPoint x: 155, startPoint y: 402, endPoint x: 281, endPoint y: 463, distance: 139.5
click at [281, 463] on div "[PERSON_NAME] 00819670803 Composer/Author [PERSON_NAME] -- Composer/Author [PER…" at bounding box center [605, 437] width 947 height 88
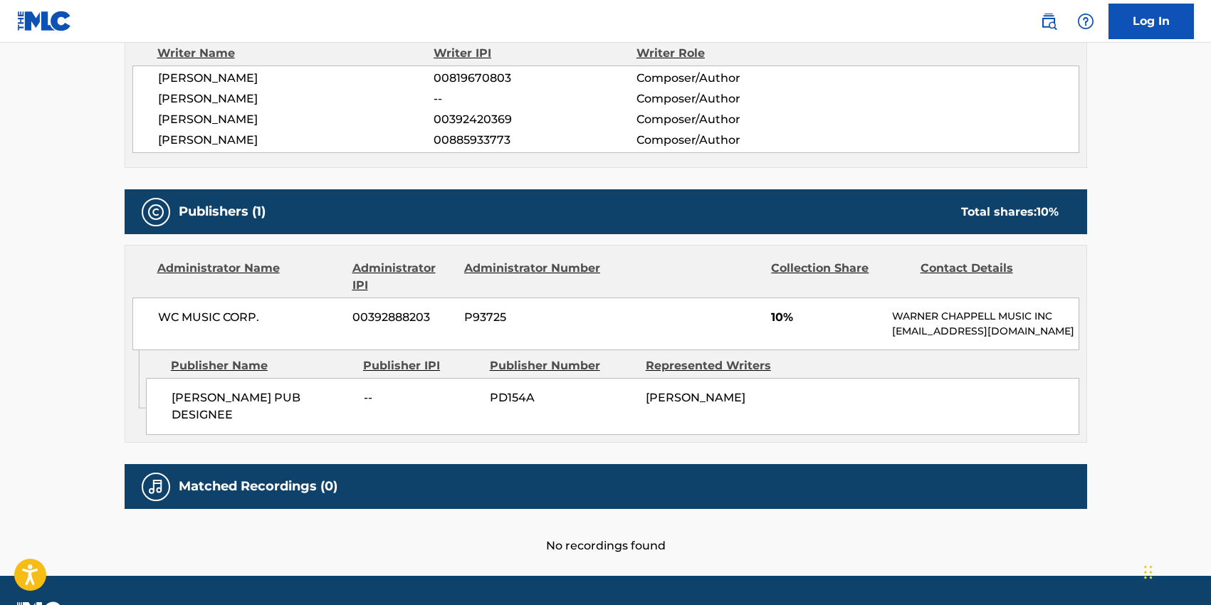
scroll to position [531, 0]
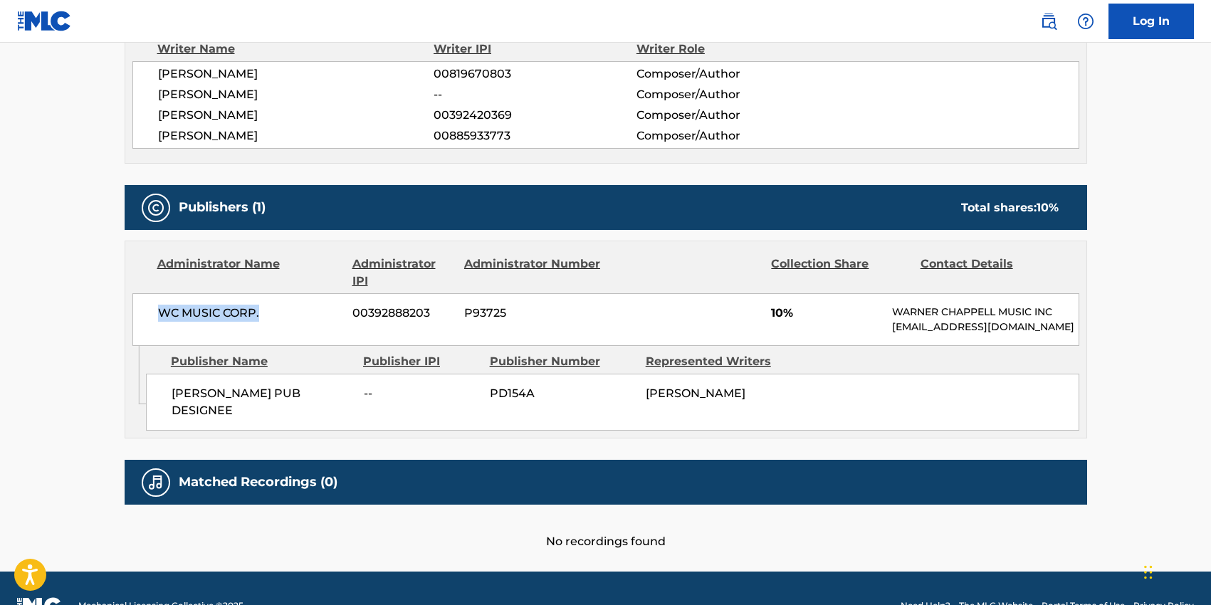
drag, startPoint x: 260, startPoint y: 315, endPoint x: 152, endPoint y: 315, distance: 108.2
click at [152, 315] on div "WC MUSIC CORP. 00392888203 P93725 10% [PERSON_NAME] MUSIC INC [EMAIL_ADDRESS][D…" at bounding box center [605, 319] width 947 height 53
drag, startPoint x: 233, startPoint y: 409, endPoint x: 172, endPoint y: 394, distance: 62.5
click at [172, 394] on span "[PERSON_NAME] PUB DESIGNEE" at bounding box center [263, 402] width 182 height 34
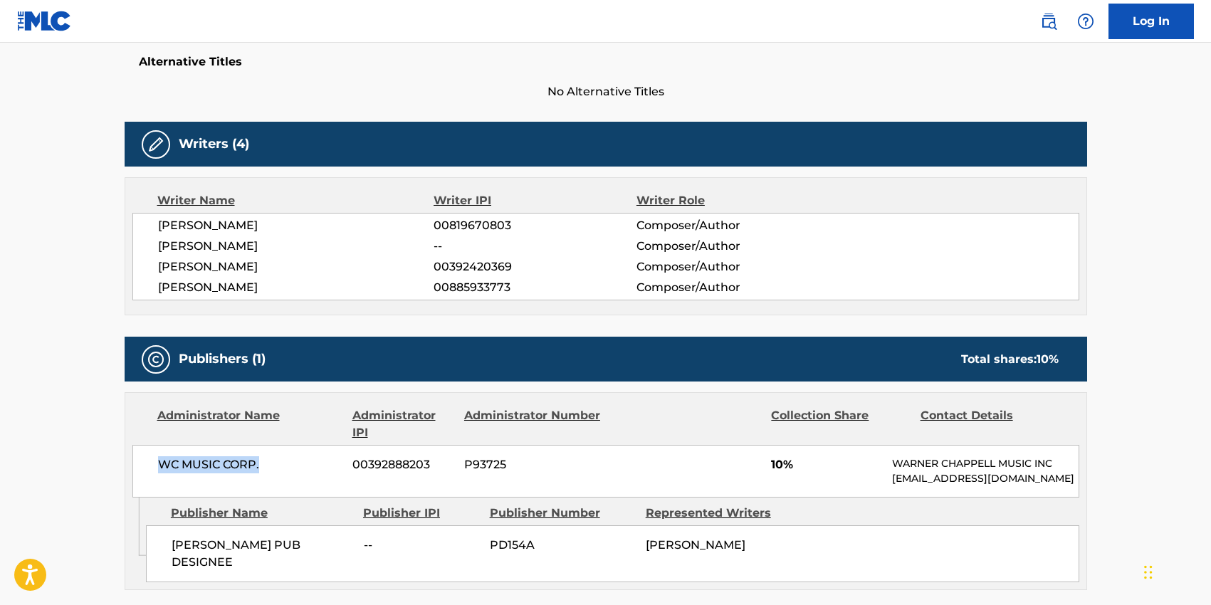
scroll to position [0, 0]
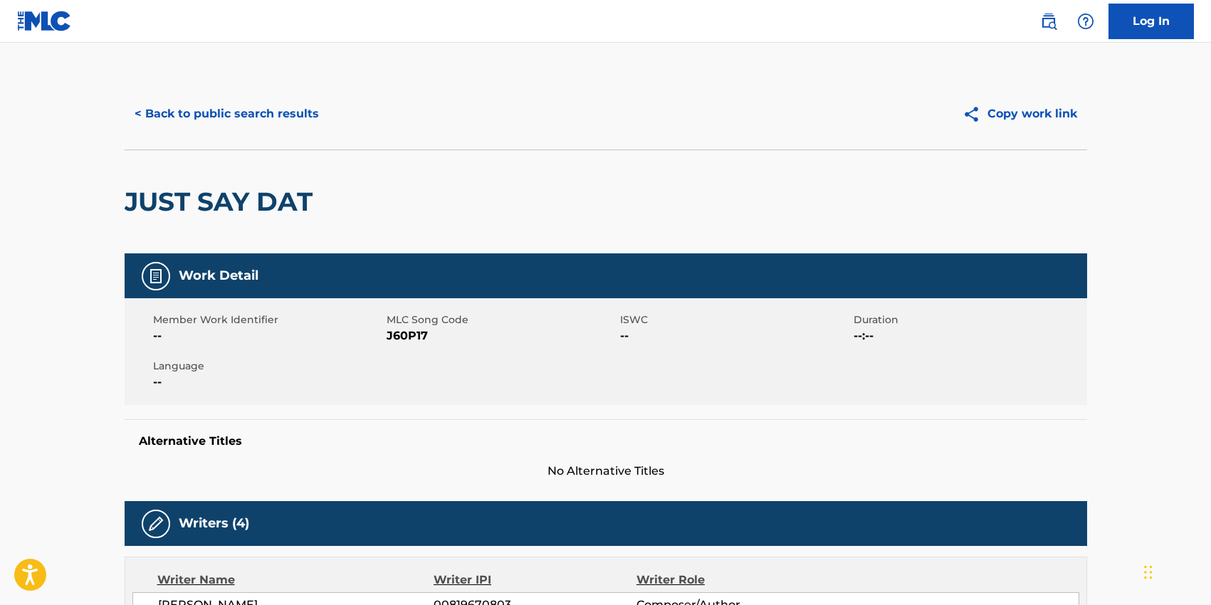
click at [207, 118] on button "< Back to public search results" at bounding box center [227, 114] width 204 height 36
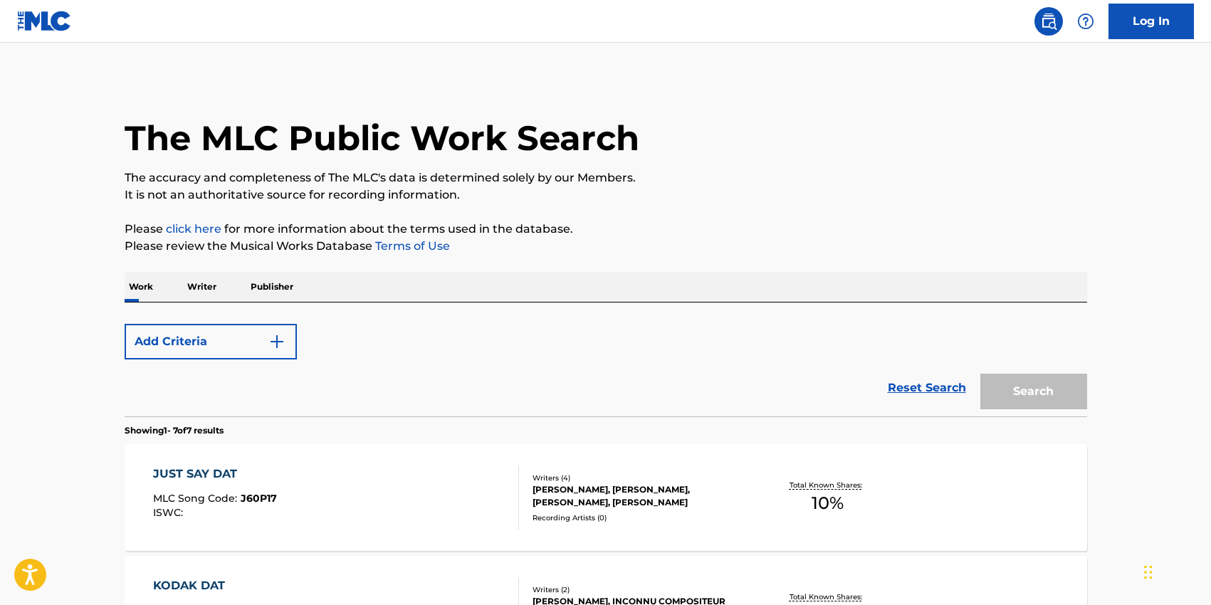
scroll to position [147, 0]
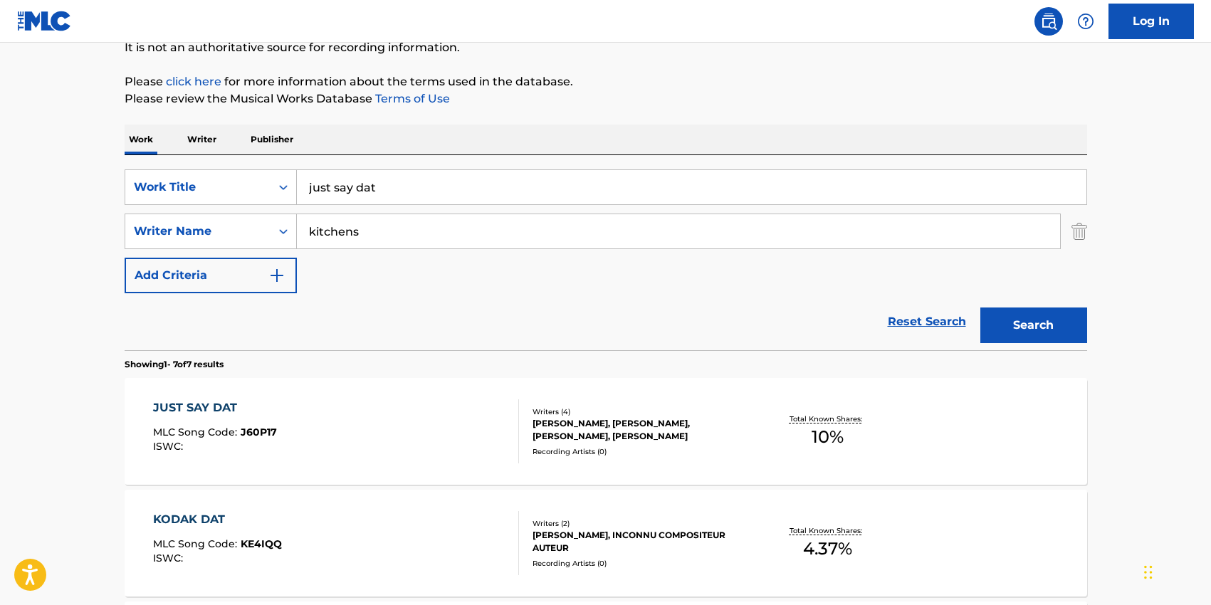
click at [352, 239] on input "kitchens" at bounding box center [678, 231] width 763 height 34
paste input "[PERSON_NAME]"
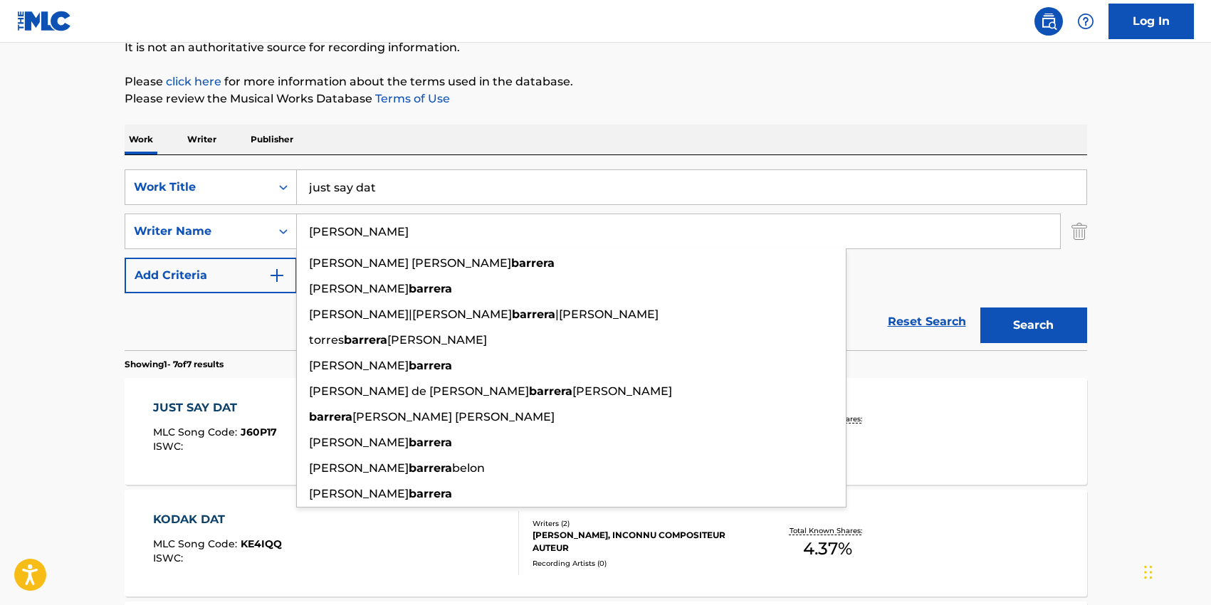
type input "[PERSON_NAME]"
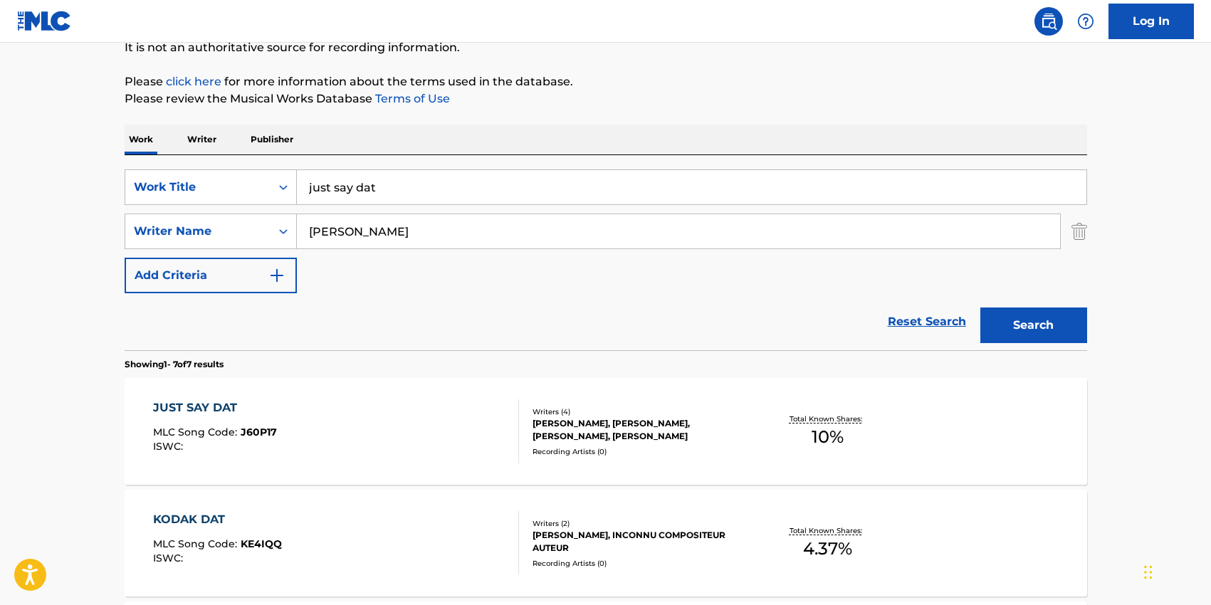
click at [354, 195] on input "just say dat" at bounding box center [692, 187] width 790 height 34
type input "birthday behavior"
click at [439, 286] on div "SearchWithCriteria2e7ae26f-8e60-4477-86d9-5425baa3c633 Work Title birthday beha…" at bounding box center [606, 231] width 963 height 124
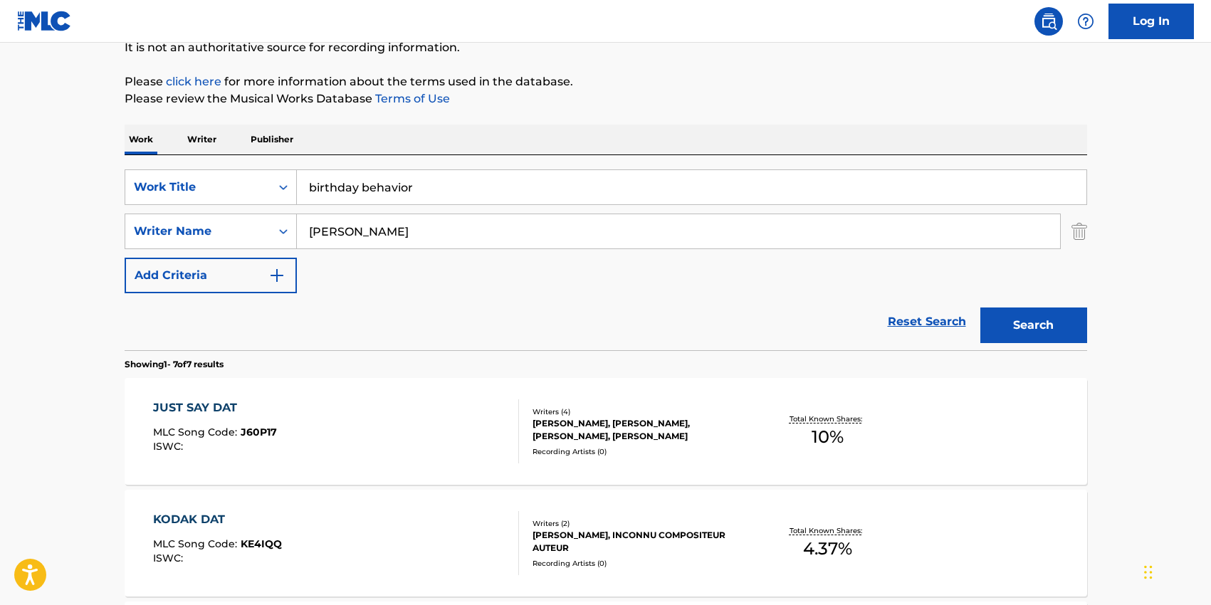
click at [1018, 323] on button "Search" at bounding box center [1034, 326] width 107 height 36
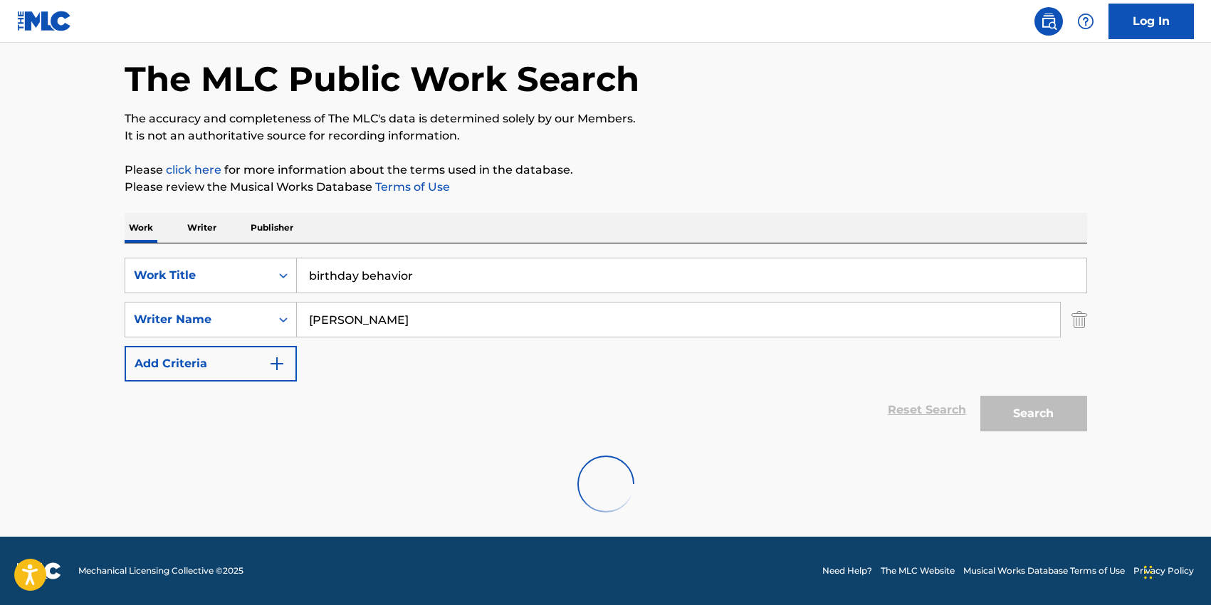
scroll to position [0, 0]
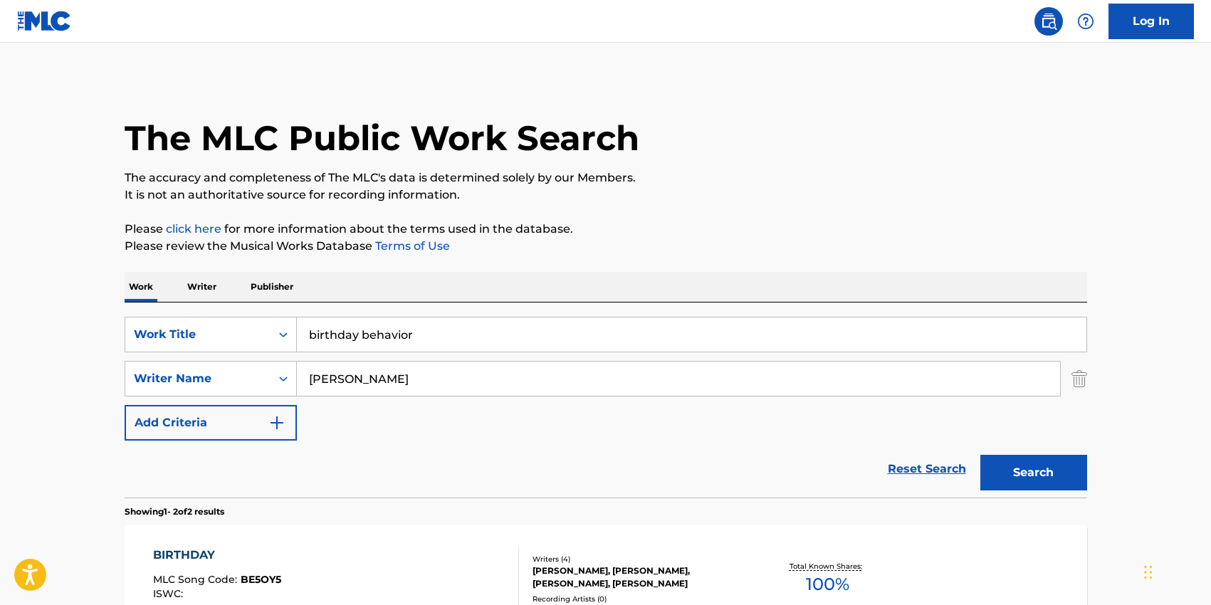
click at [961, 196] on p "It is not an authoritative source for recording information." at bounding box center [606, 195] width 963 height 17
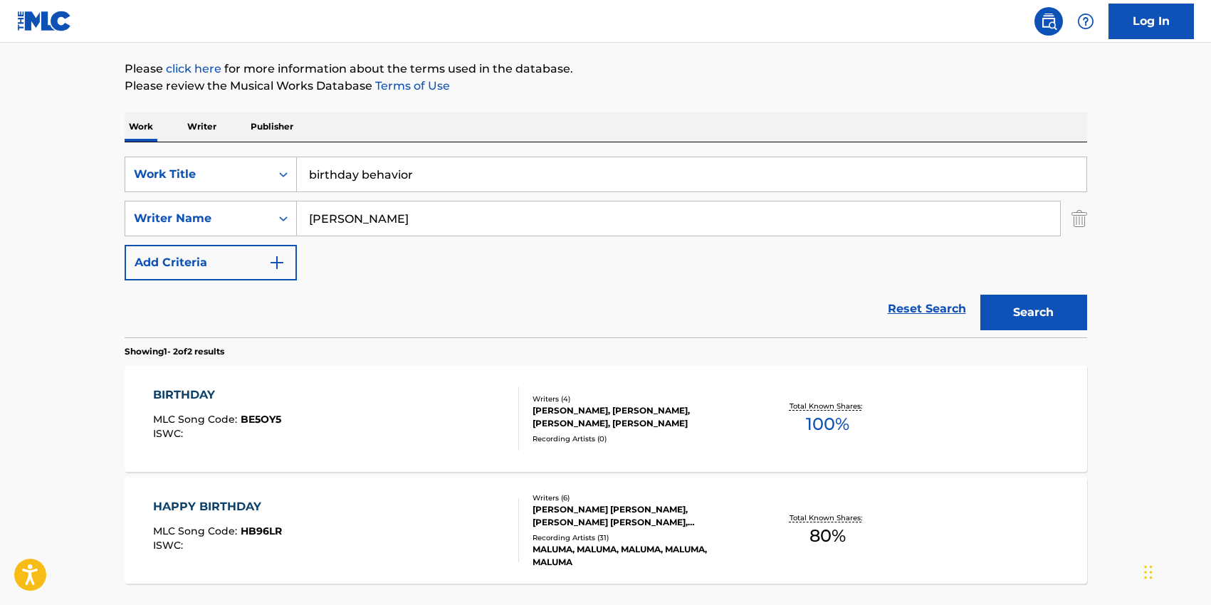
scroll to position [119, 0]
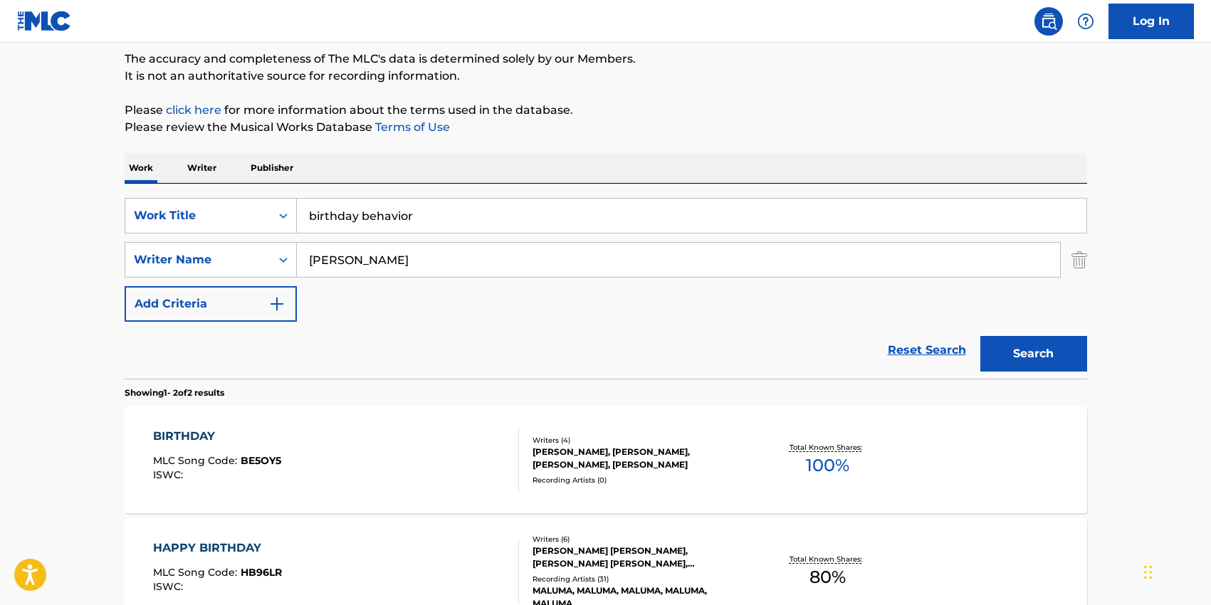
click at [352, 249] on input "[PERSON_NAME]" at bounding box center [678, 260] width 763 height 34
click at [406, 300] on div "SearchWithCriteria2e7ae26f-8e60-4477-86d9-5425baa3c633 Work Title birthday beha…" at bounding box center [606, 260] width 963 height 124
click at [1015, 352] on button "Search" at bounding box center [1034, 354] width 107 height 36
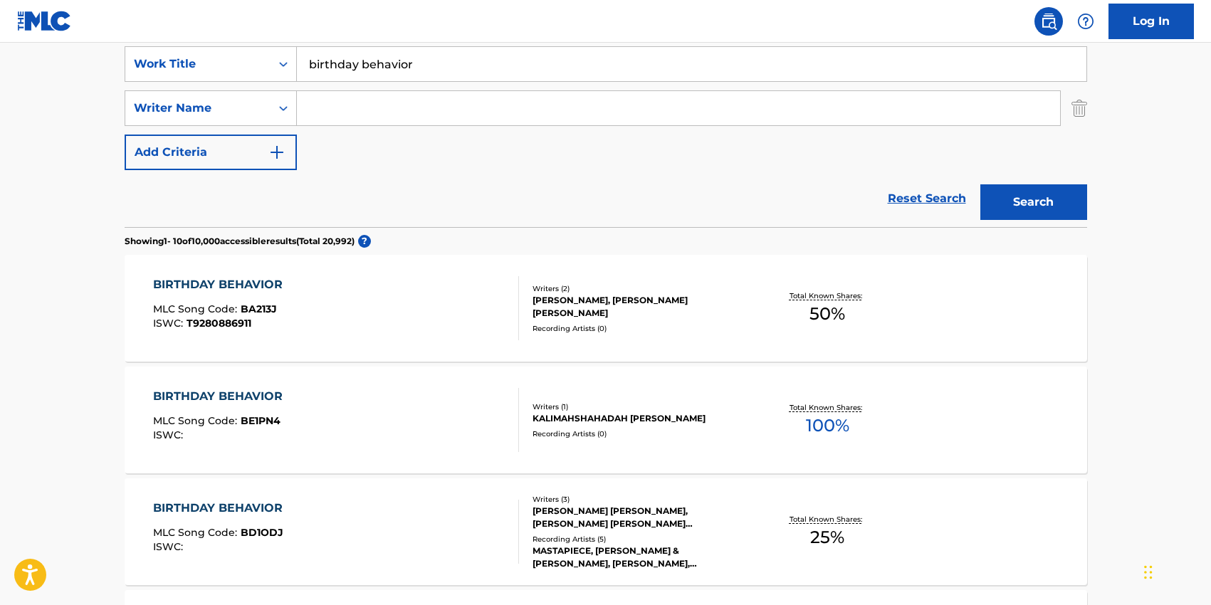
scroll to position [240, 0]
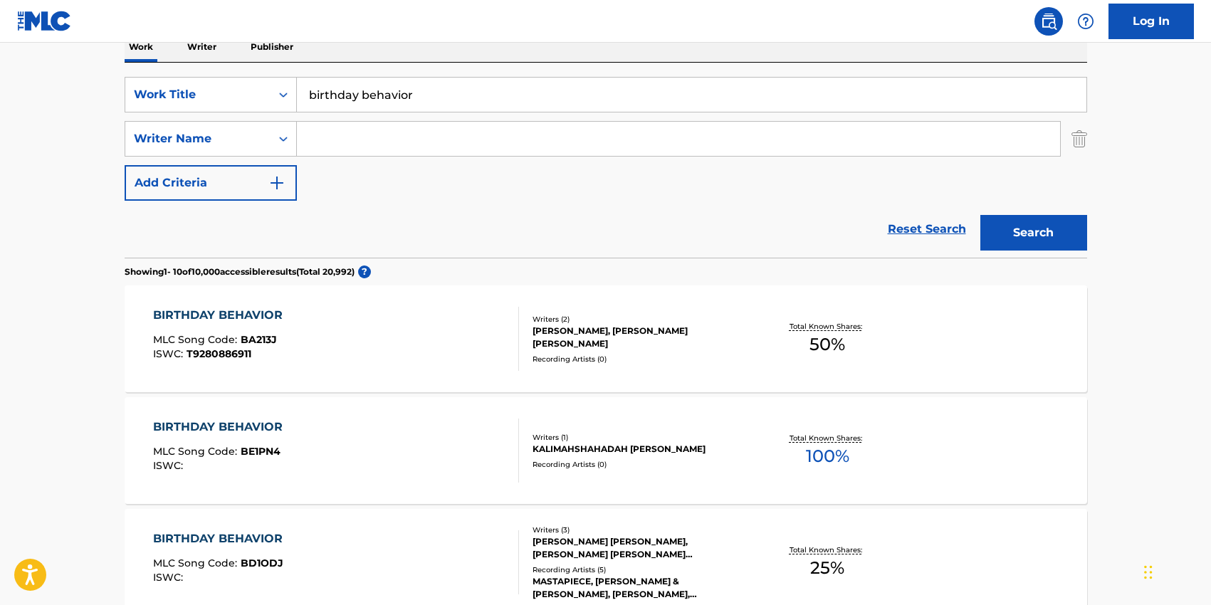
click at [361, 135] on input "Search Form" at bounding box center [678, 139] width 763 height 34
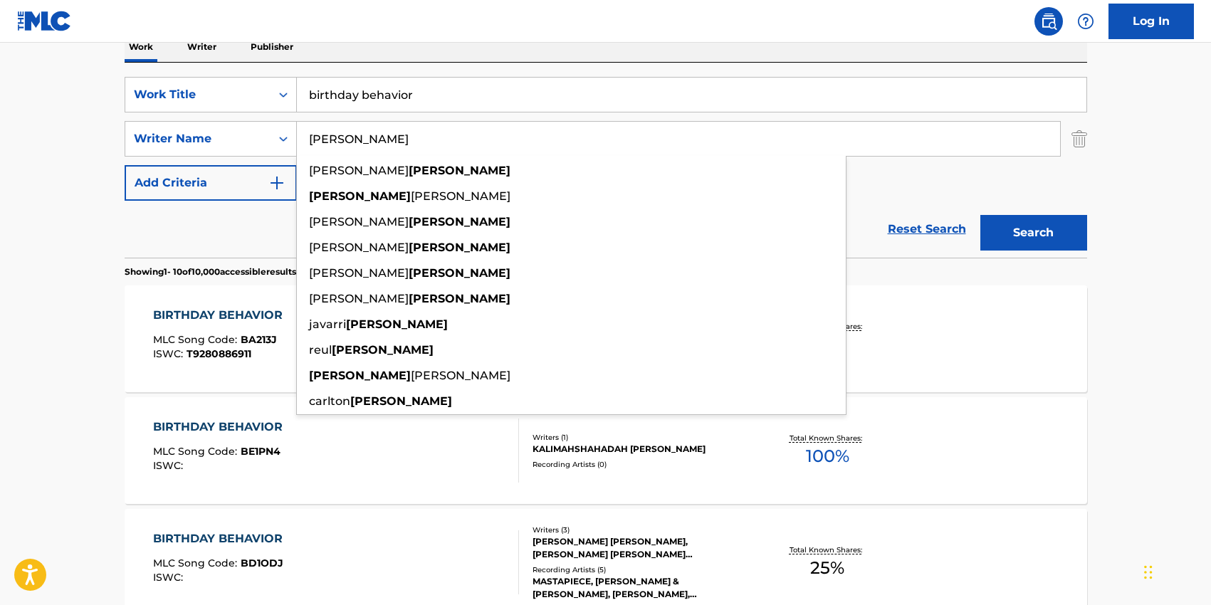
type input "[PERSON_NAME]"
click at [368, 106] on input "birthday behavior" at bounding box center [692, 95] width 790 height 34
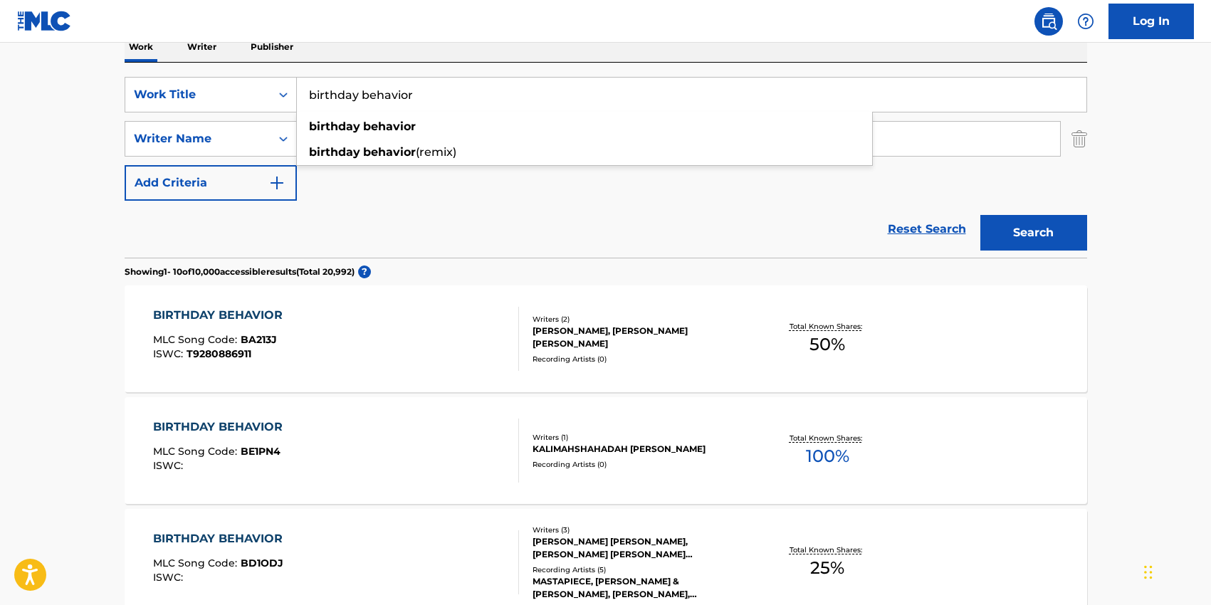
click at [368, 106] on input "birthday behavior" at bounding box center [692, 95] width 790 height 34
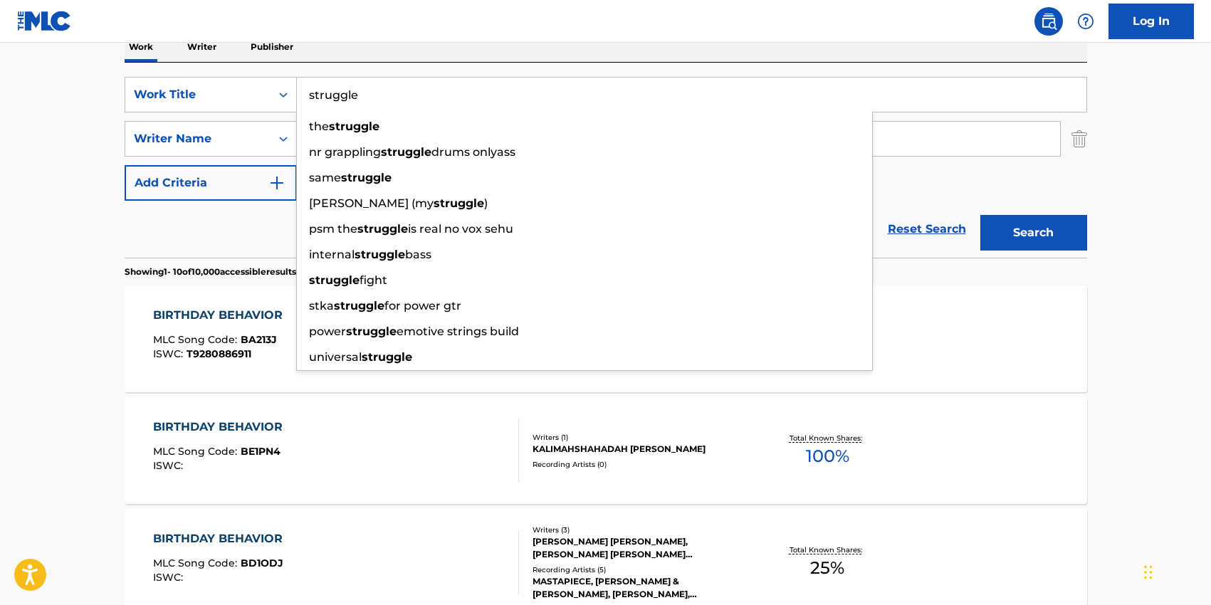
click at [913, 168] on div "SearchWithCriteria2e7ae26f-8e60-4477-86d9-5425baa3c633 Work Title struggle the …" at bounding box center [606, 139] width 963 height 124
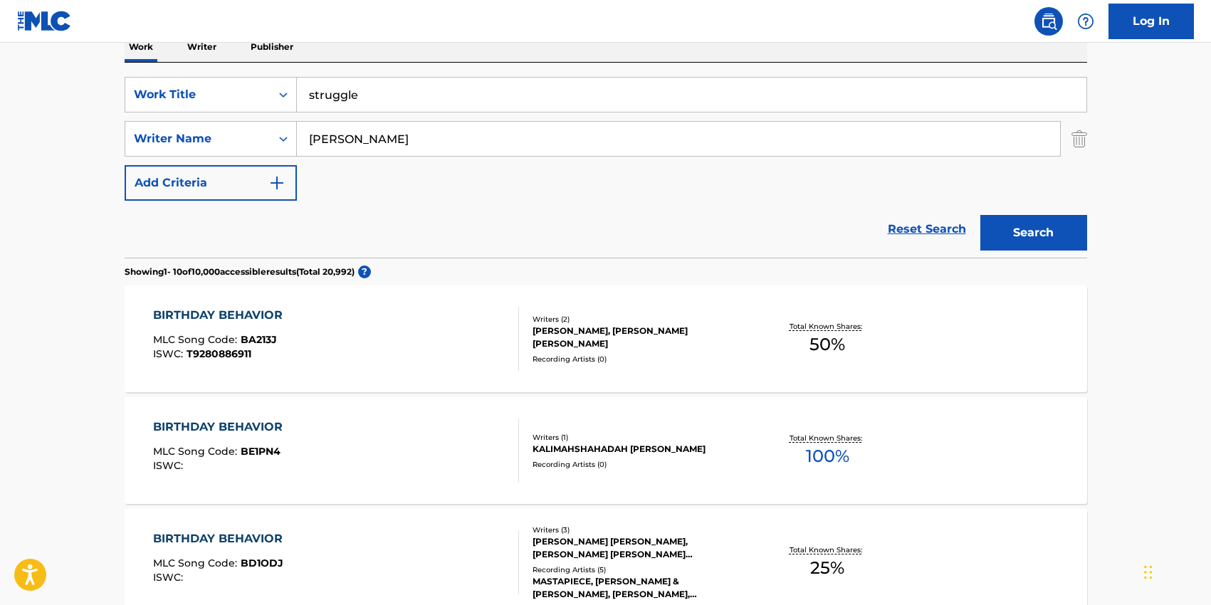
click at [1038, 224] on button "Search" at bounding box center [1034, 233] width 107 height 36
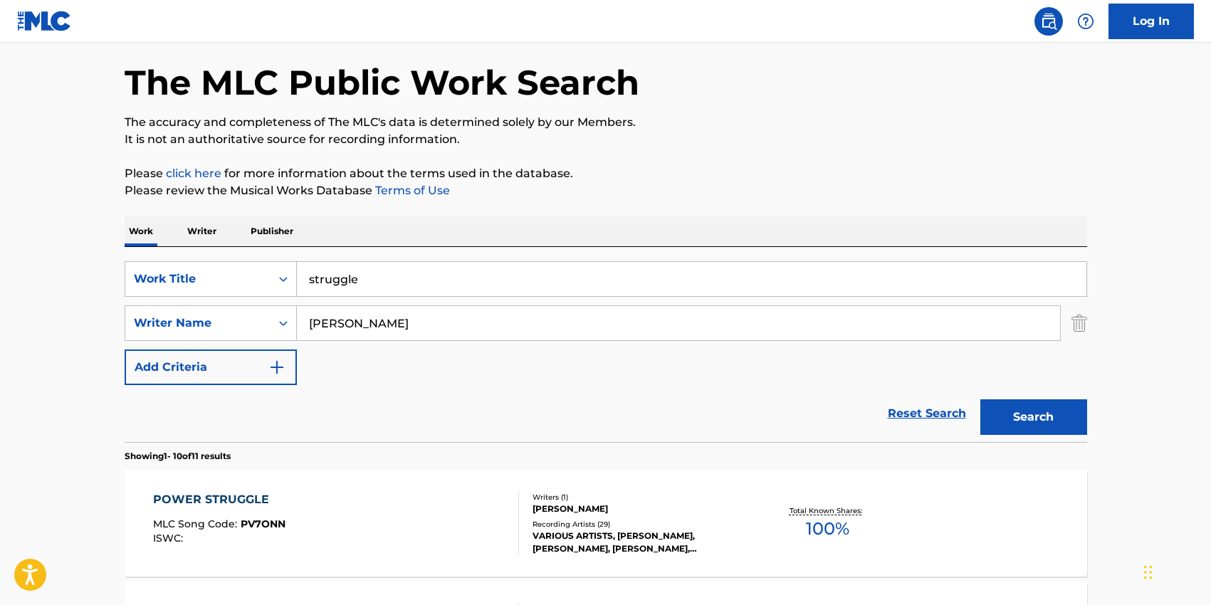
scroll to position [0, 0]
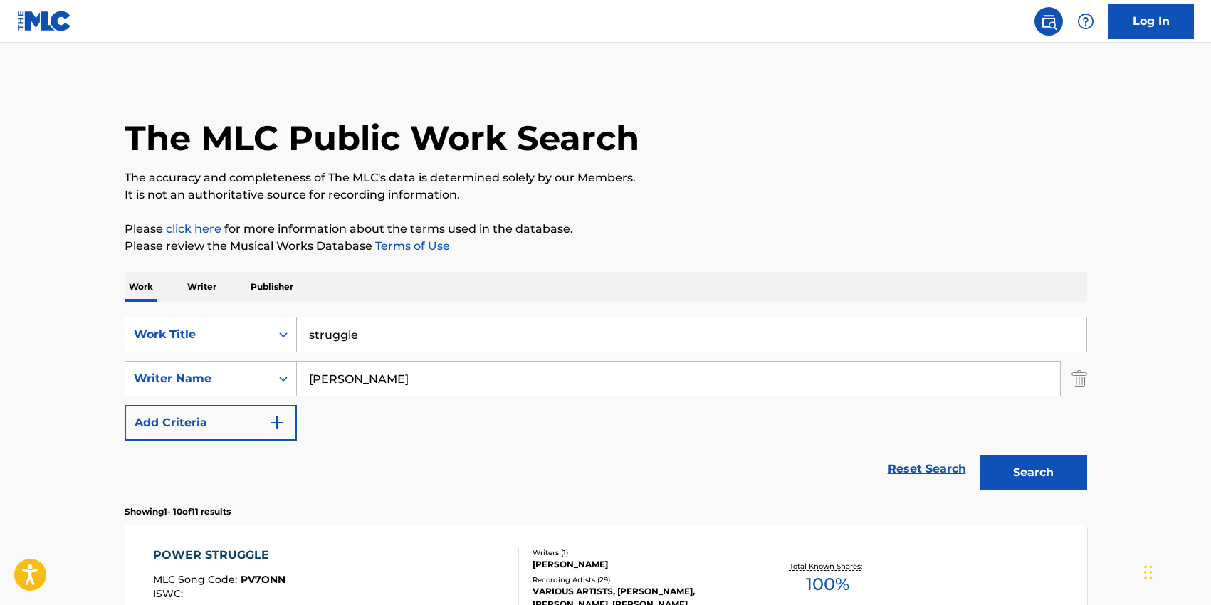
click at [324, 326] on input "struggle" at bounding box center [692, 335] width 790 height 34
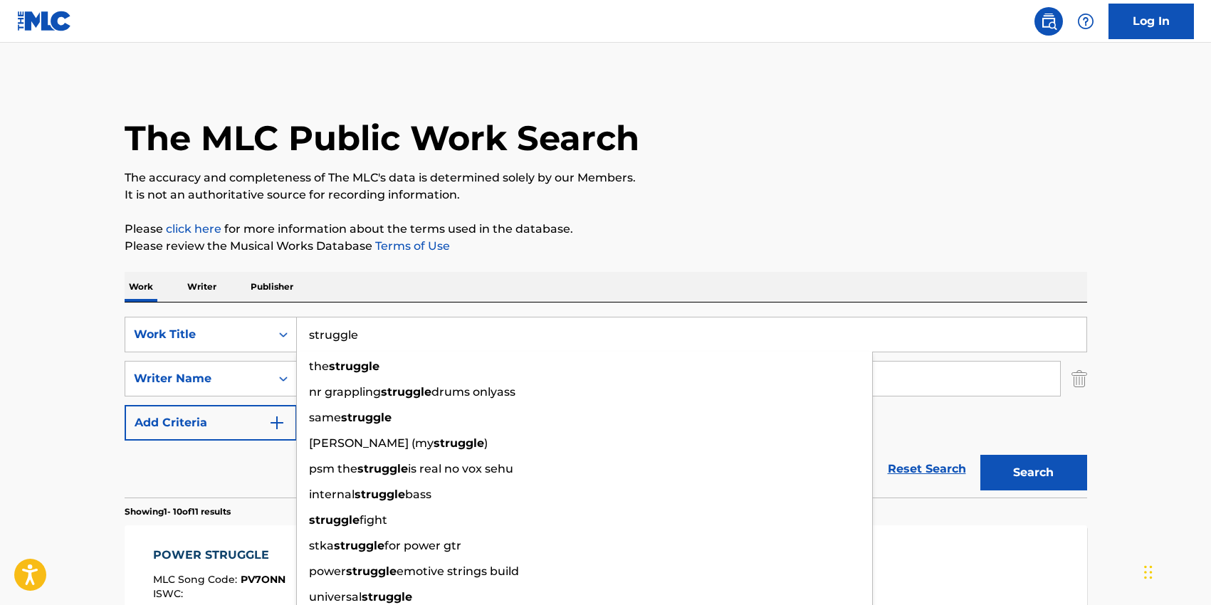
type input "s"
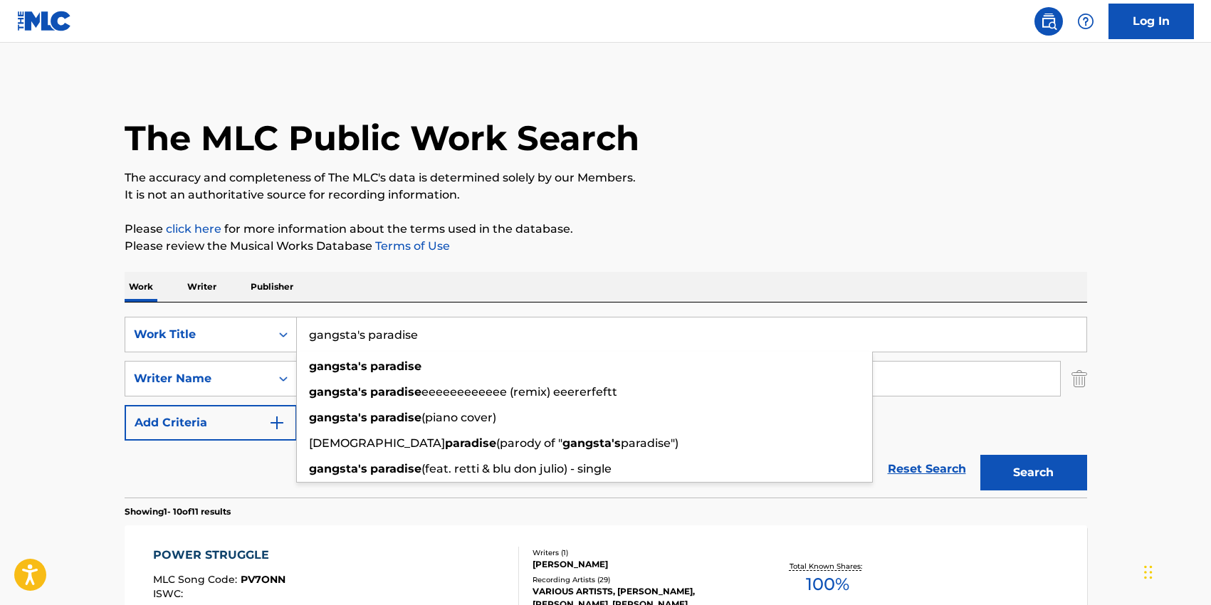
type input "gangsta's paradise"
click at [344, 305] on div "SearchWithCriteria2e7ae26f-8e60-4477-86d9-5425baa3c633 Work Title gangsta's par…" at bounding box center [606, 400] width 963 height 195
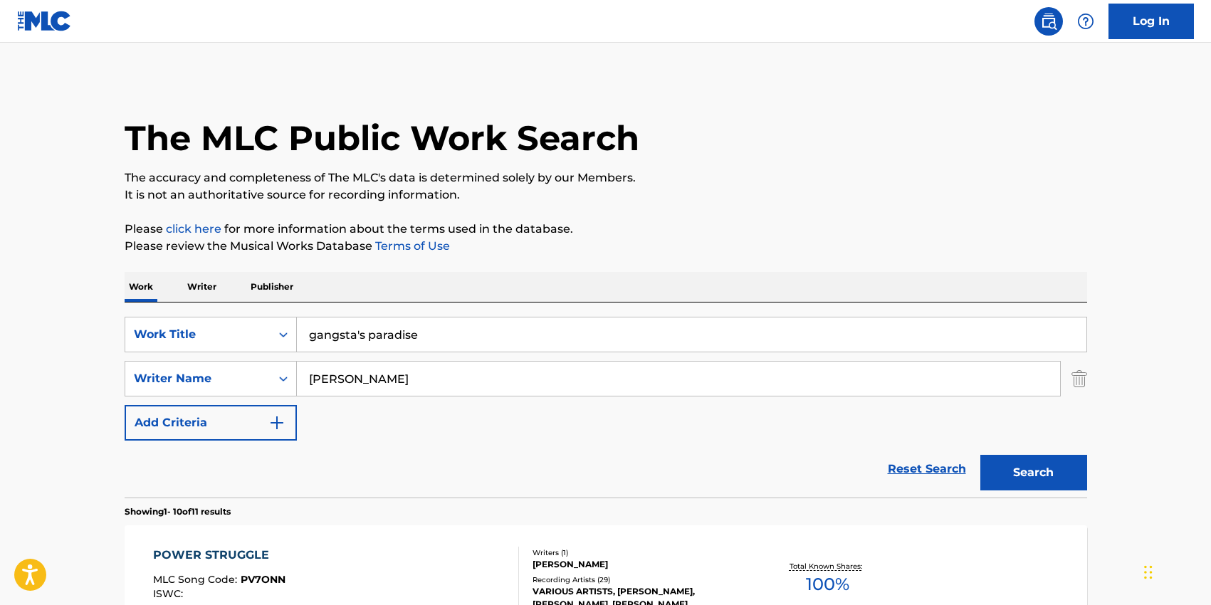
click at [373, 396] on div "[PERSON_NAME]" at bounding box center [679, 379] width 764 height 36
click at [369, 385] on input "[PERSON_NAME]" at bounding box center [678, 379] width 763 height 34
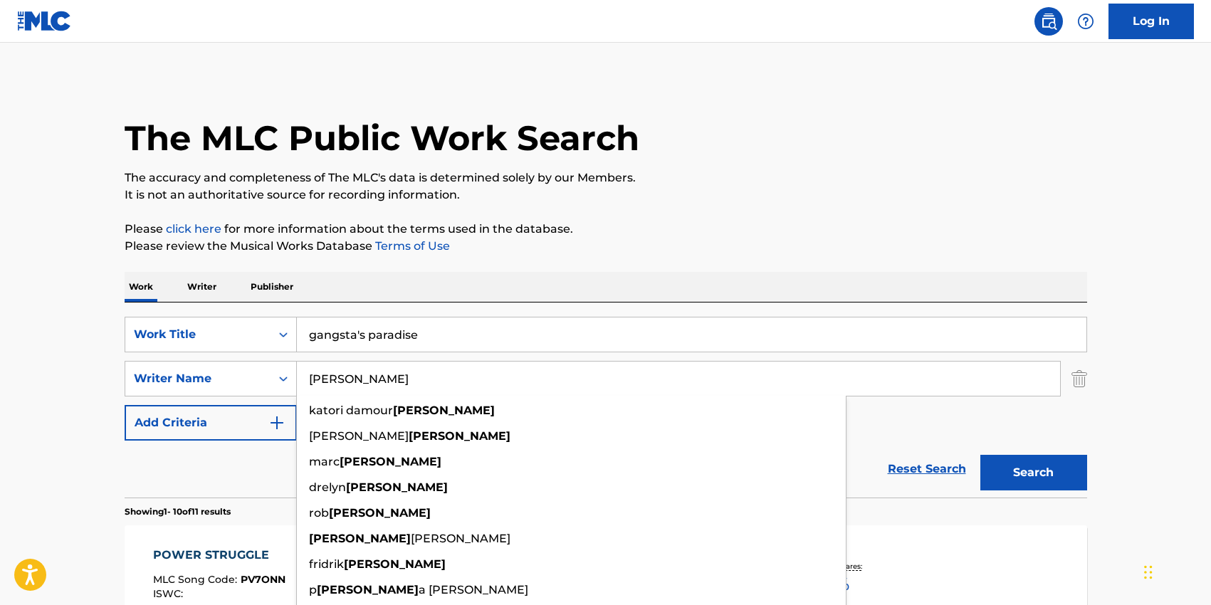
click at [369, 385] on input "[PERSON_NAME]" at bounding box center [678, 379] width 763 height 34
paste input "mechanical: 8.34% performance: 8.35%"
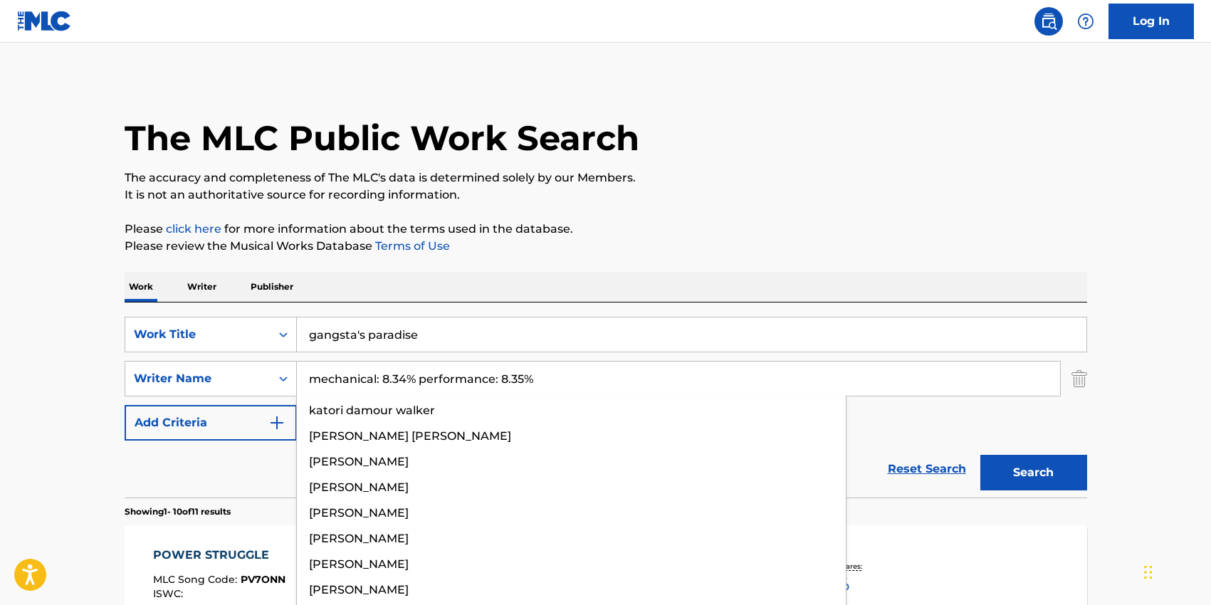
click at [369, 385] on input "mechanical: 8.34% performance: 8.35%" at bounding box center [678, 379] width 763 height 34
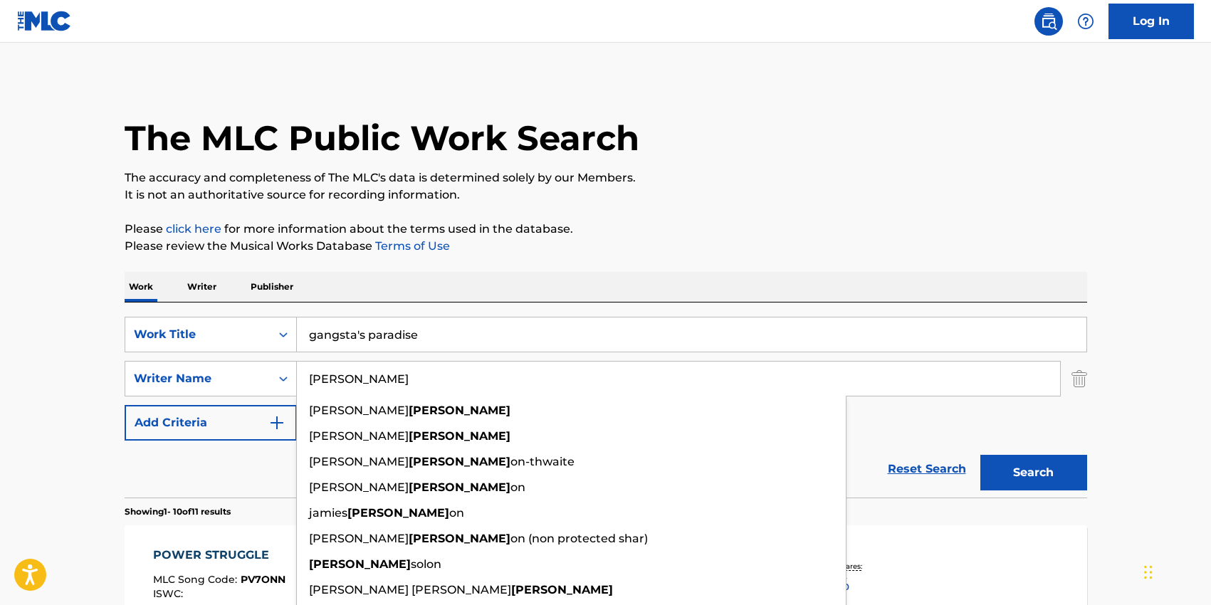
type input "[PERSON_NAME]"
click at [967, 425] on div "SearchWithCriteria2e7ae26f-8e60-4477-86d9-5425baa3c633 Work Title gangsta's par…" at bounding box center [606, 379] width 963 height 124
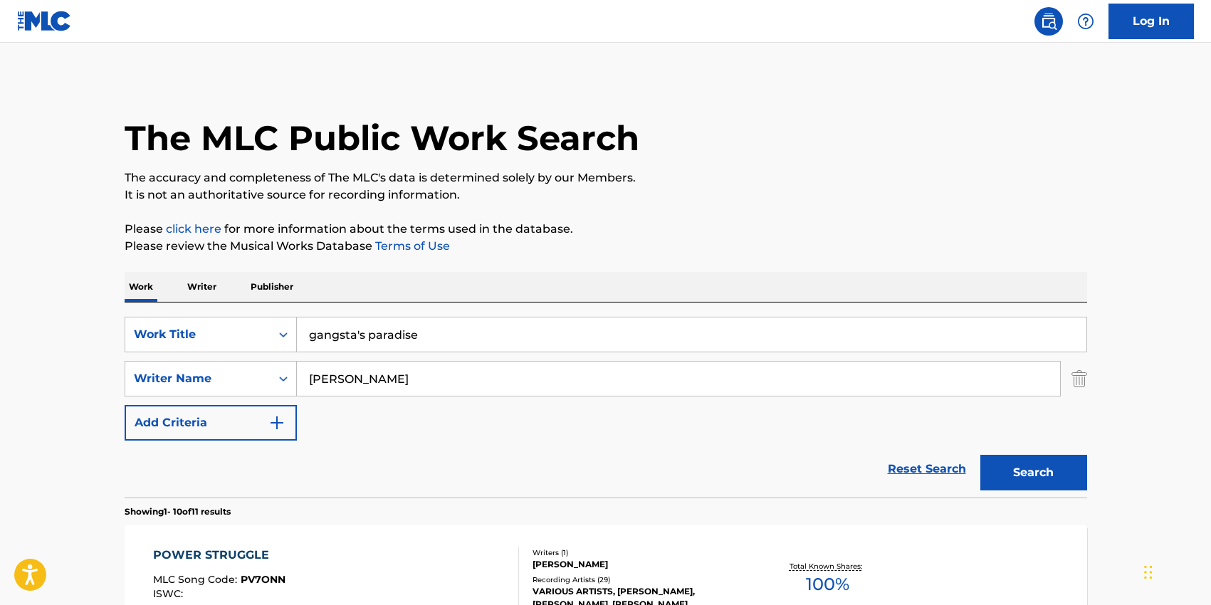
click at [1020, 464] on button "Search" at bounding box center [1034, 473] width 107 height 36
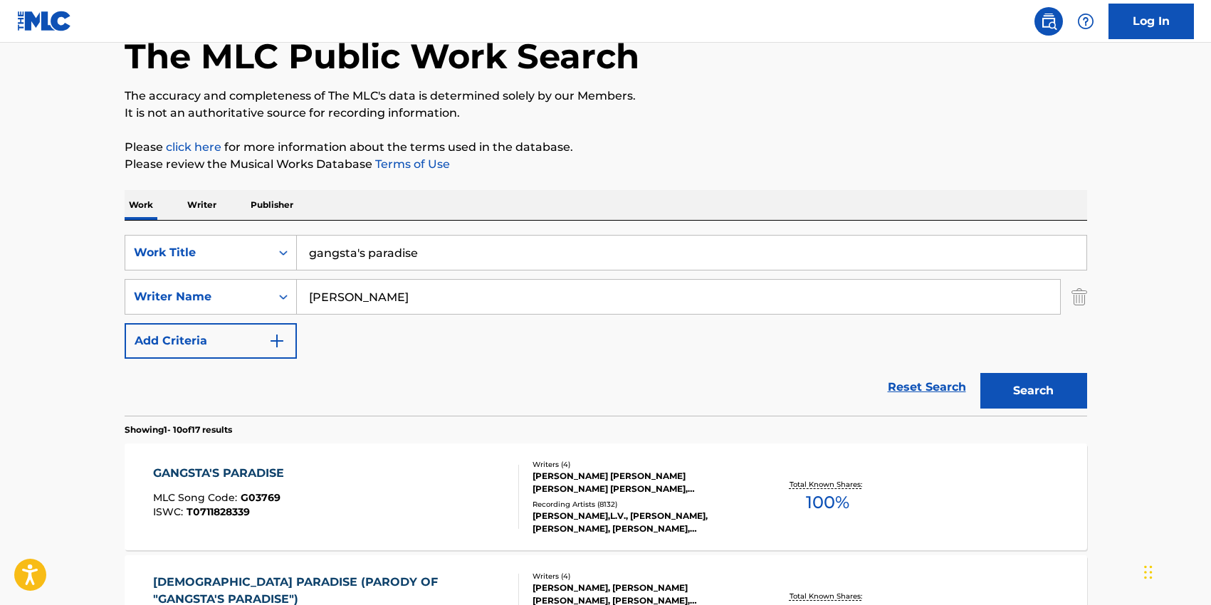
scroll to position [83, 0]
click at [336, 476] on div "GANGSTA'S PARADISE MLC Song Code : G03769 ISWC : T0711828339" at bounding box center [336, 496] width 366 height 64
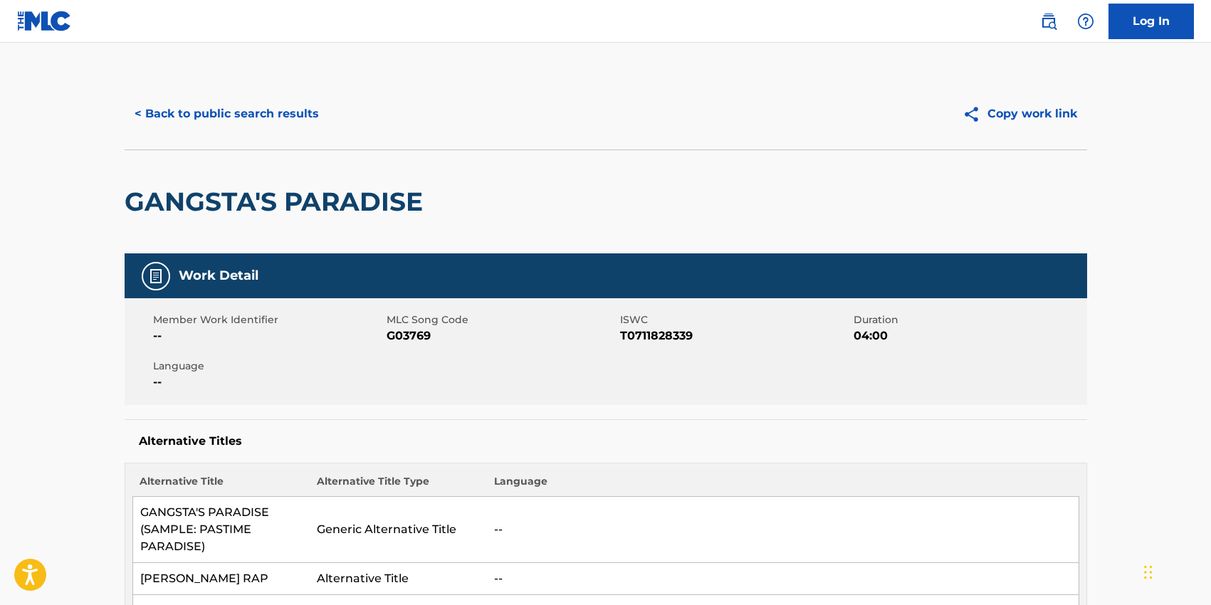
click at [397, 338] on span "G03769" at bounding box center [502, 336] width 230 height 17
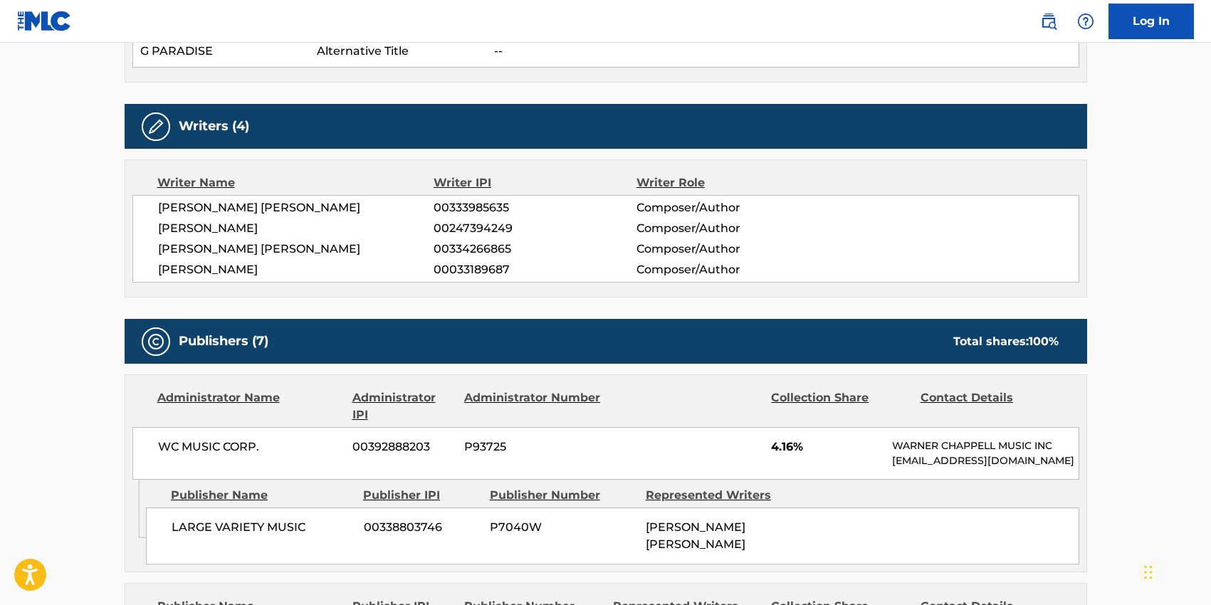
scroll to position [986, 0]
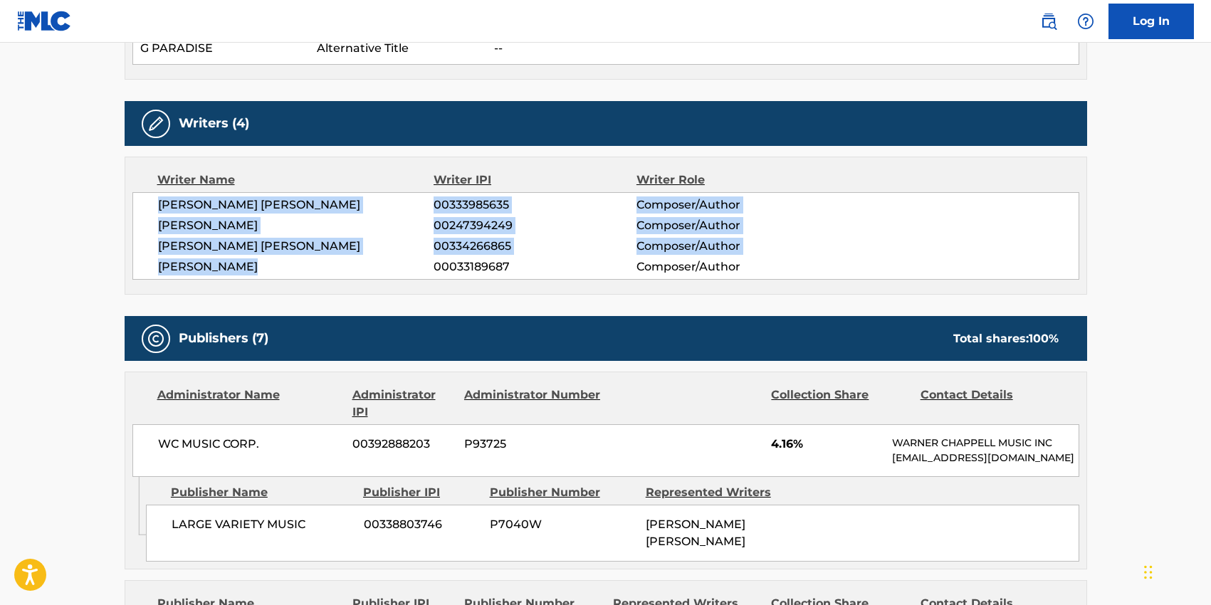
drag, startPoint x: 156, startPoint y: 155, endPoint x: 271, endPoint y: 214, distance: 129.0
click at [271, 214] on div "[PERSON_NAME] [PERSON_NAME] 00333985635 Composer/Author [PERSON_NAME] 002473942…" at bounding box center [605, 236] width 947 height 88
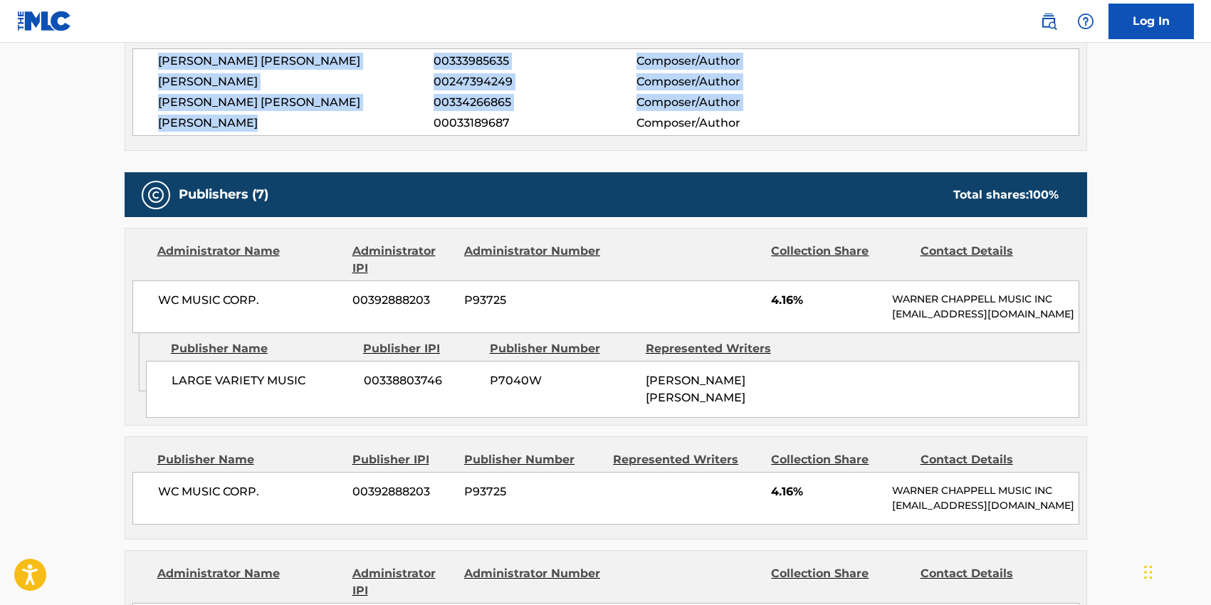
scroll to position [1139, 0]
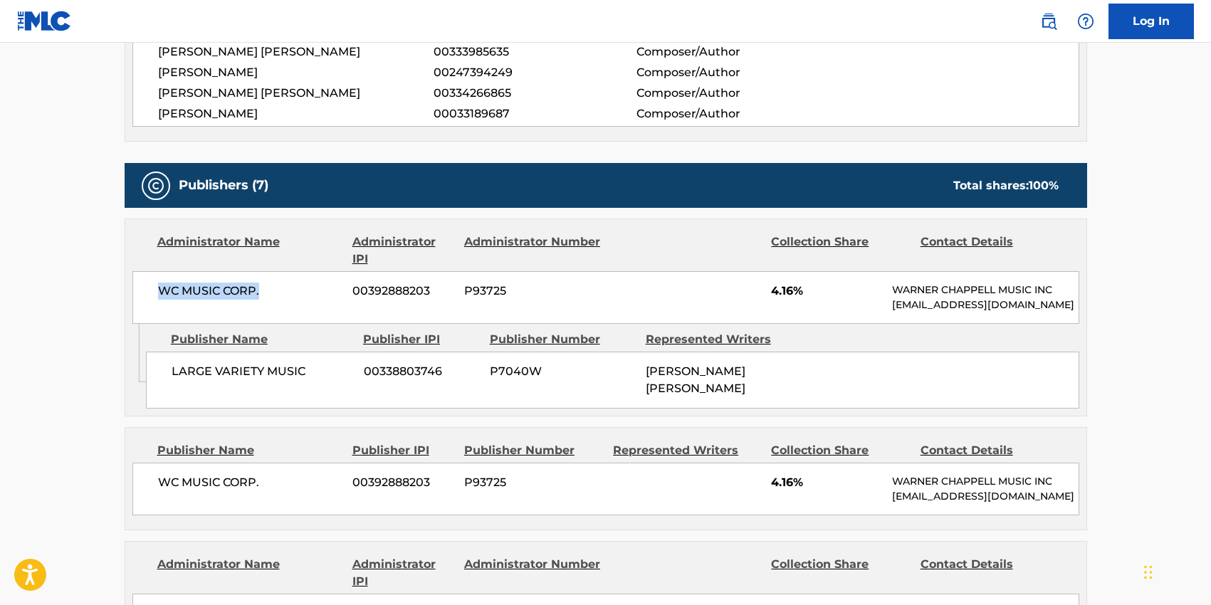
drag, startPoint x: 264, startPoint y: 244, endPoint x: 152, endPoint y: 244, distance: 111.8
click at [152, 271] on div "WC MUSIC CORP. 00392888203 P93725 4.16% [PERSON_NAME] MUSIC INC [EMAIL_ADDRESS]…" at bounding box center [605, 297] width 947 height 53
drag, startPoint x: 306, startPoint y: 324, endPoint x: 172, endPoint y: 325, distance: 133.9
click at [172, 363] on span "LARGE VARIETY MUSIC" at bounding box center [263, 371] width 182 height 17
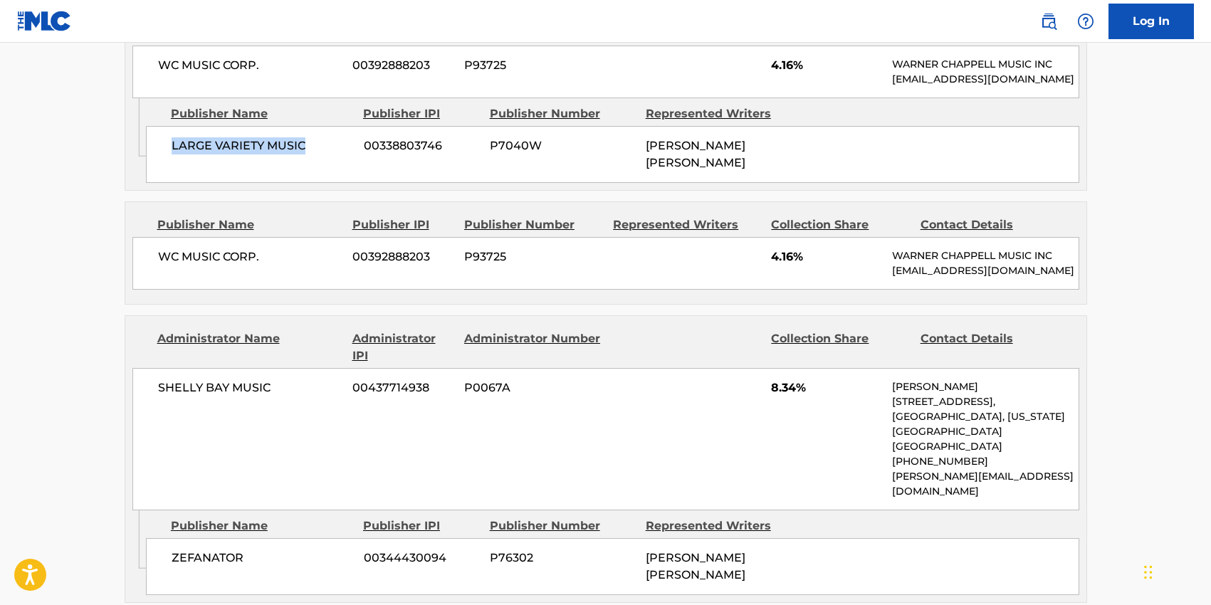
scroll to position [1374, 0]
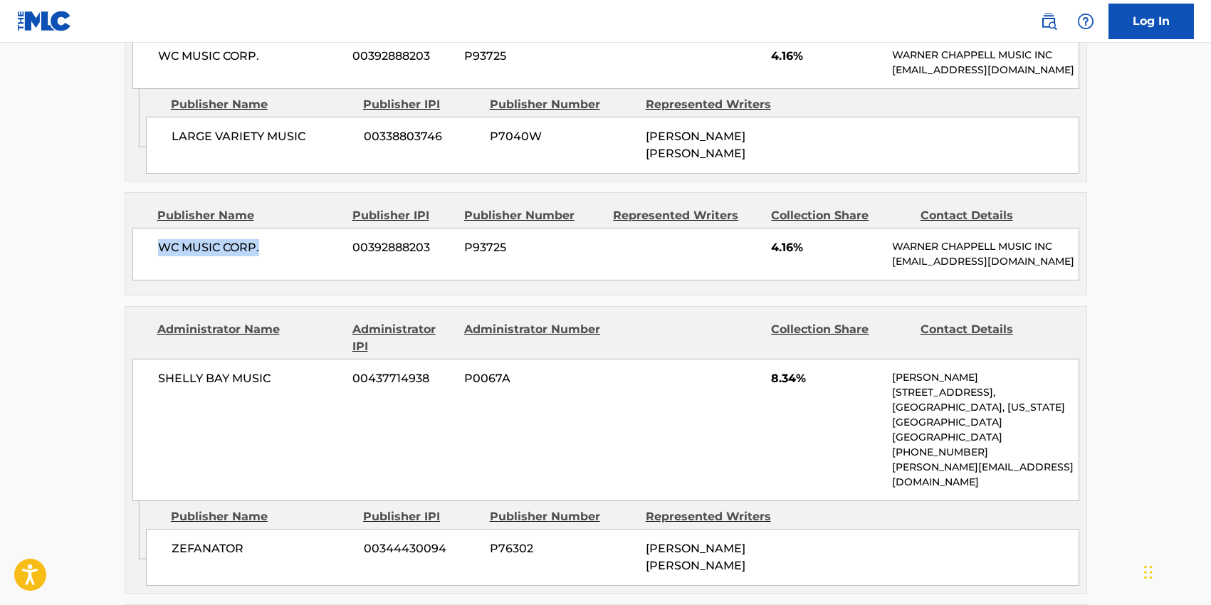
drag, startPoint x: 262, startPoint y: 184, endPoint x: 147, endPoint y: 184, distance: 115.4
click at [147, 228] on div "WC MUSIC CORP. 00392888203 P93725 4.16% [PERSON_NAME] MUSIC INC [EMAIL_ADDRESS]…" at bounding box center [605, 254] width 947 height 53
drag, startPoint x: 273, startPoint y: 318, endPoint x: 157, endPoint y: 308, distance: 117.2
click at [157, 359] on div "[PERSON_NAME] BAY MUSIC 00437714938 P0067A 8.34% [PERSON_NAME] [STREET_ADDRESS]…" at bounding box center [605, 430] width 947 height 142
drag, startPoint x: 245, startPoint y: 453, endPoint x: 174, endPoint y: 453, distance: 71.2
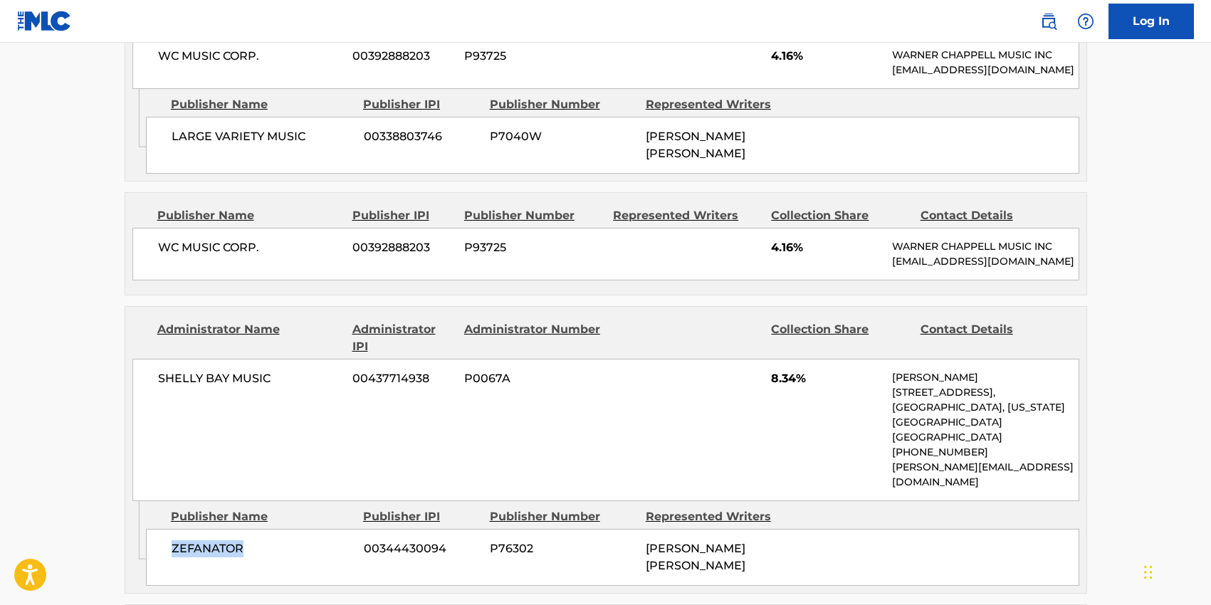
click at [174, 540] on span "ZEFANATOR" at bounding box center [263, 548] width 182 height 17
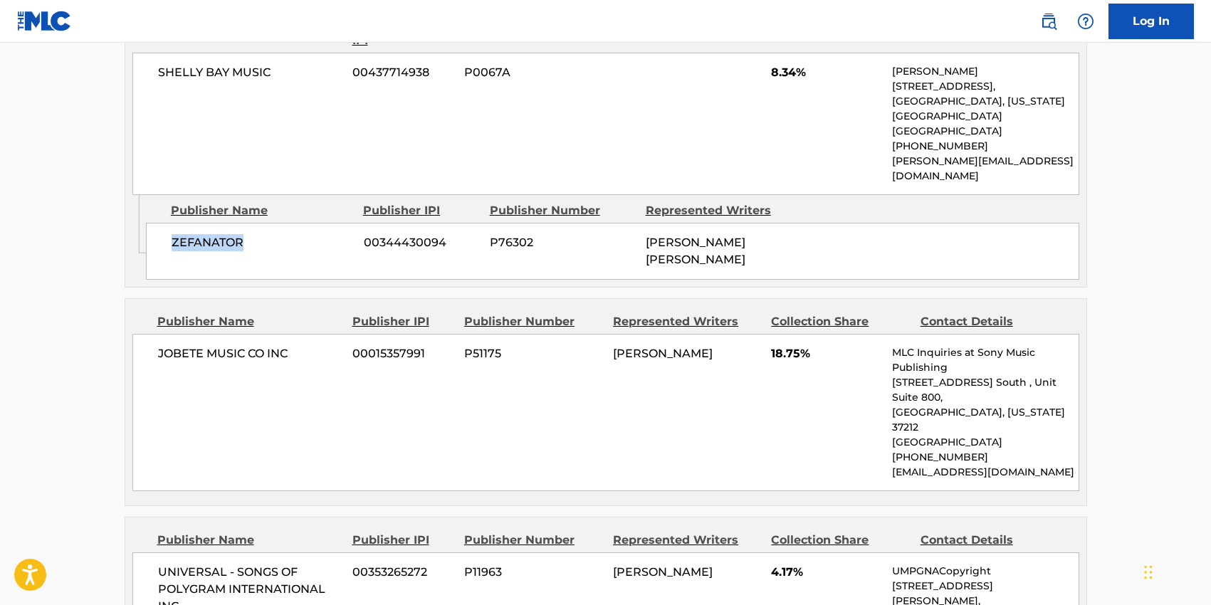
scroll to position [1683, 0]
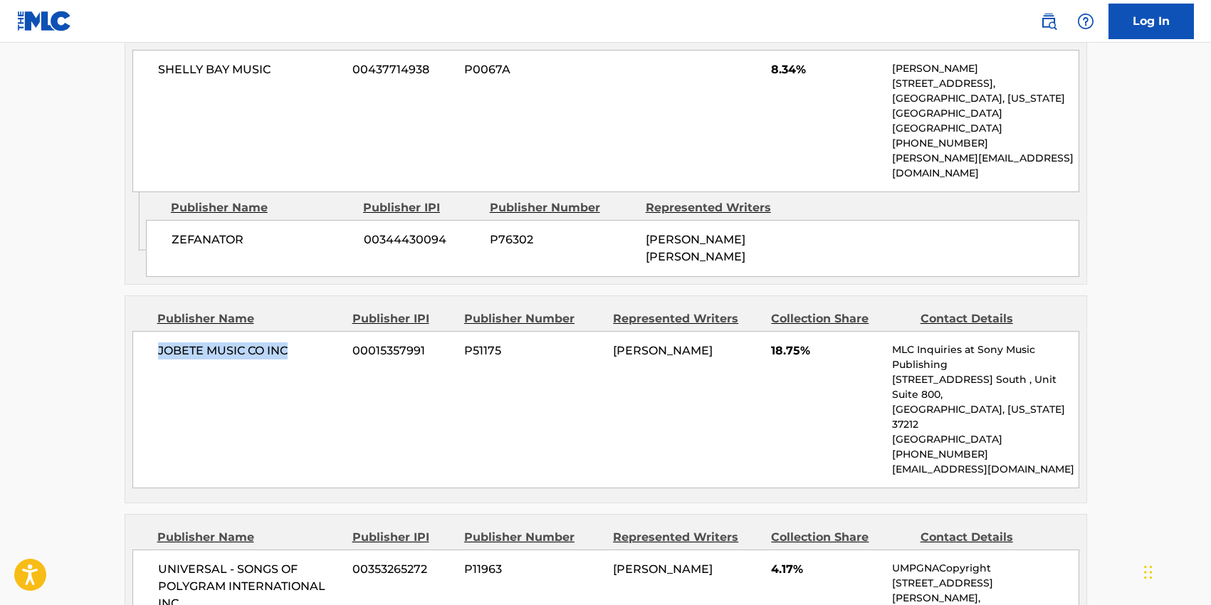
drag, startPoint x: 286, startPoint y: 241, endPoint x: 157, endPoint y: 241, distance: 128.9
click at [158, 343] on span "JOBETE MUSIC CO INC" at bounding box center [250, 351] width 184 height 17
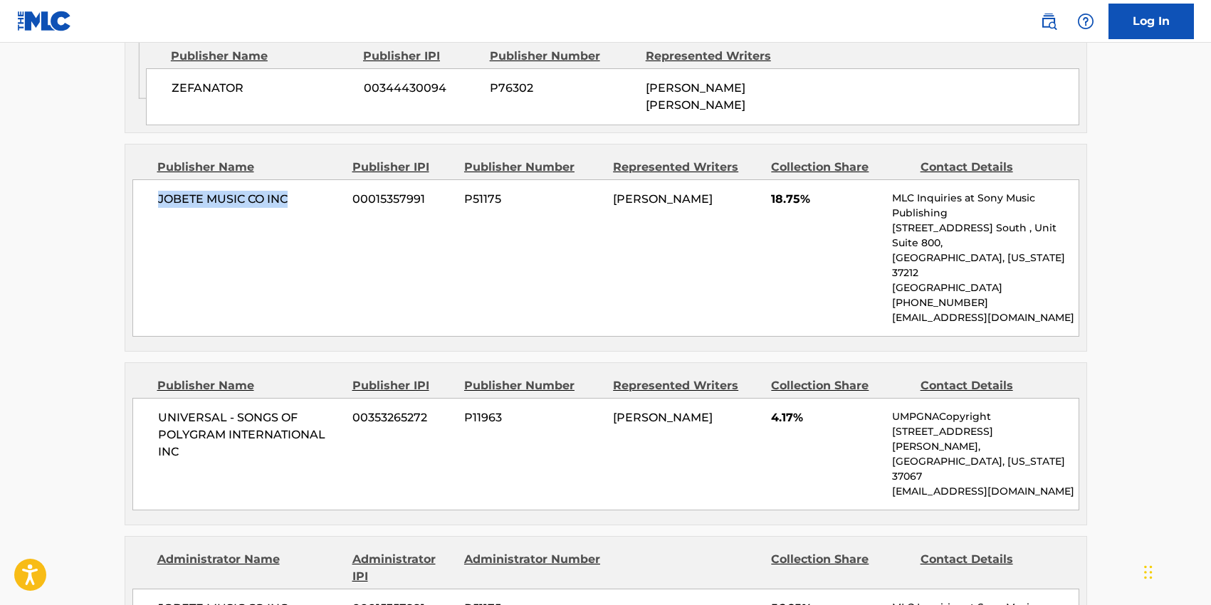
scroll to position [1875, 0]
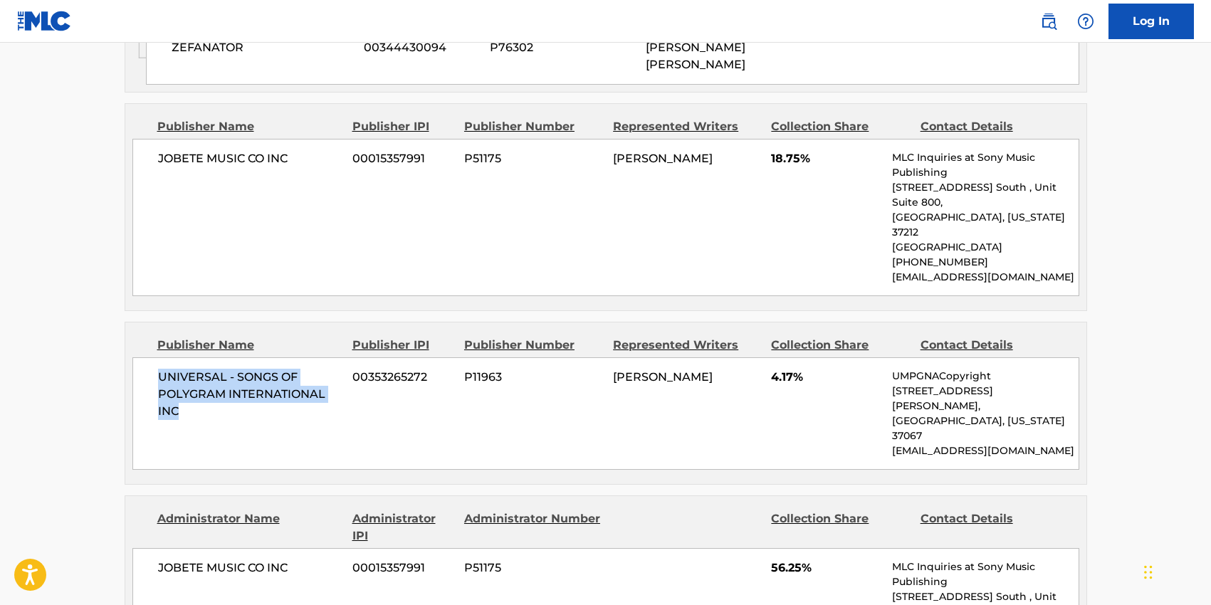
drag, startPoint x: 179, startPoint y: 267, endPoint x: 157, endPoint y: 236, distance: 38.2
click at [157, 357] on div "UNIVERSAL - SONGS OF POLYGRAM INTERNATIONAL INC 00353265272 P11963 [PERSON_NAME…" at bounding box center [605, 413] width 947 height 113
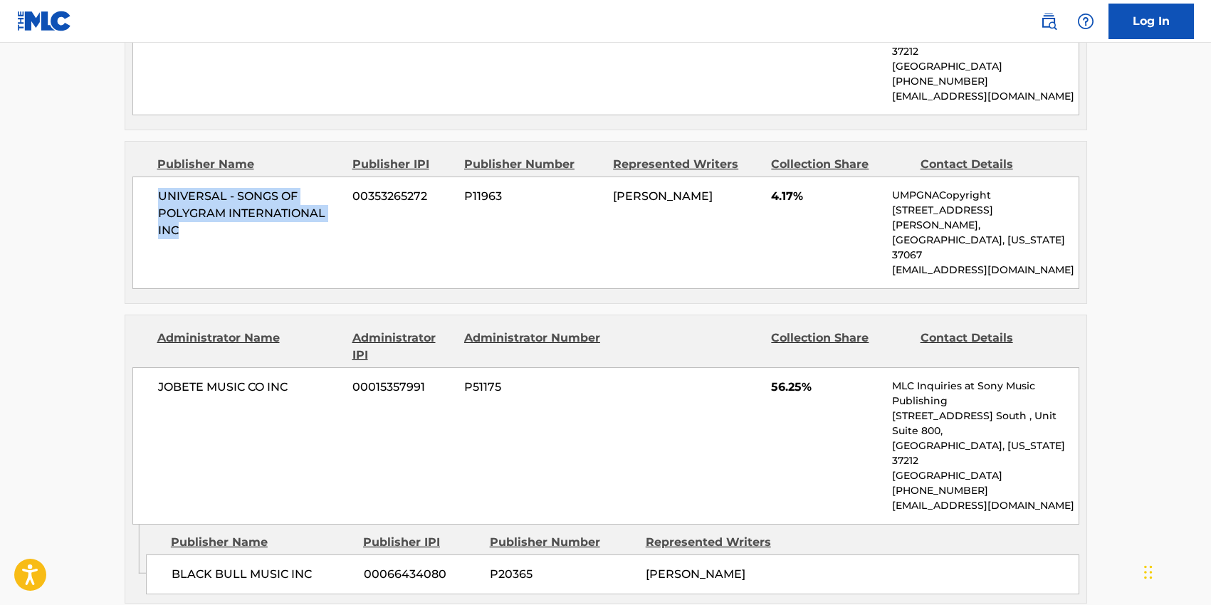
scroll to position [2067, 0]
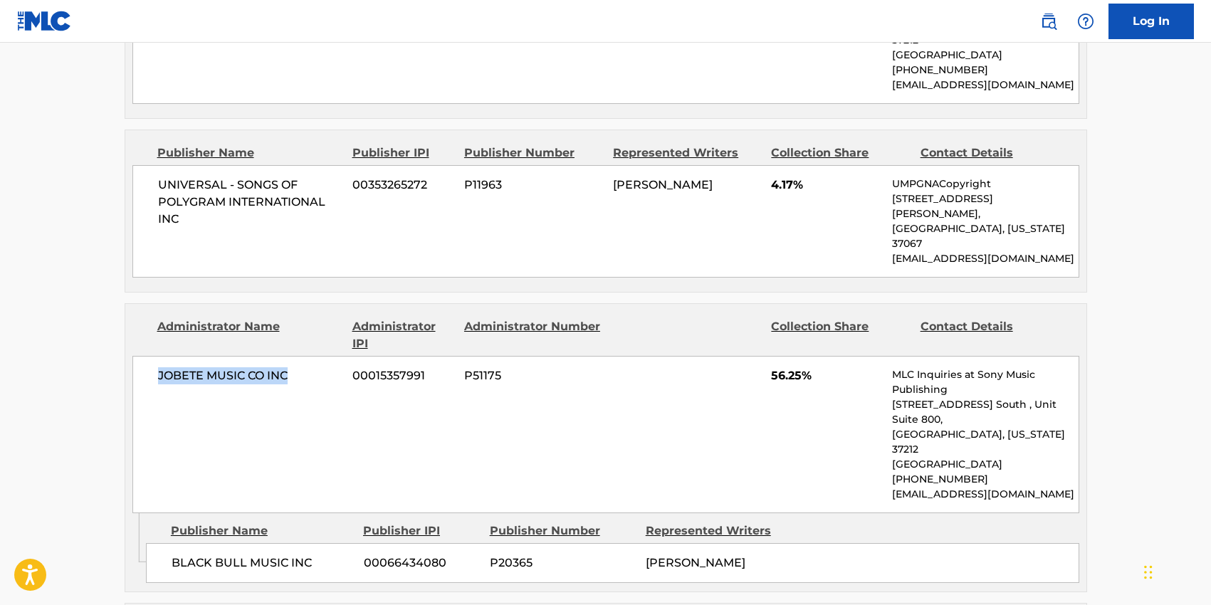
drag, startPoint x: 298, startPoint y: 204, endPoint x: 152, endPoint y: 205, distance: 145.3
click at [152, 356] on div "JOBETE MUSIC CO INC 00015357991 P51175 56.25% MLC Inquiries at Sony Music Publi…" at bounding box center [605, 434] width 947 height 157
drag, startPoint x: 311, startPoint y: 361, endPoint x: 169, endPoint y: 360, distance: 141.7
click at [169, 543] on div "BLACK BULL MUSIC INC 00066434080 P20365 [PERSON_NAME]" at bounding box center [613, 563] width 934 height 40
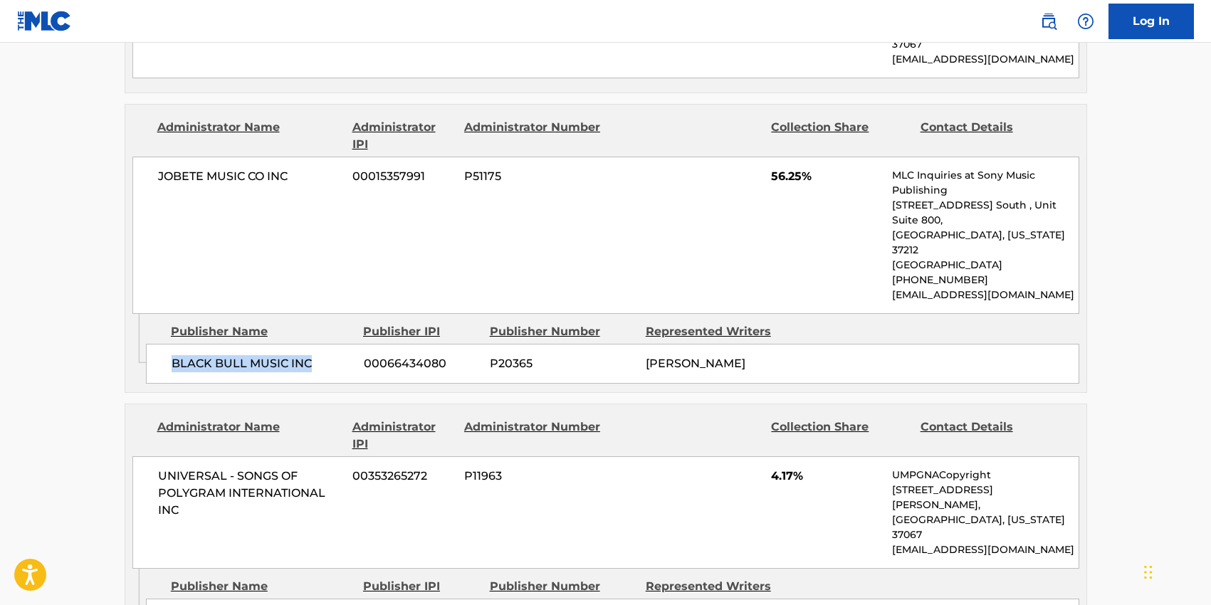
scroll to position [2267, 0]
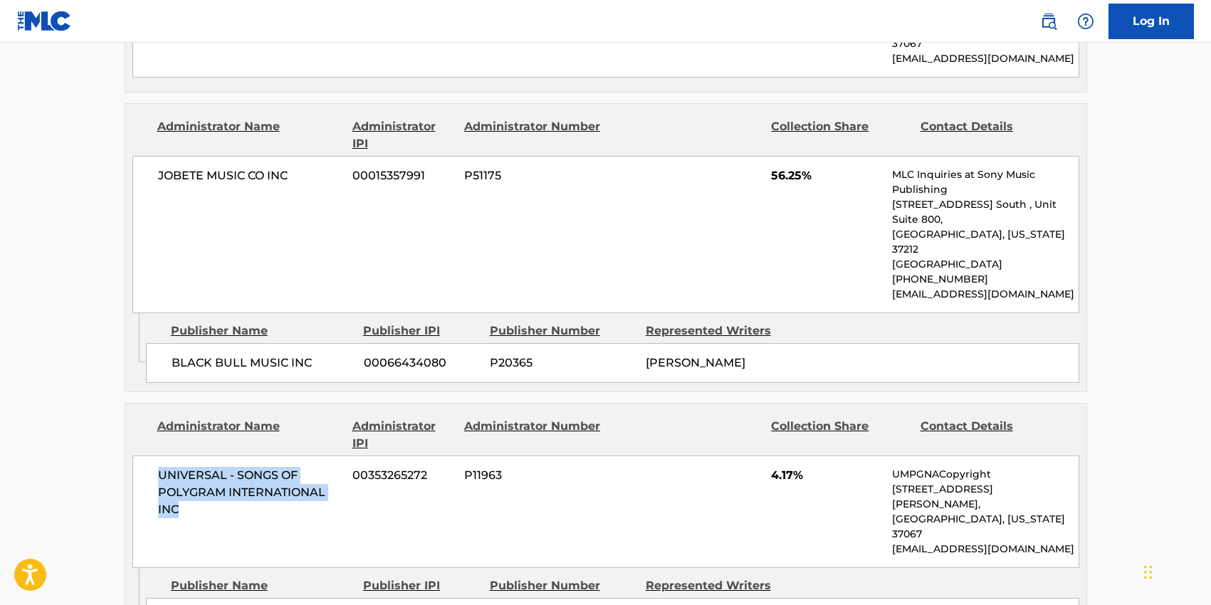
drag, startPoint x: 176, startPoint y: 307, endPoint x: 151, endPoint y: 265, distance: 48.8
click at [151, 456] on div "UNIVERSAL - SONGS OF POLYGRAM INTERNATIONAL INC 00353265272 P11963 4.17% UMPGNA…" at bounding box center [605, 512] width 947 height 113
drag, startPoint x: 291, startPoint y: 383, endPoint x: 171, endPoint y: 382, distance: 120.3
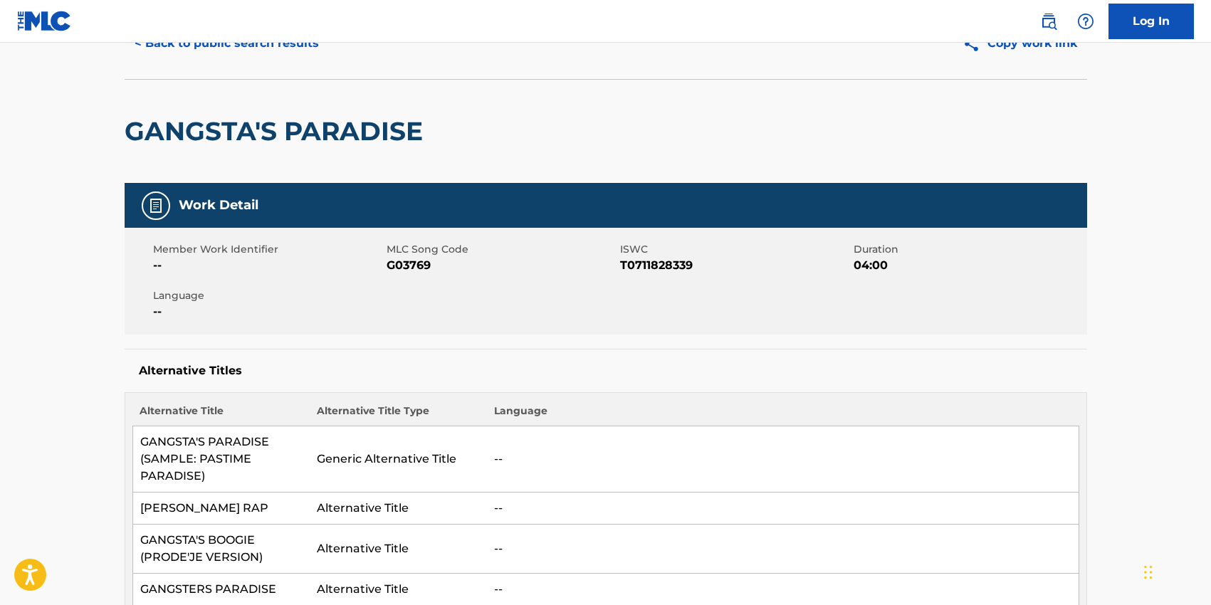
scroll to position [0, 0]
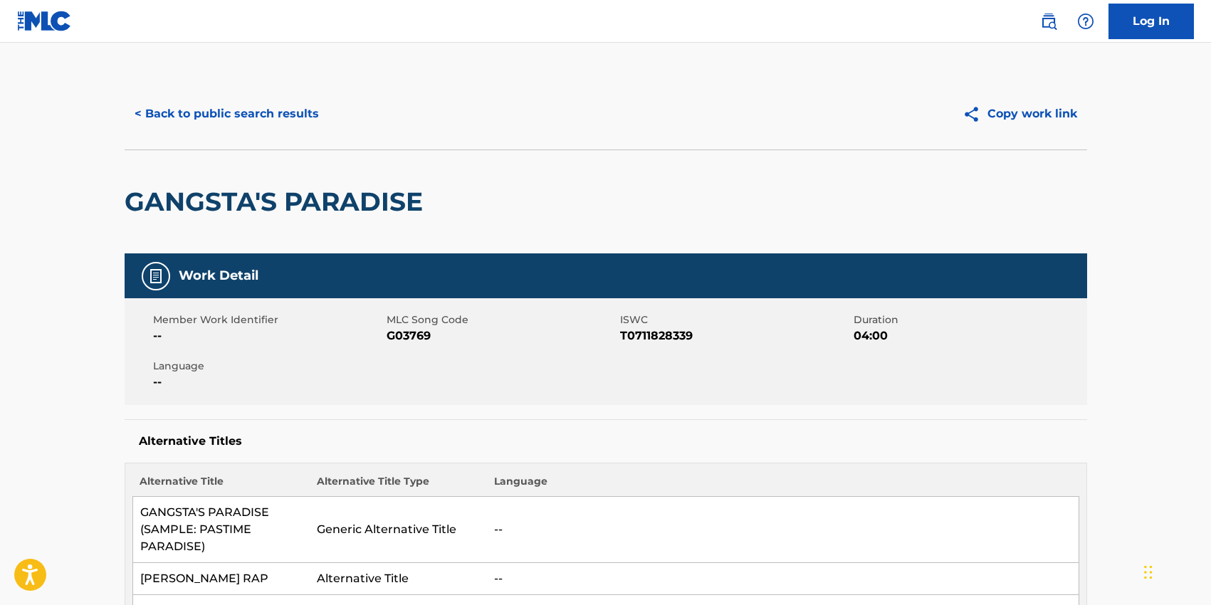
click at [193, 119] on button "< Back to public search results" at bounding box center [227, 114] width 204 height 36
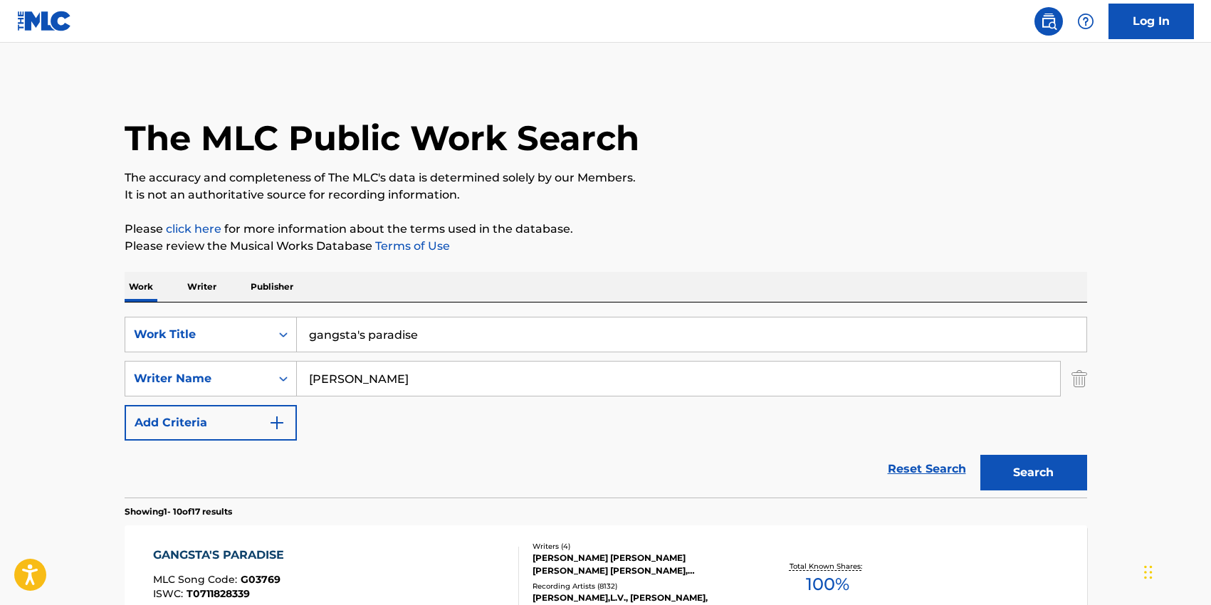
scroll to position [83, 0]
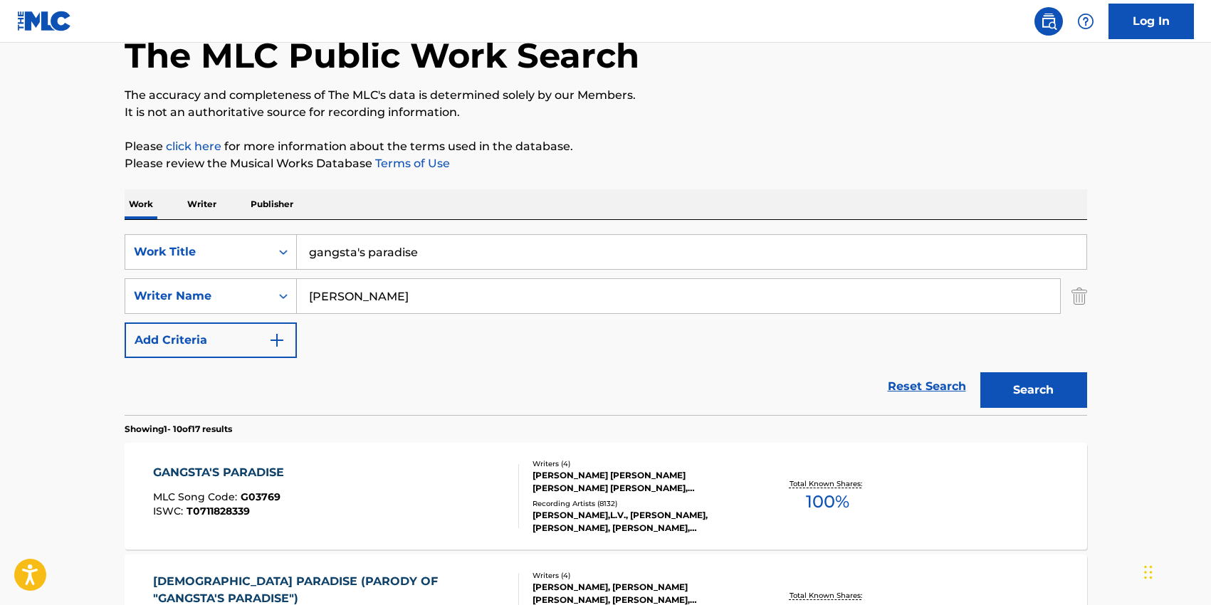
click at [407, 254] on input "gangsta's paradise" at bounding box center [692, 252] width 790 height 34
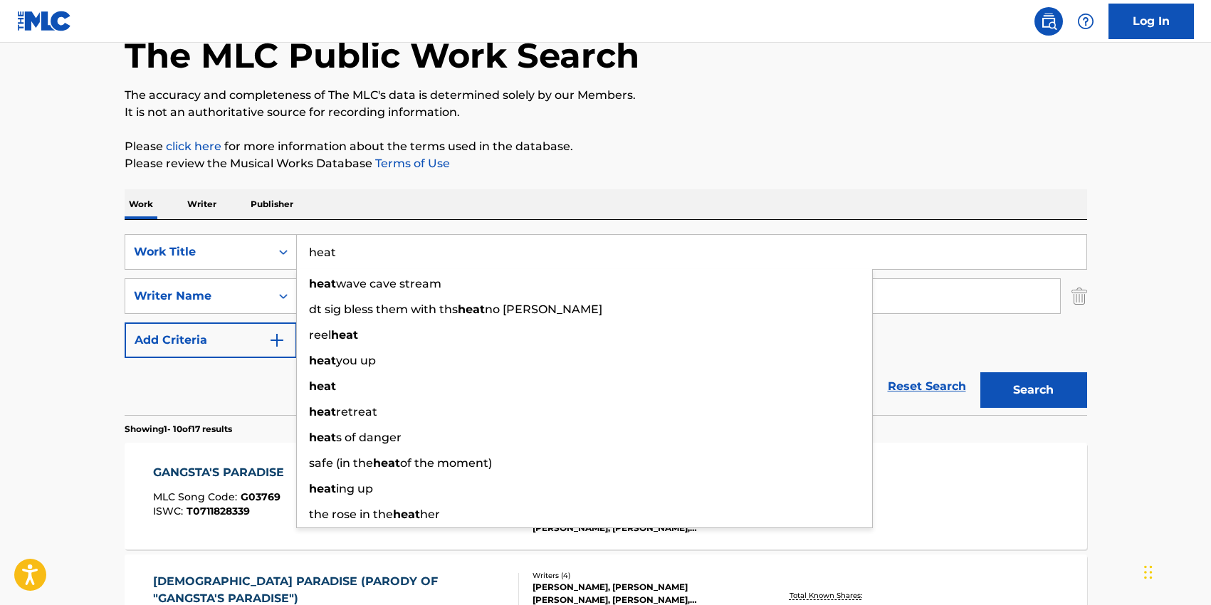
type input "heat"
click at [435, 231] on div "SearchWithCriteria2e7ae26f-8e60-4477-86d9-5425baa3c633 Work Title heat heat wav…" at bounding box center [606, 317] width 963 height 195
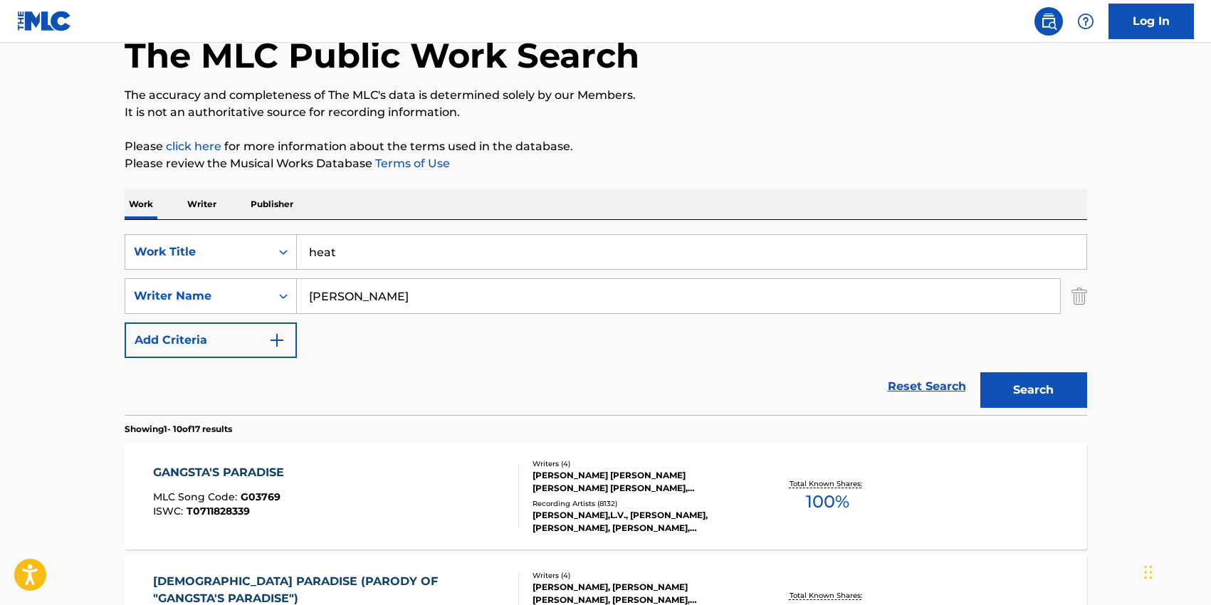
click at [383, 293] on input "[PERSON_NAME]" at bounding box center [678, 296] width 763 height 34
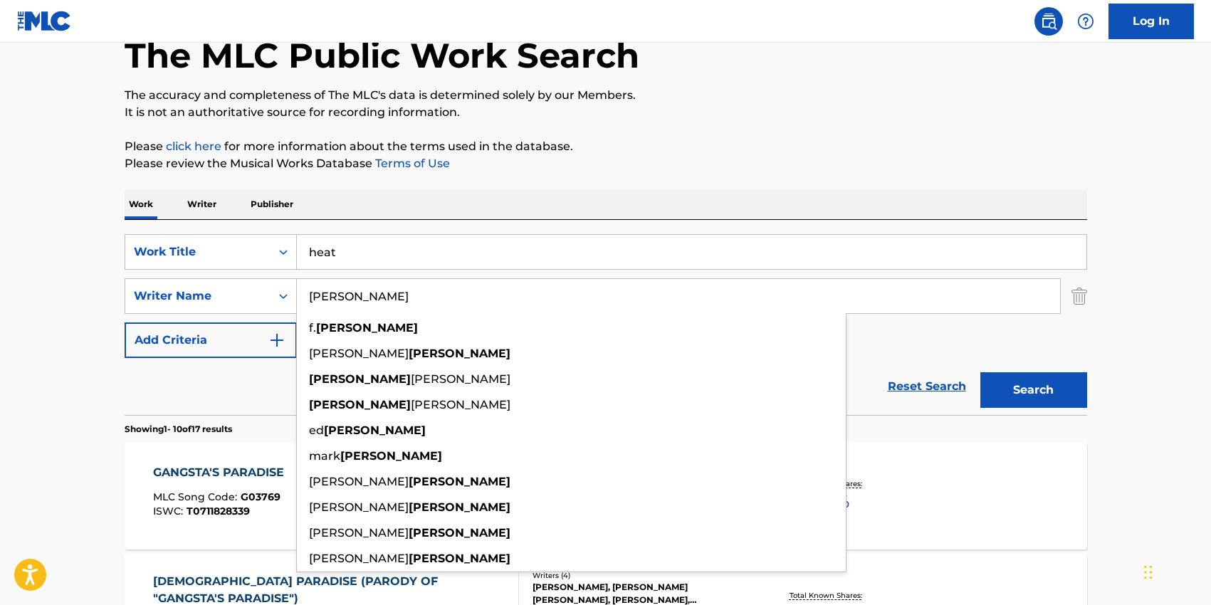
click at [383, 293] on input "[PERSON_NAME]" at bounding box center [678, 296] width 763 height 34
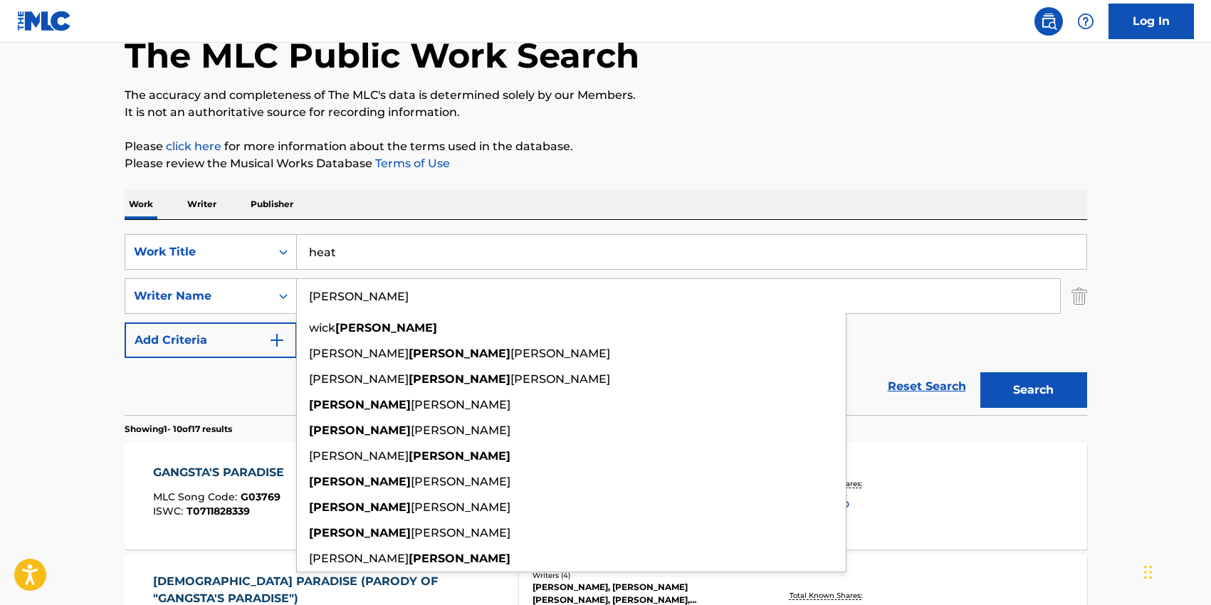
type input "[PERSON_NAME]"
click at [953, 333] on div "SearchWithCriteria2e7ae26f-8e60-4477-86d9-5425baa3c633 Work Title heat SearchWi…" at bounding box center [606, 296] width 963 height 124
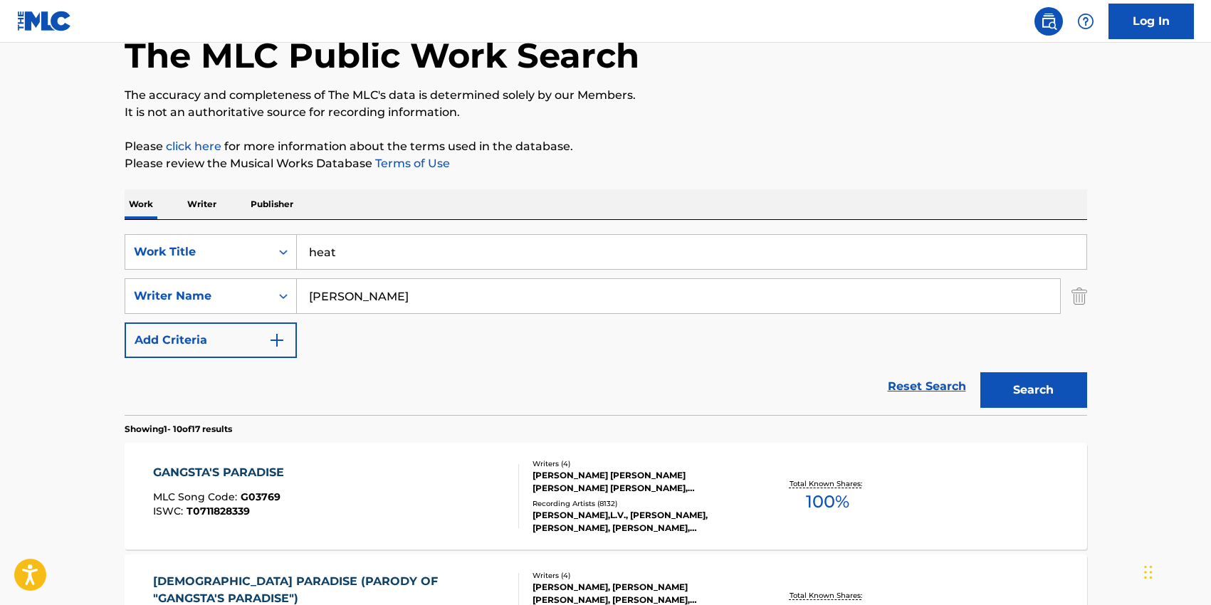
click at [1025, 380] on button "Search" at bounding box center [1034, 390] width 107 height 36
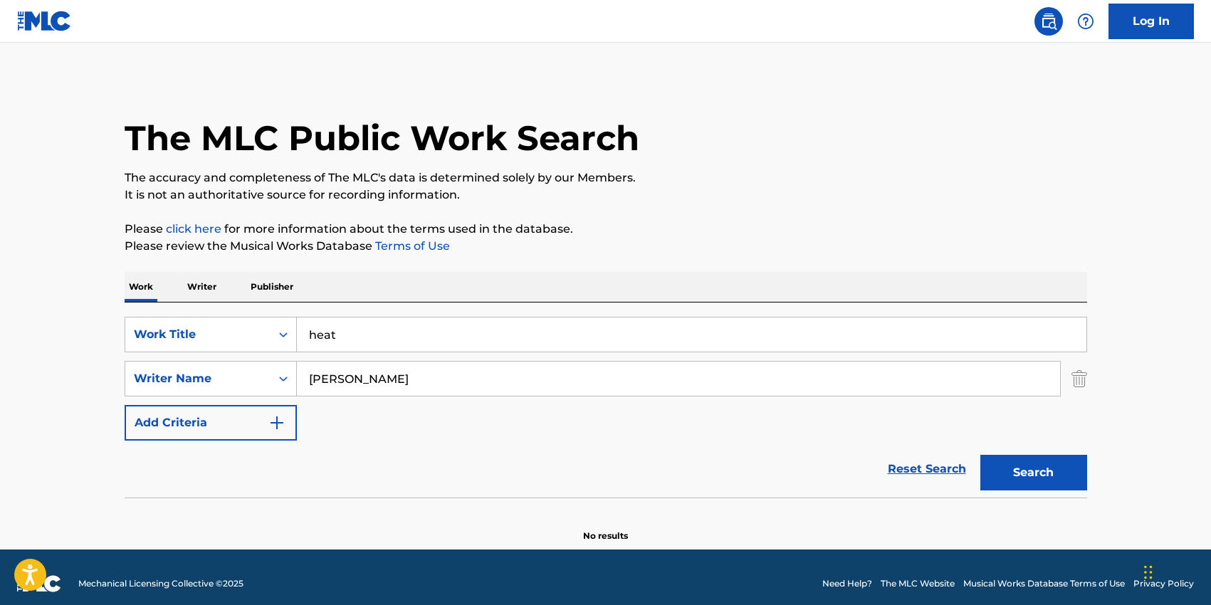
scroll to position [13, 0]
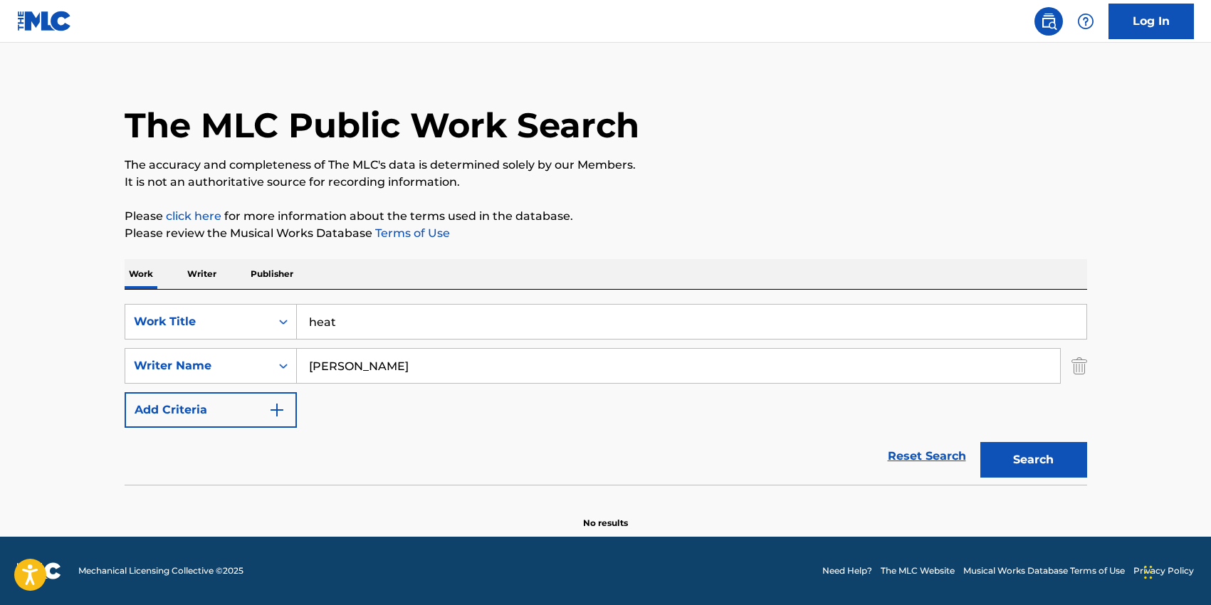
click at [342, 330] on input "heat" at bounding box center [692, 322] width 790 height 34
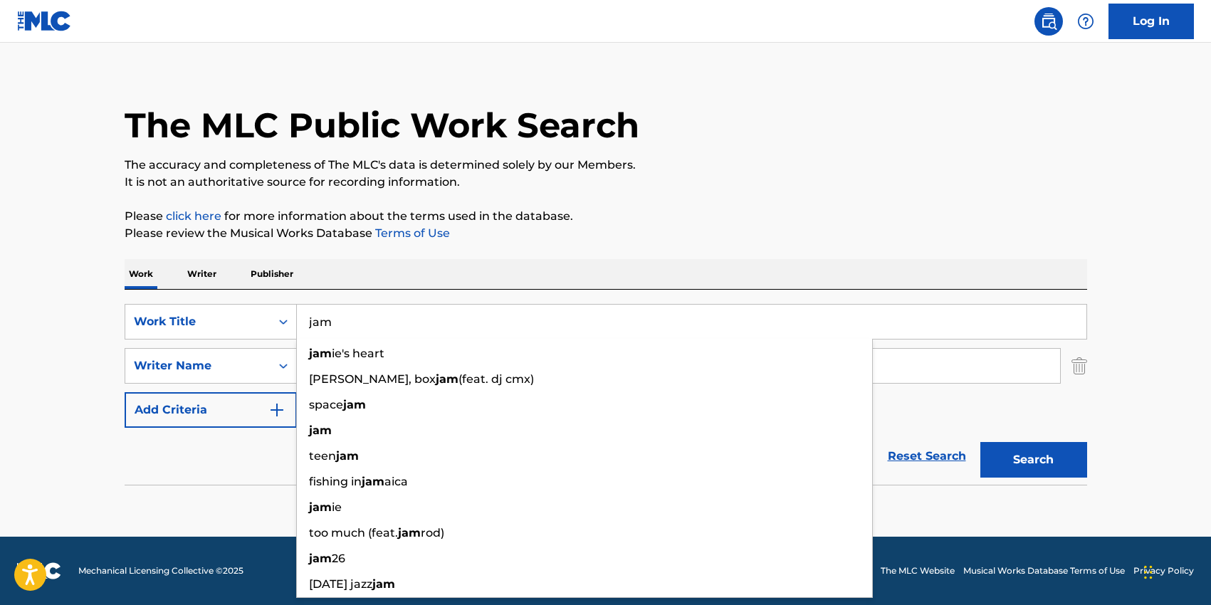
type input "jam"
click at [358, 299] on div "SearchWithCriteria2e7ae26f-8e60-4477-86d9-5425baa3c633 Work Title jam jam ie's …" at bounding box center [606, 387] width 963 height 195
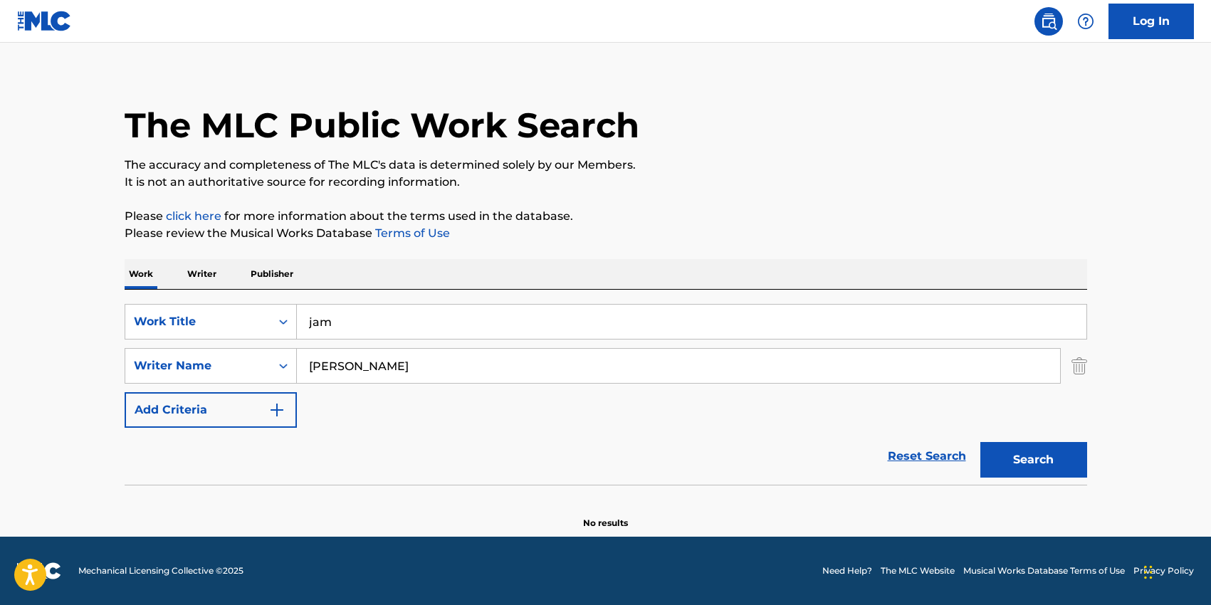
click at [331, 382] on input "[PERSON_NAME]" at bounding box center [678, 366] width 763 height 34
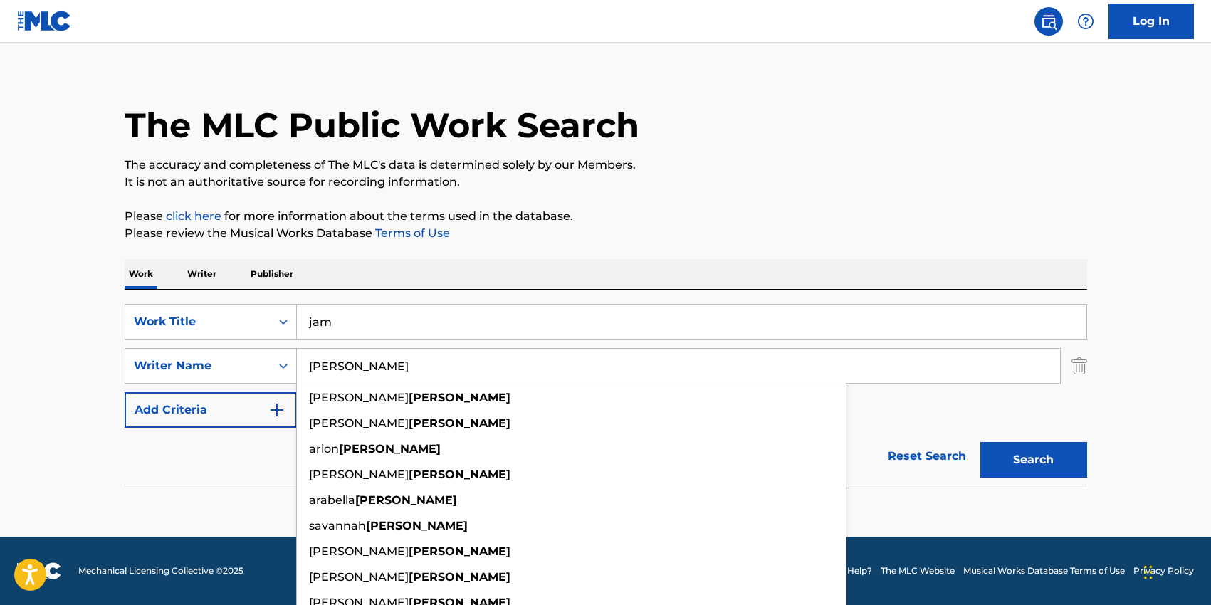
click at [981, 393] on div "SearchWithCriteria2e7ae26f-8e60-4477-86d9-5425baa3c633 Work Title jam SearchWit…" at bounding box center [606, 366] width 963 height 124
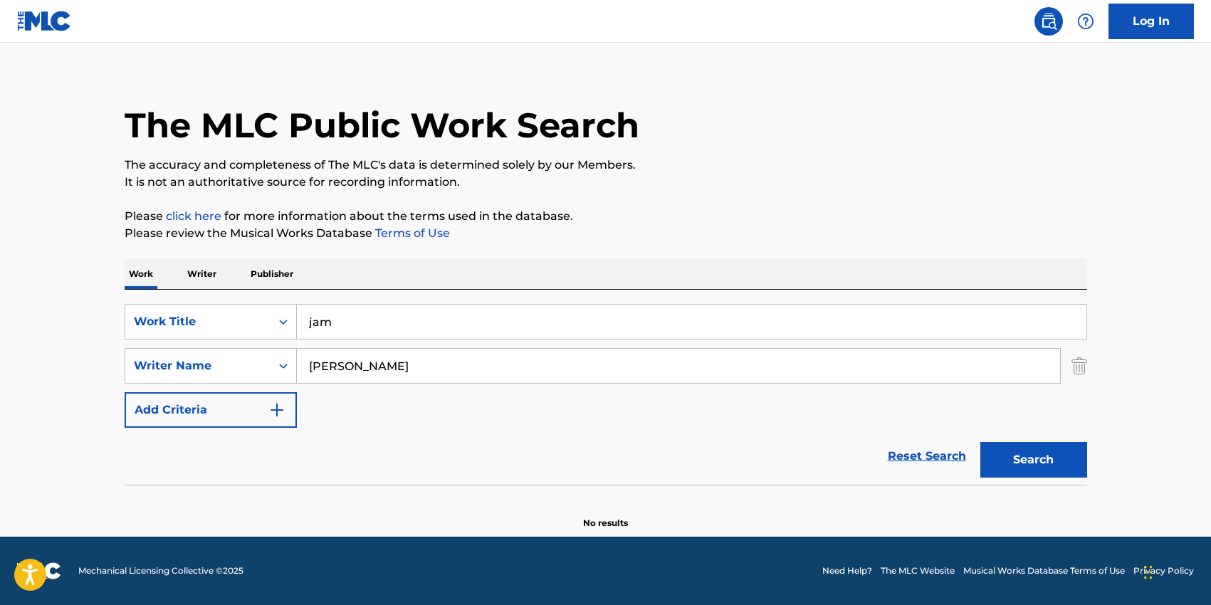
click at [999, 461] on button "Search" at bounding box center [1034, 460] width 107 height 36
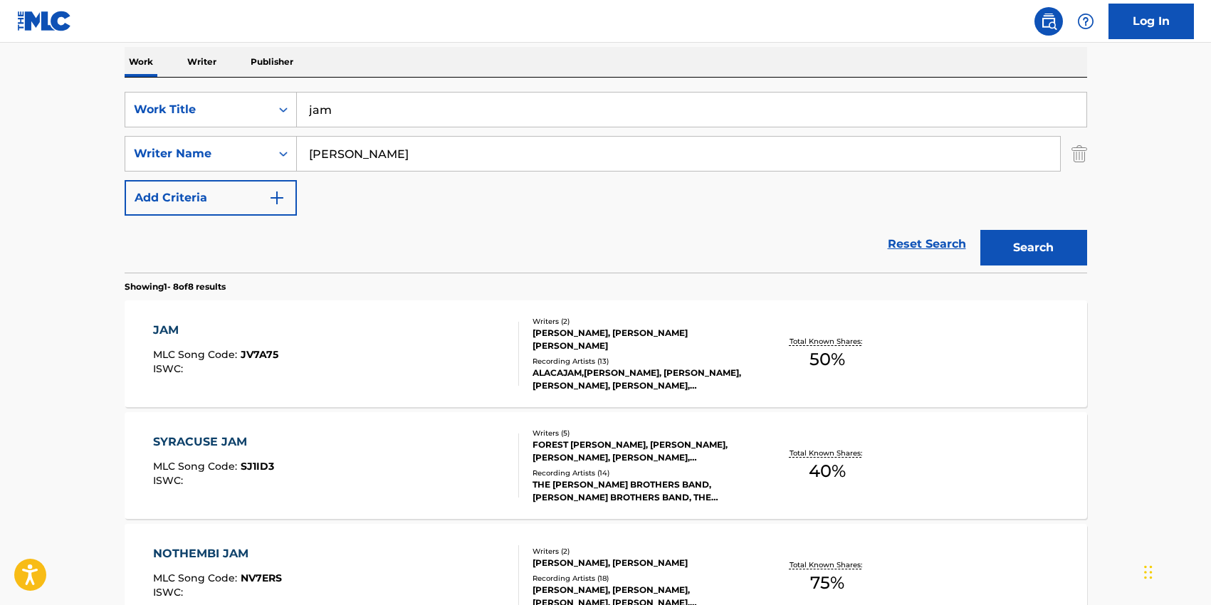
scroll to position [217, 0]
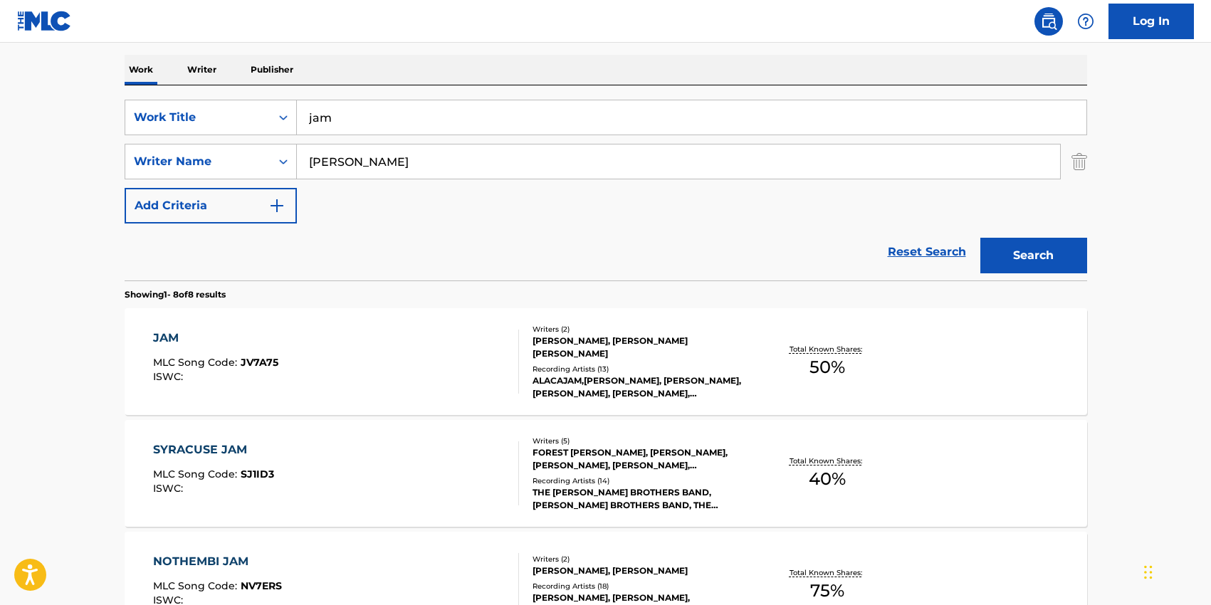
click at [362, 161] on input "[PERSON_NAME]" at bounding box center [678, 162] width 763 height 34
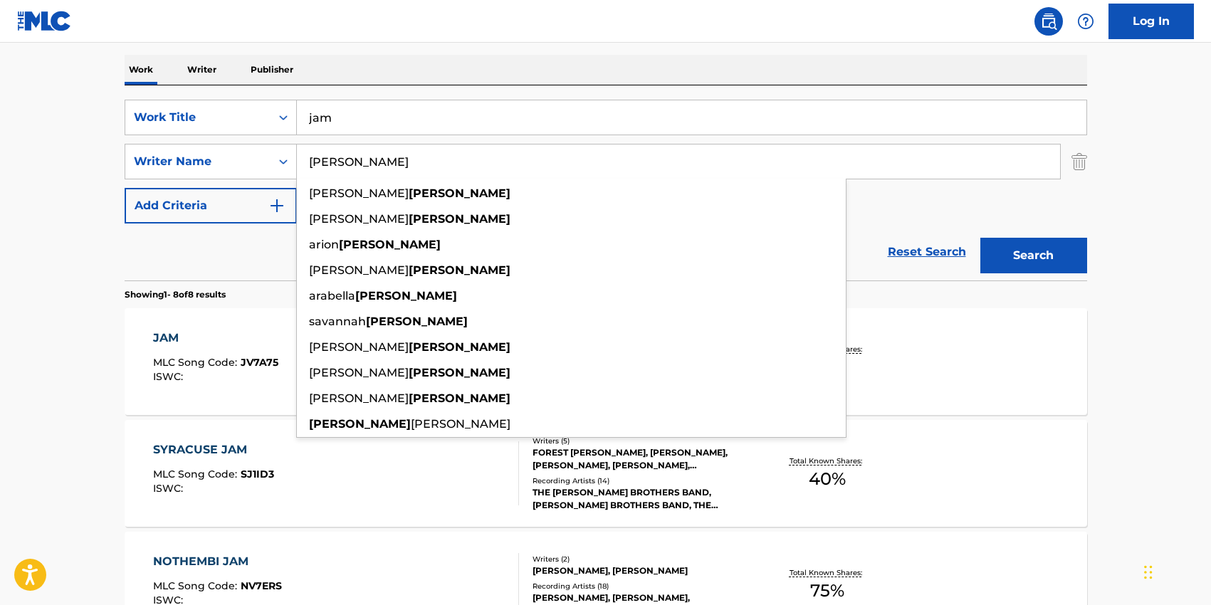
click at [362, 161] on input "[PERSON_NAME]" at bounding box center [678, 162] width 763 height 34
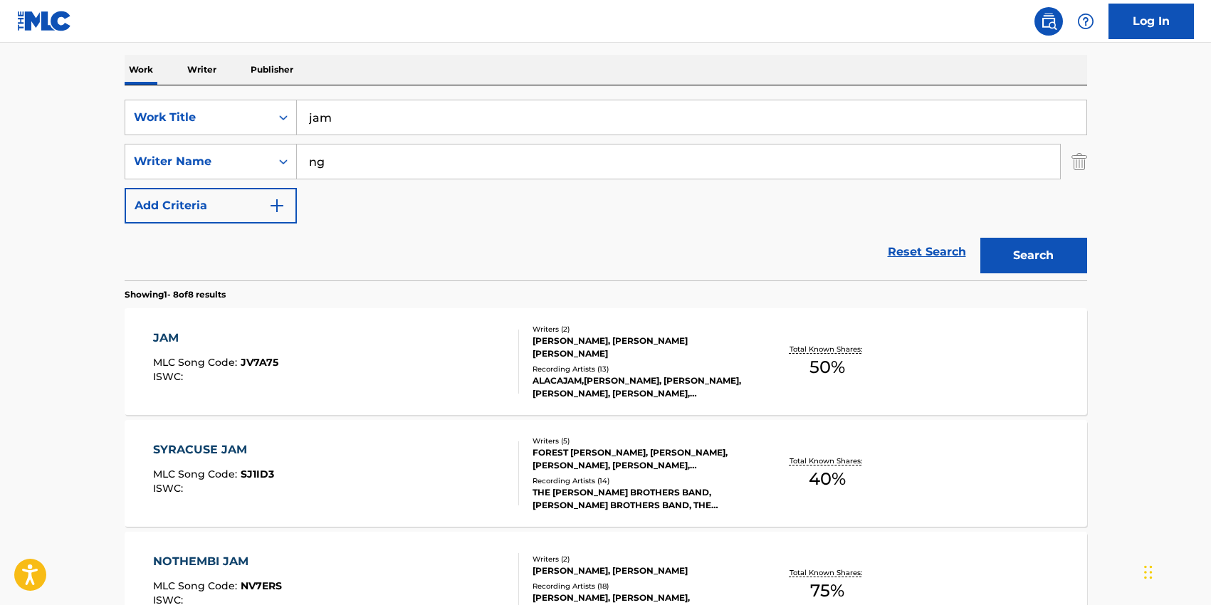
type input "ng"
click at [981, 238] on button "Search" at bounding box center [1034, 256] width 107 height 36
